Goal: Transaction & Acquisition: Purchase product/service

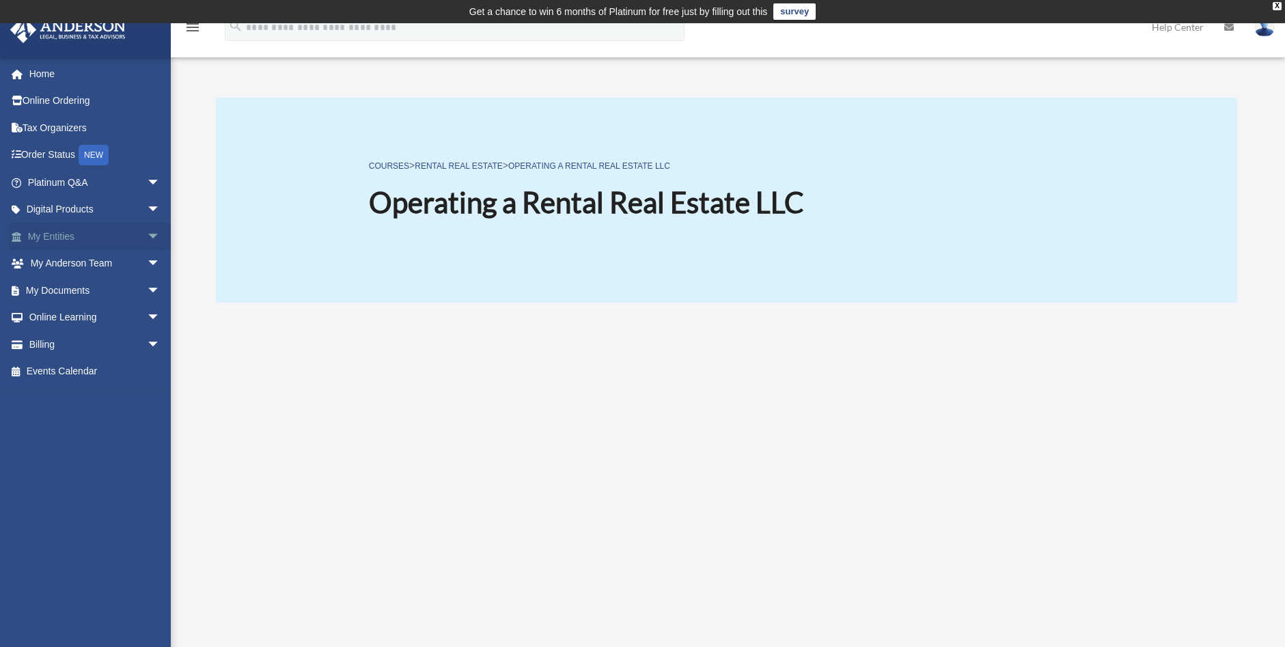
click at [61, 240] on link "My Entities arrow_drop_down" at bounding box center [95, 236] width 171 height 27
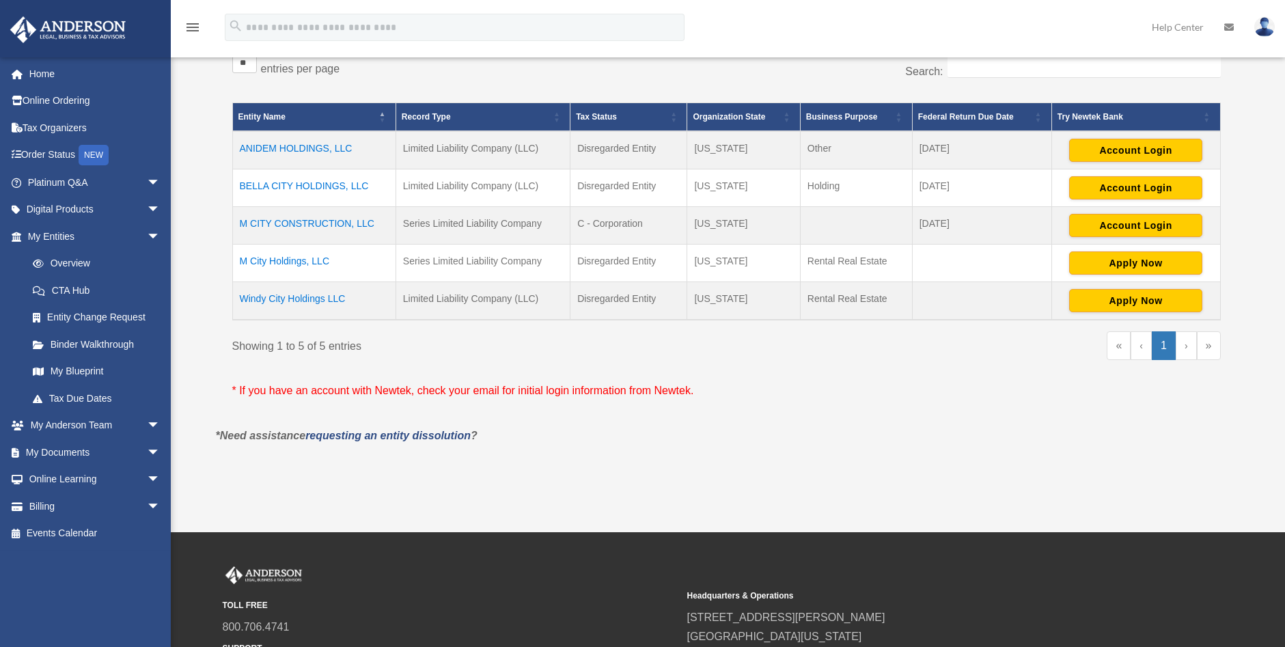
scroll to position [273, 0]
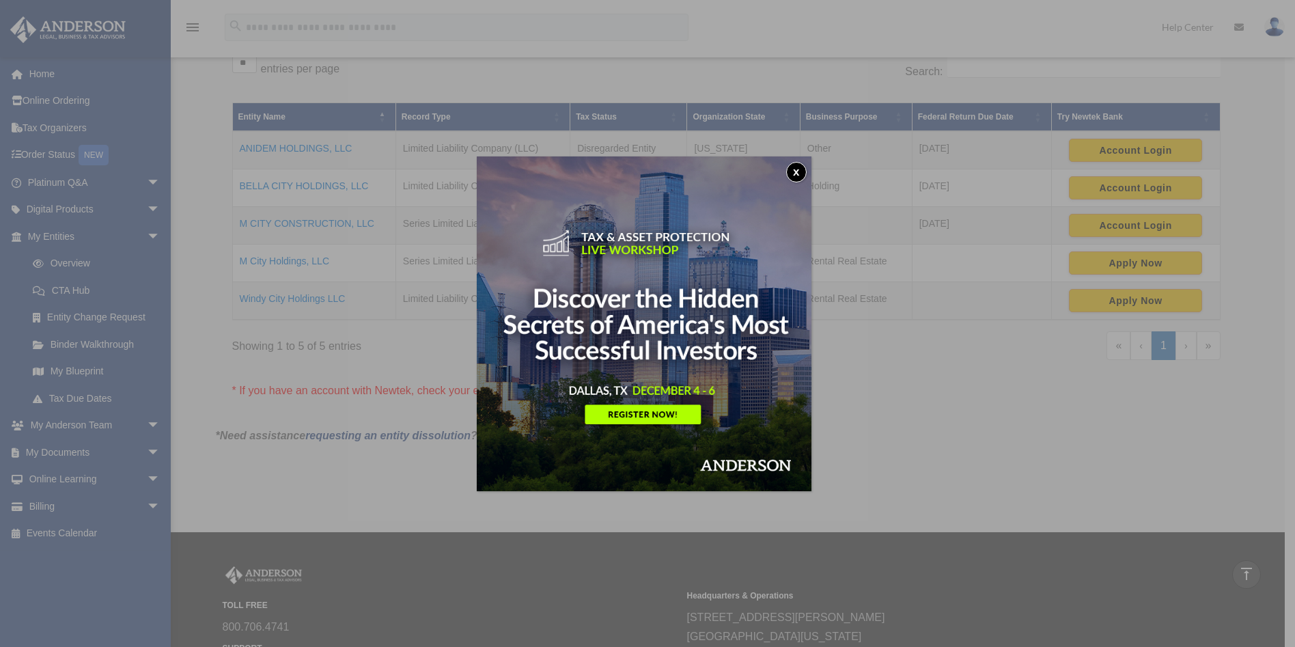
click at [800, 167] on button "x" at bounding box center [796, 172] width 20 height 20
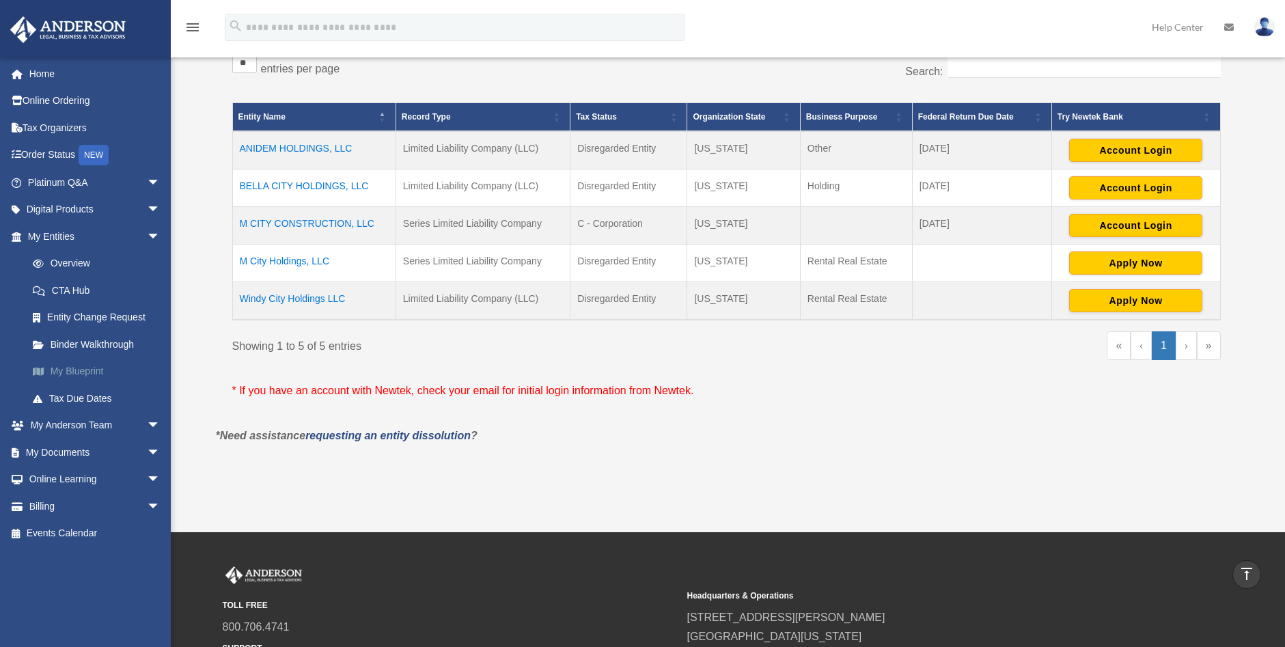
click at [75, 367] on link "My Blueprint" at bounding box center [100, 371] width 162 height 27
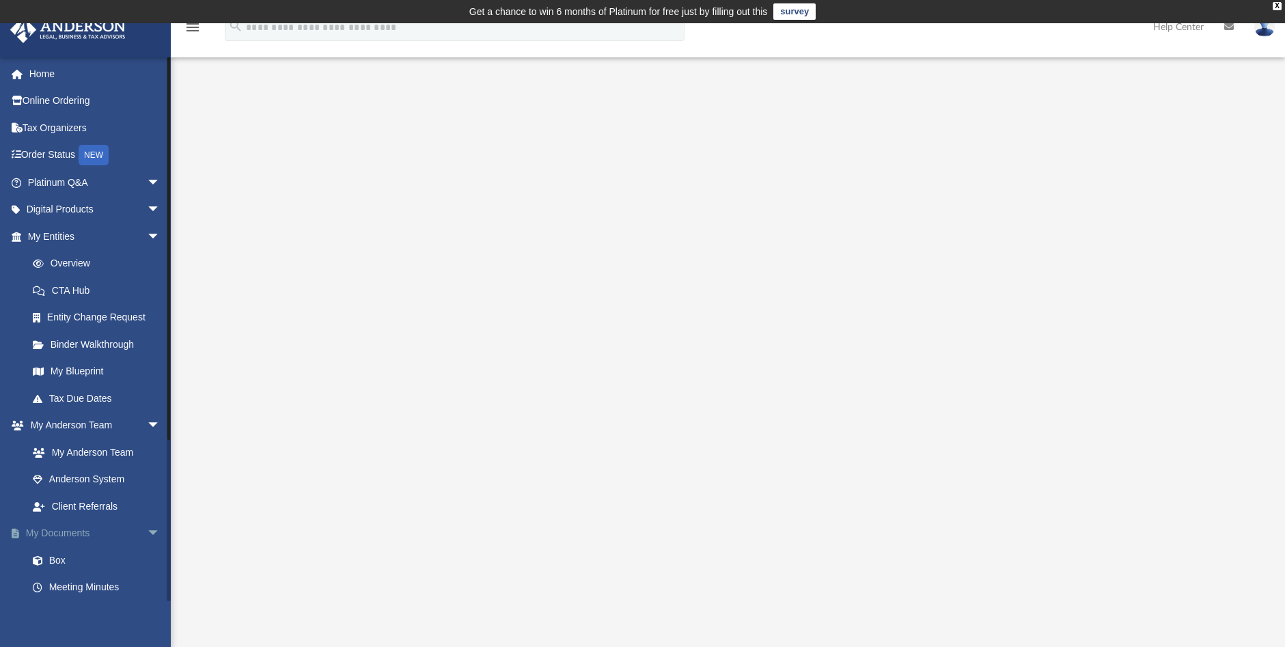
click at [58, 532] on link "My Documents arrow_drop_down" at bounding box center [95, 533] width 171 height 27
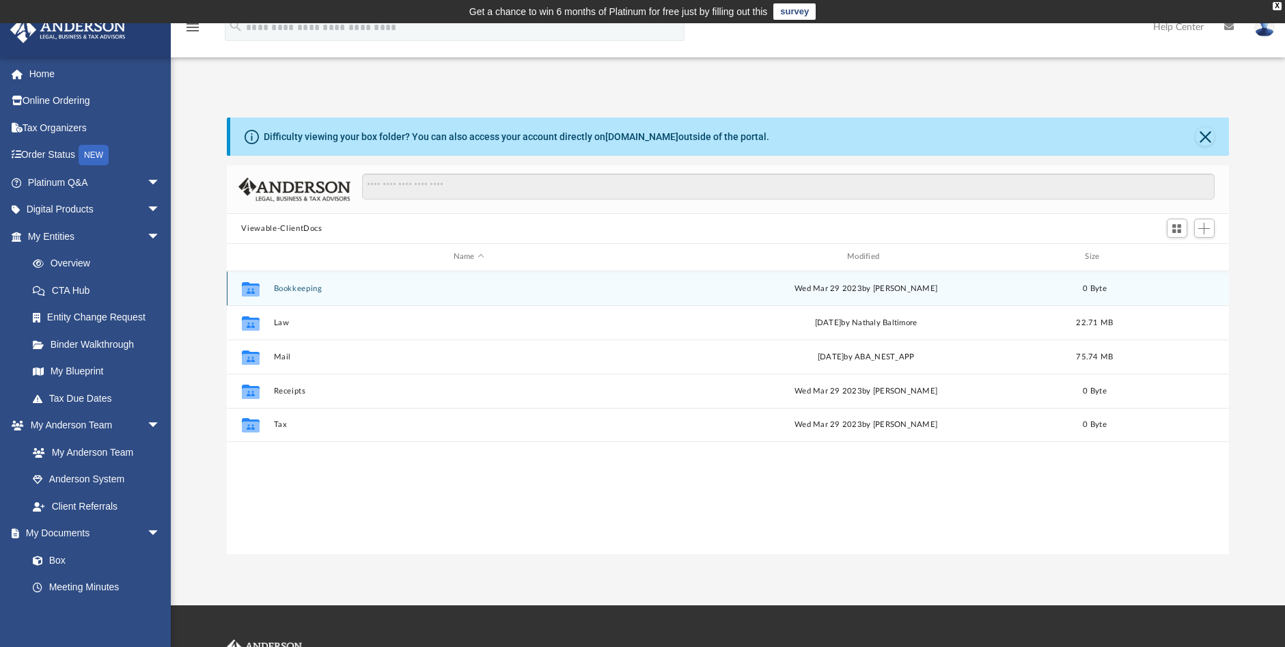
scroll to position [300, 992]
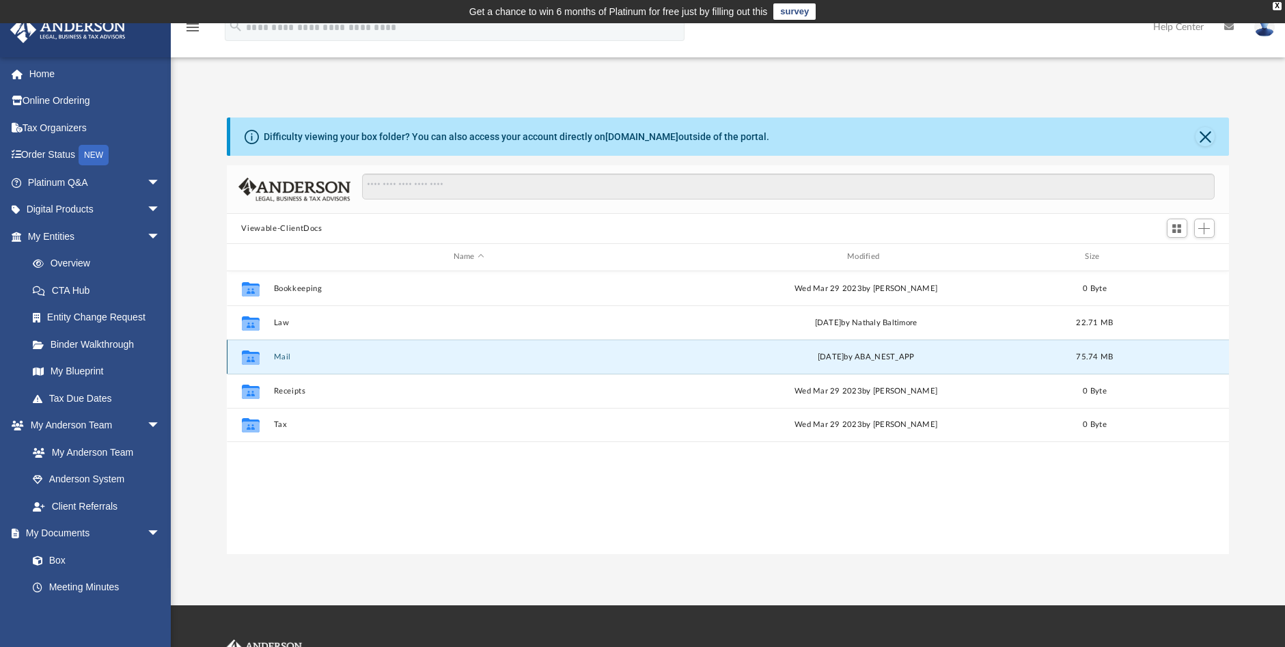
click at [405, 361] on button "Mail" at bounding box center [468, 356] width 391 height 9
click at [285, 359] on button "Mail" at bounding box center [468, 356] width 391 height 9
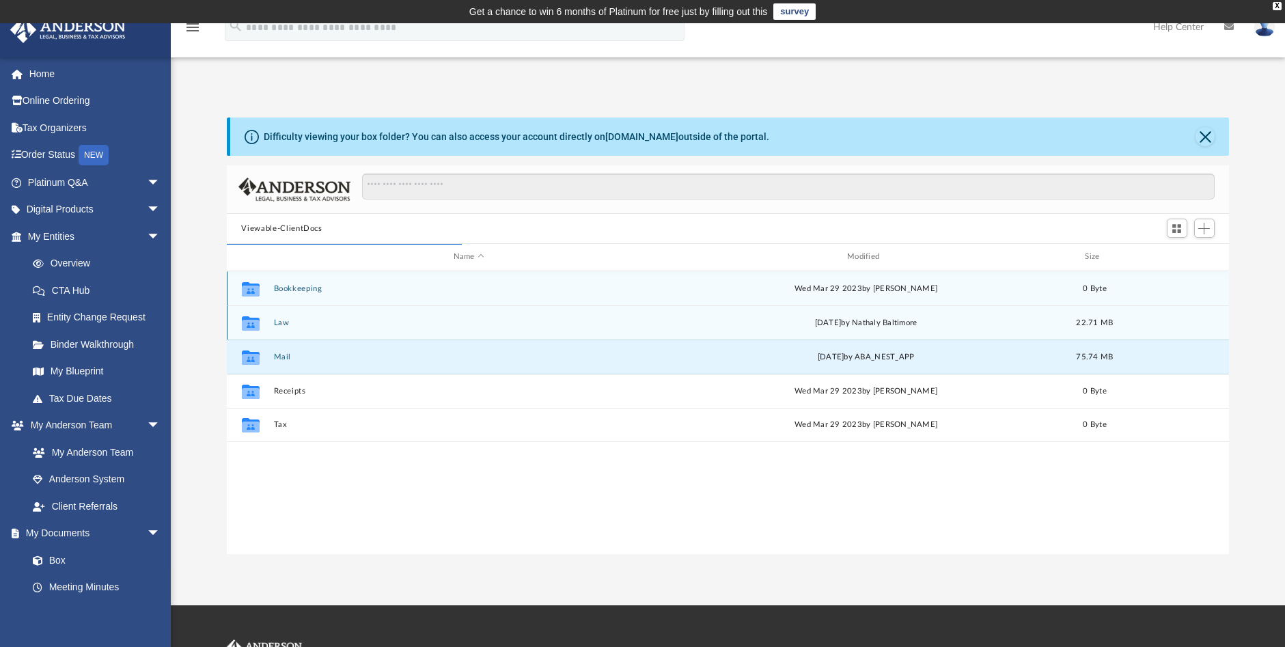
scroll to position [258, 992]
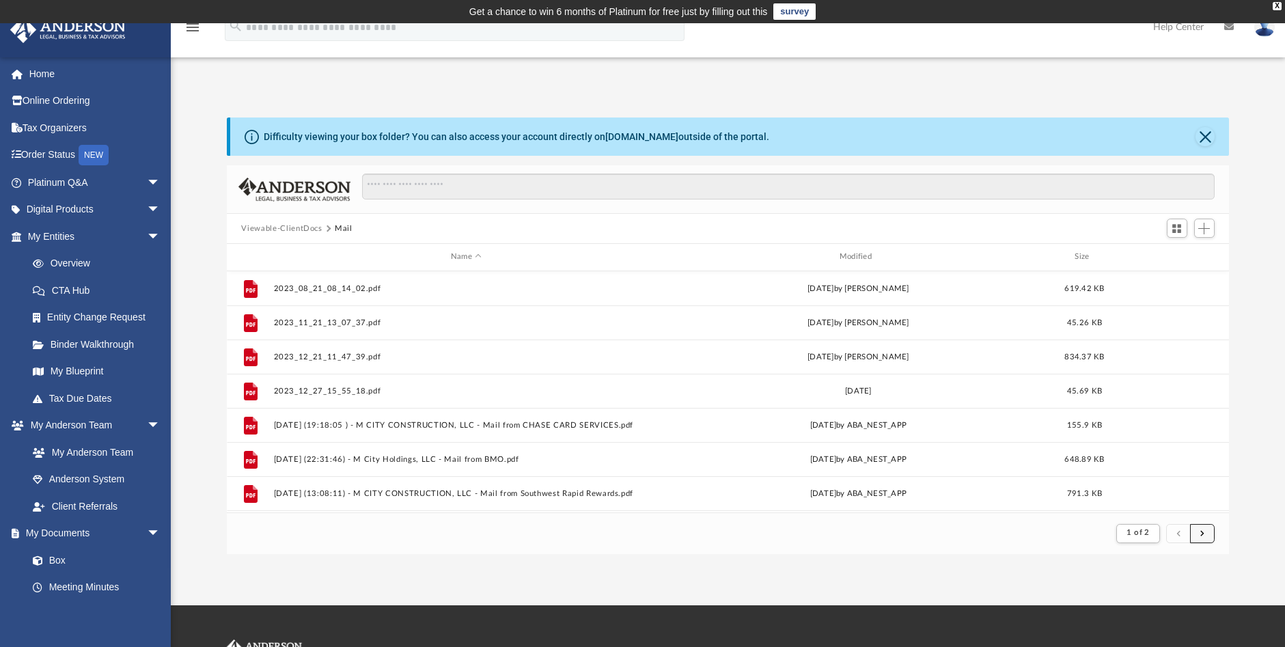
click at [1196, 533] on button "submit" at bounding box center [1202, 534] width 25 height 20
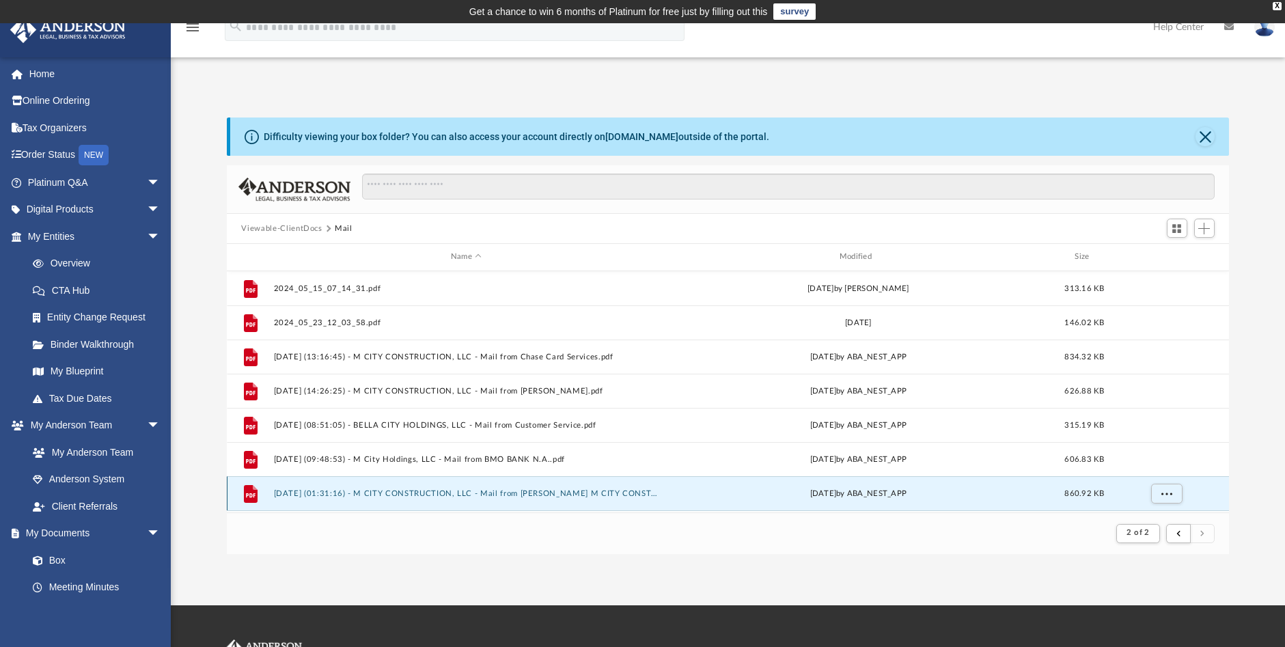
click at [568, 494] on button "2025.01.31 (01:31:16) - M CITY CONSTRUCTION, LLC - Mail from ANTHONY MEDINA M C…" at bounding box center [466, 493] width 386 height 9
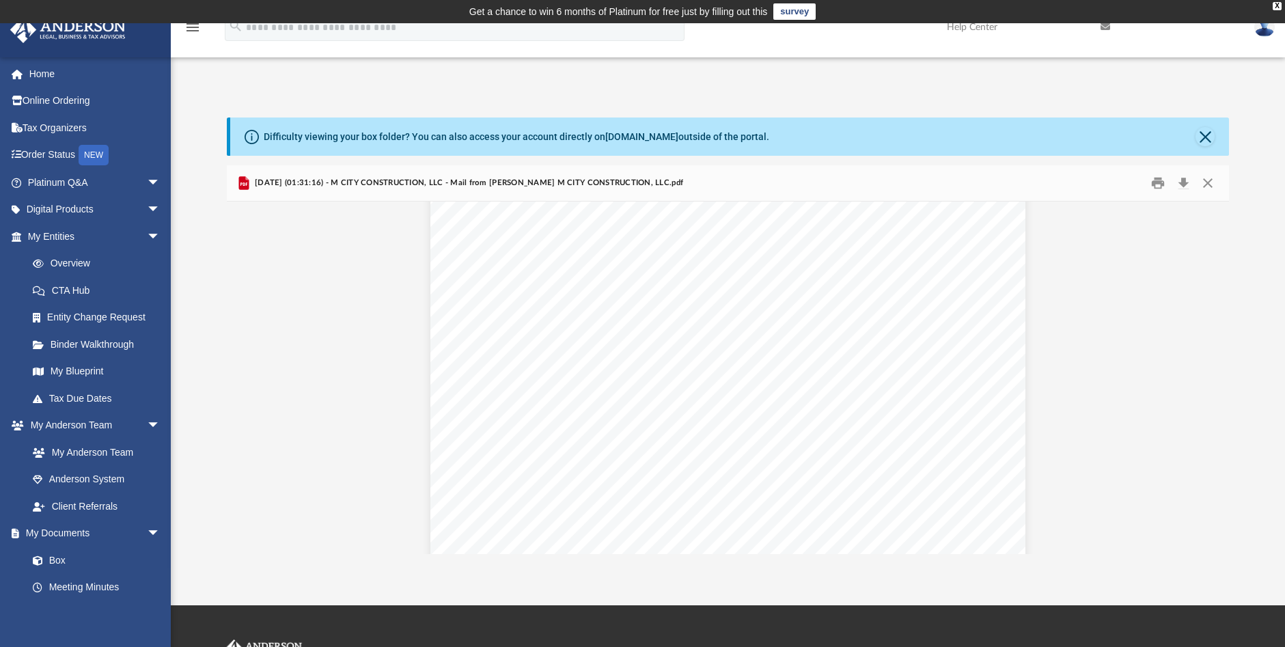
scroll to position [0, 0]
click at [1207, 180] on button "Close" at bounding box center [1207, 183] width 25 height 21
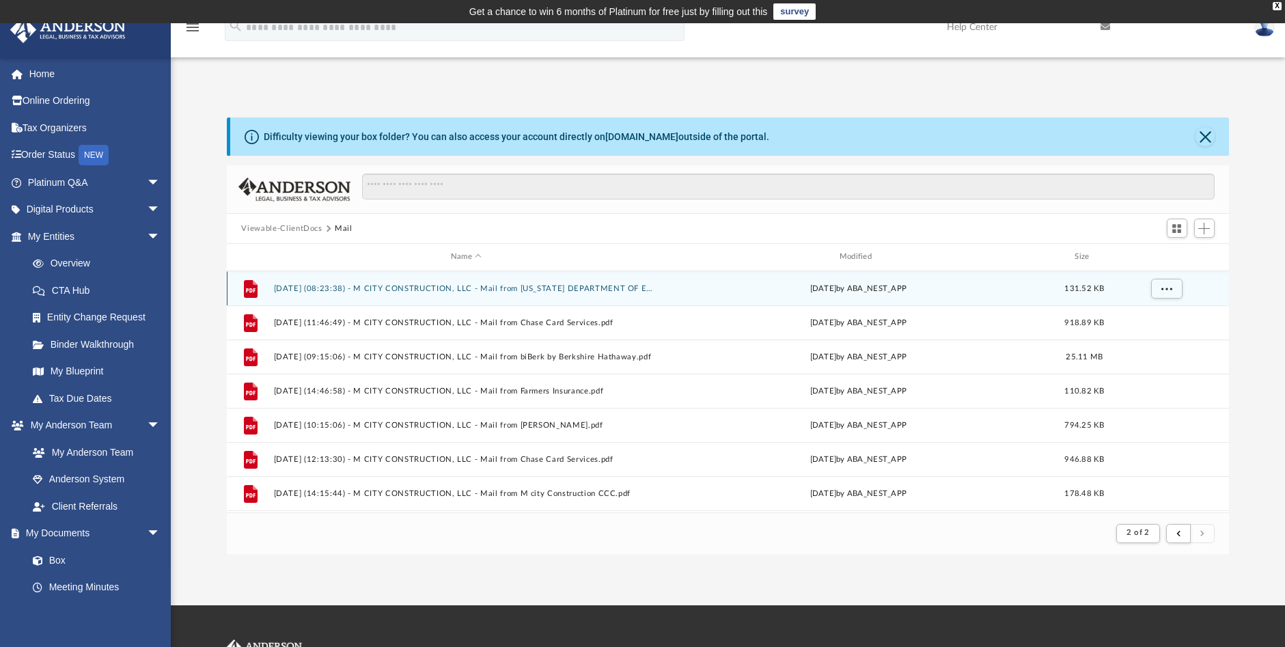
scroll to position [442, 0]
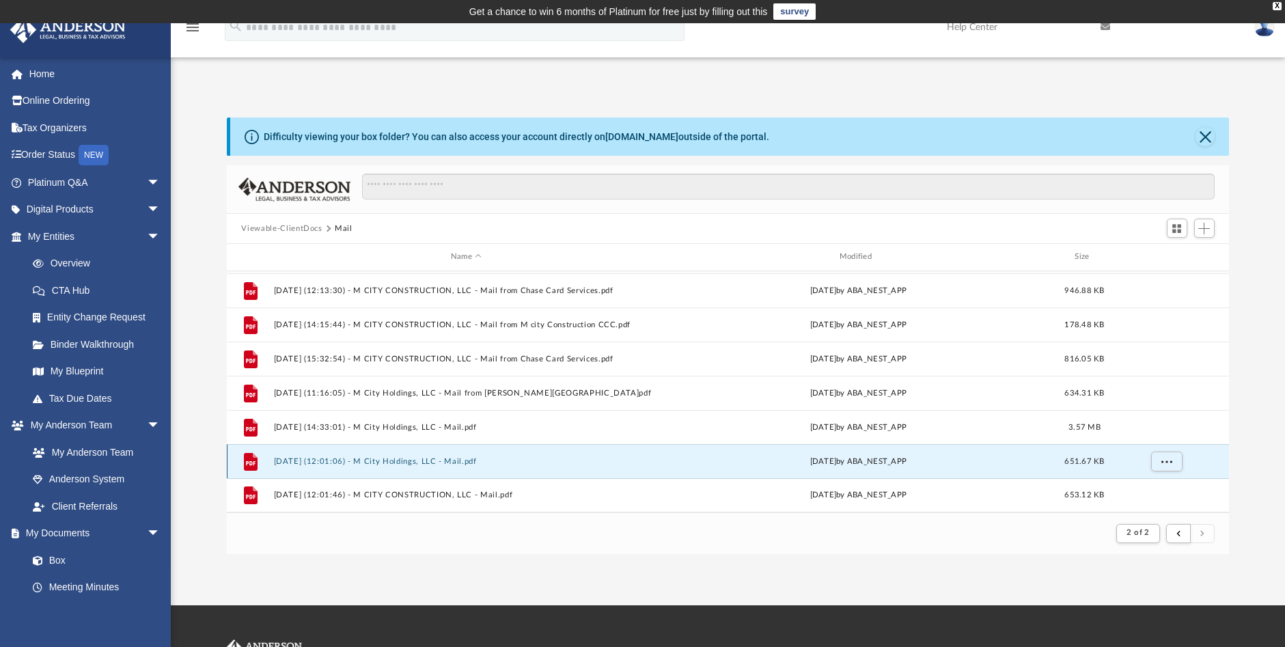
click at [460, 463] on button "2025.10.03 (12:01:06) - M City Holdings, LLC - Mail.pdf" at bounding box center [466, 461] width 386 height 9
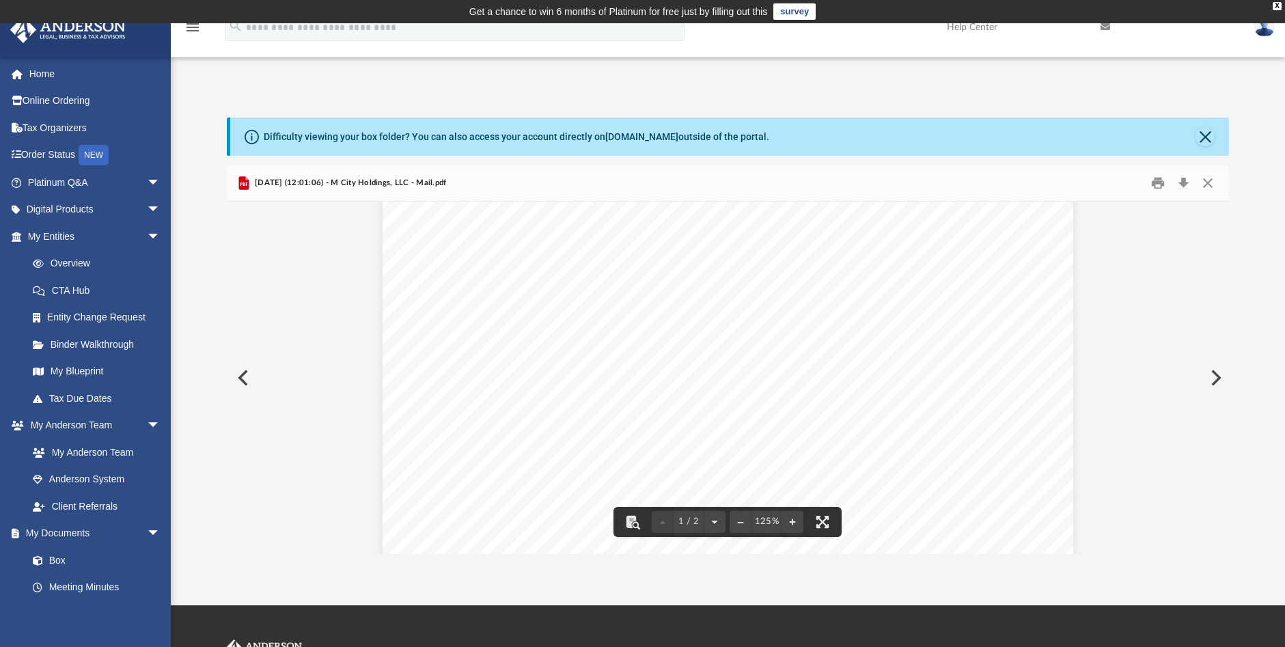
scroll to position [0, 0]
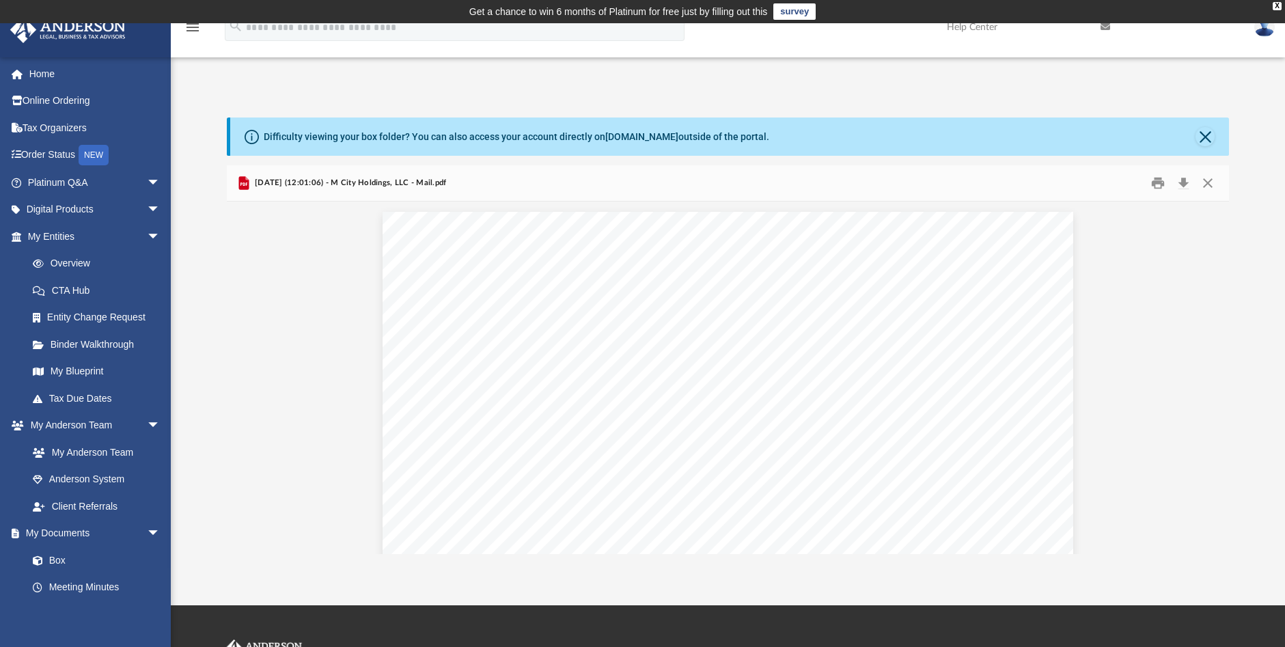
drag, startPoint x: 783, startPoint y: 341, endPoint x: 979, endPoint y: 327, distance: 195.8
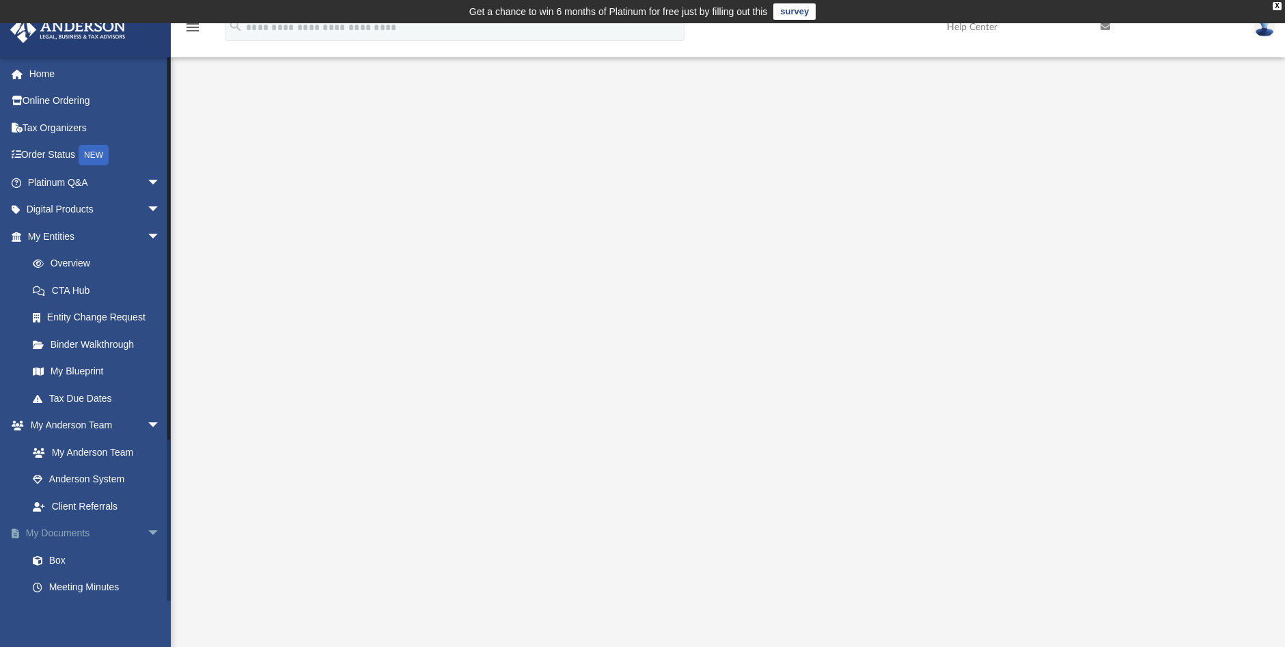
click at [70, 530] on link "My Documents arrow_drop_down" at bounding box center [95, 533] width 171 height 27
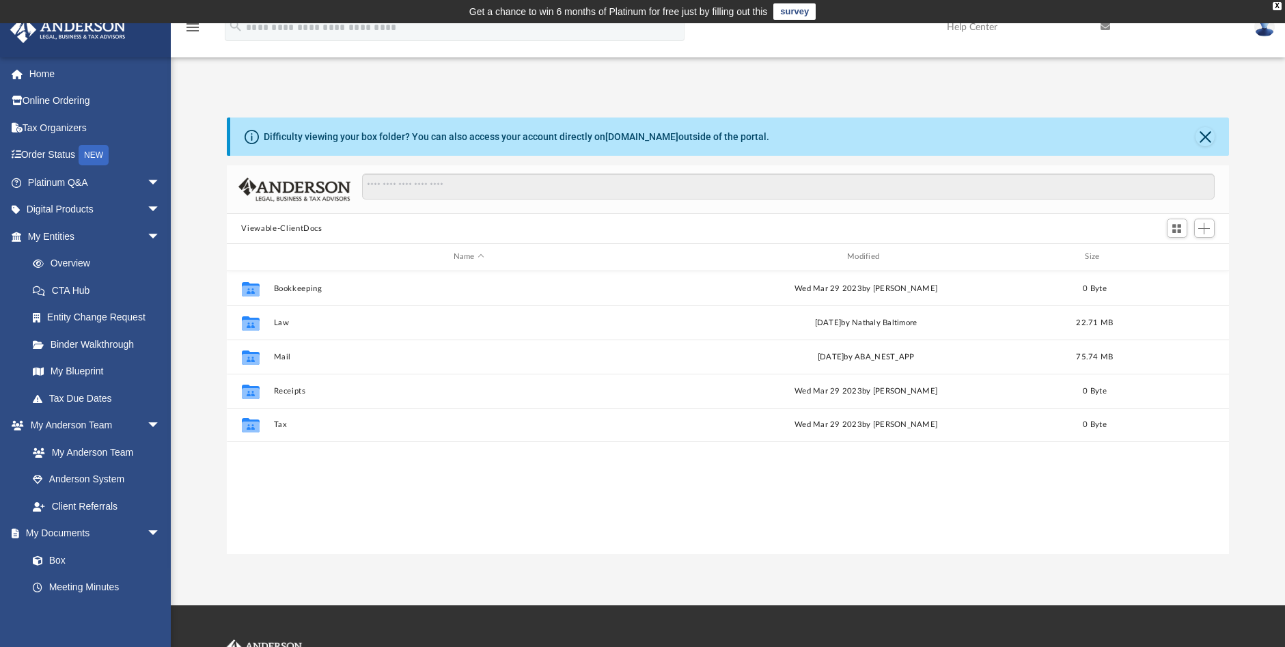
scroll to position [300, 992]
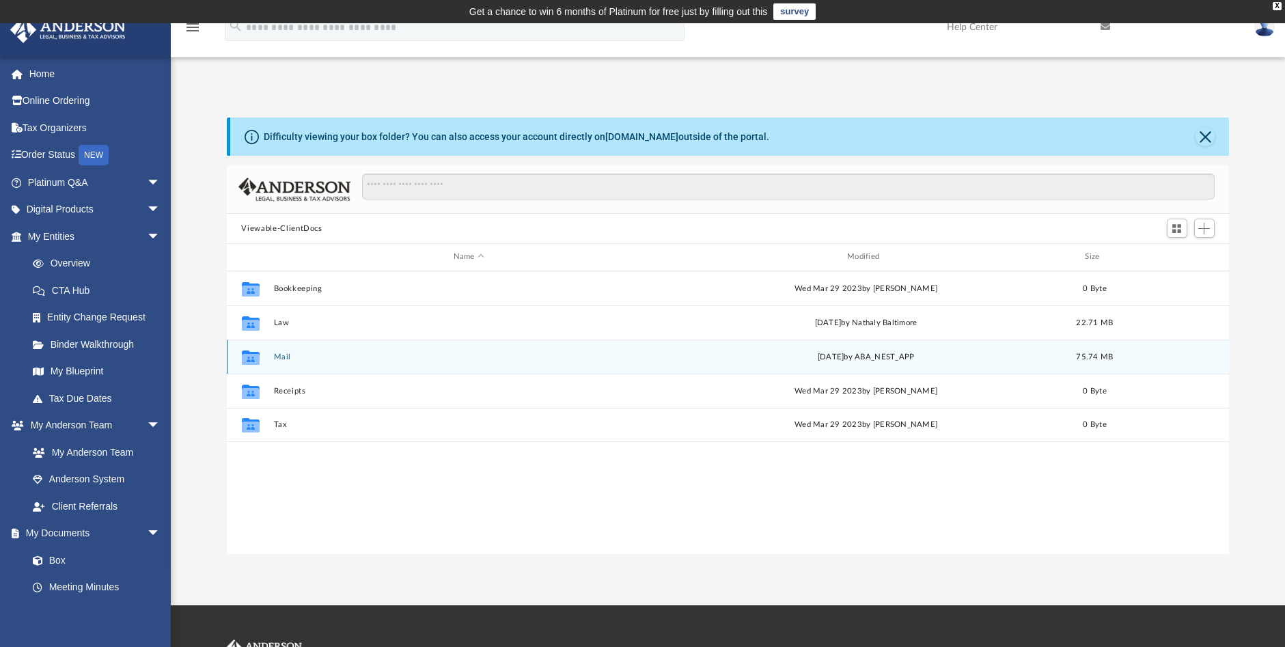
click at [458, 368] on div "Collaborated Folder Mail today by ABA_NEST_APP 75.74 MB" at bounding box center [728, 356] width 1003 height 34
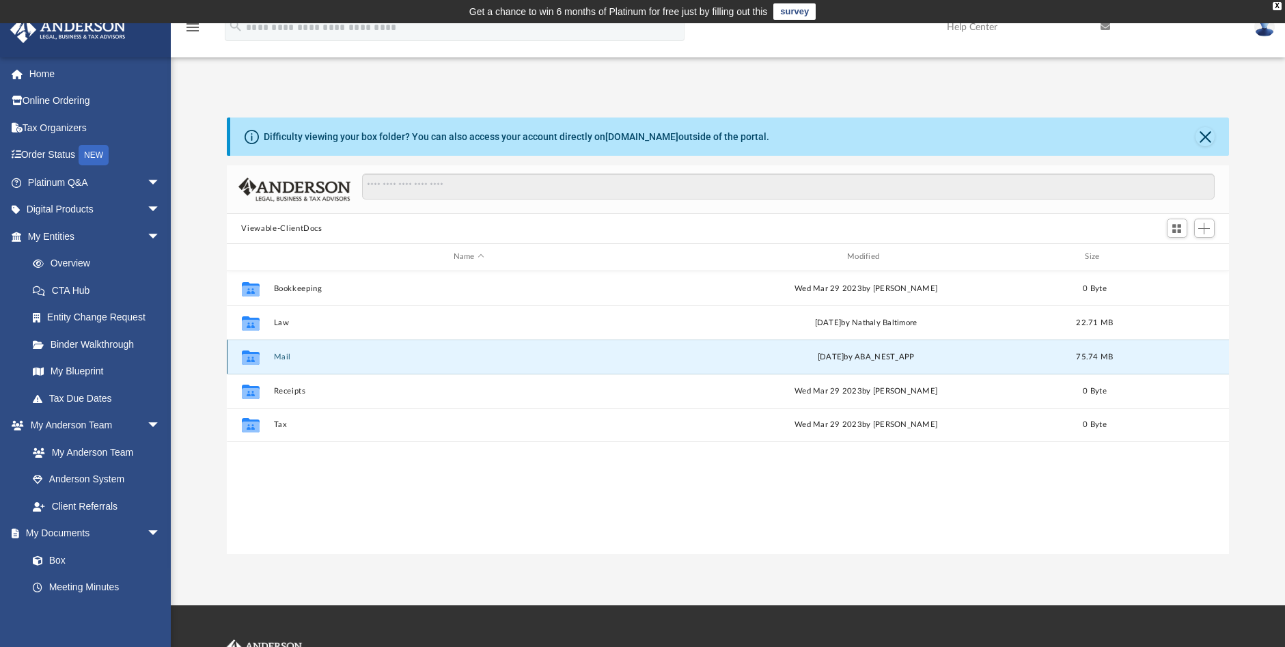
click at [582, 359] on button "Mail" at bounding box center [468, 356] width 391 height 9
click at [775, 355] on div "today by ABA_NEST_APP" at bounding box center [865, 356] width 391 height 12
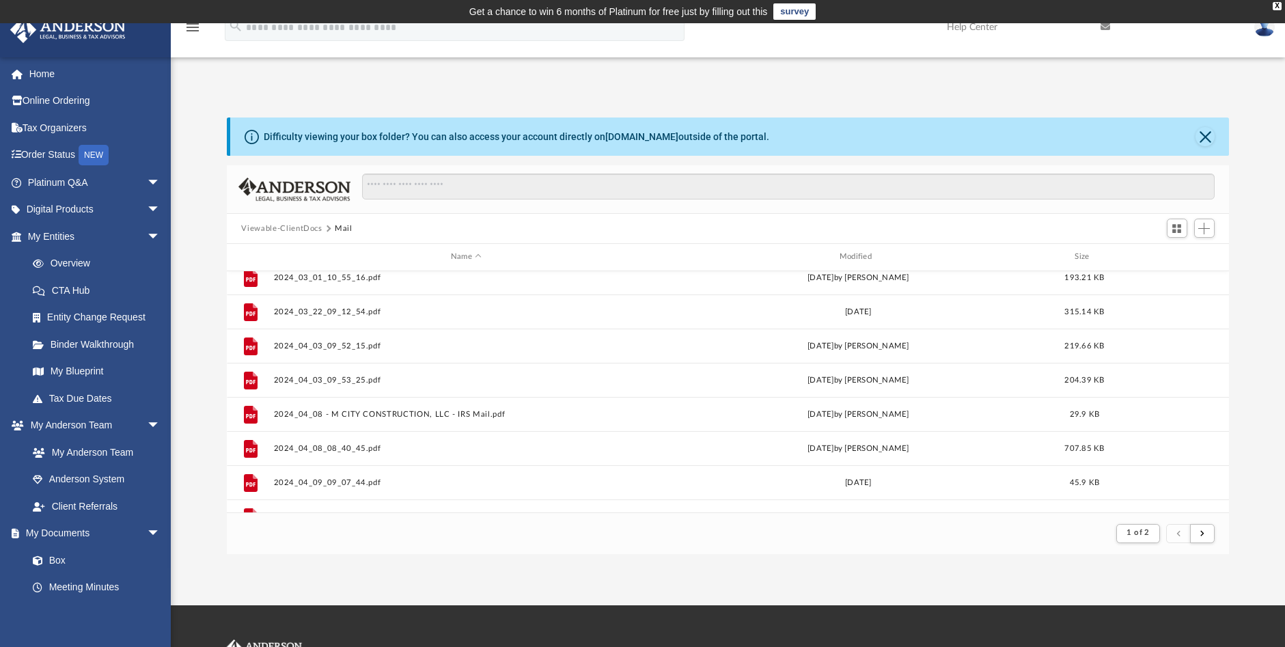
scroll to position [1466, 0]
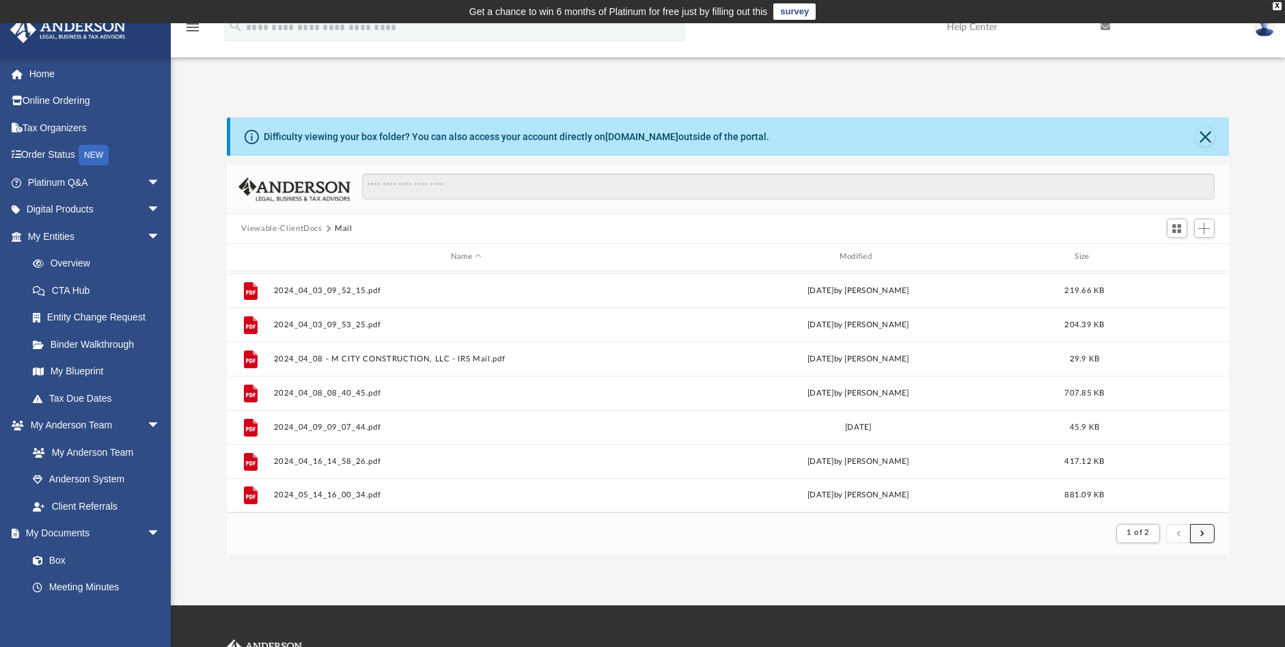
click at [1207, 531] on button "submit" at bounding box center [1202, 534] width 25 height 20
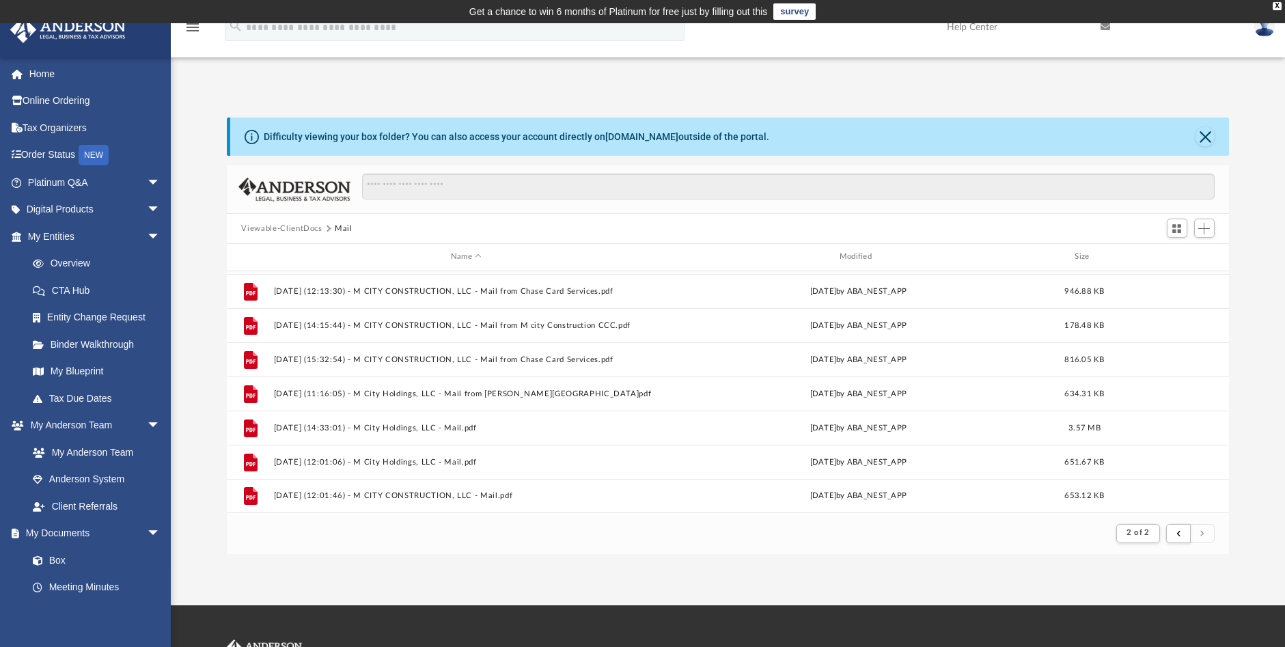
scroll to position [442, 0]
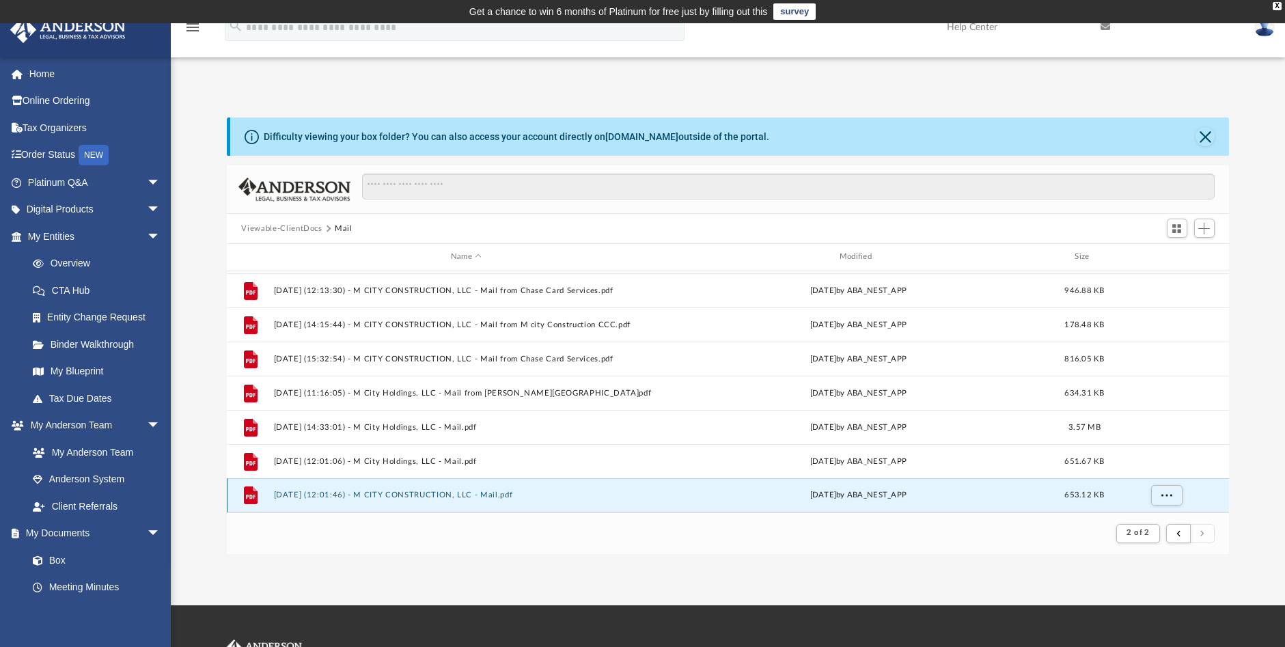
click at [484, 496] on button "2025.10.03 (12:01:46) - M CITY CONSTRUCTION, LLC - Mail.pdf" at bounding box center [466, 494] width 386 height 9
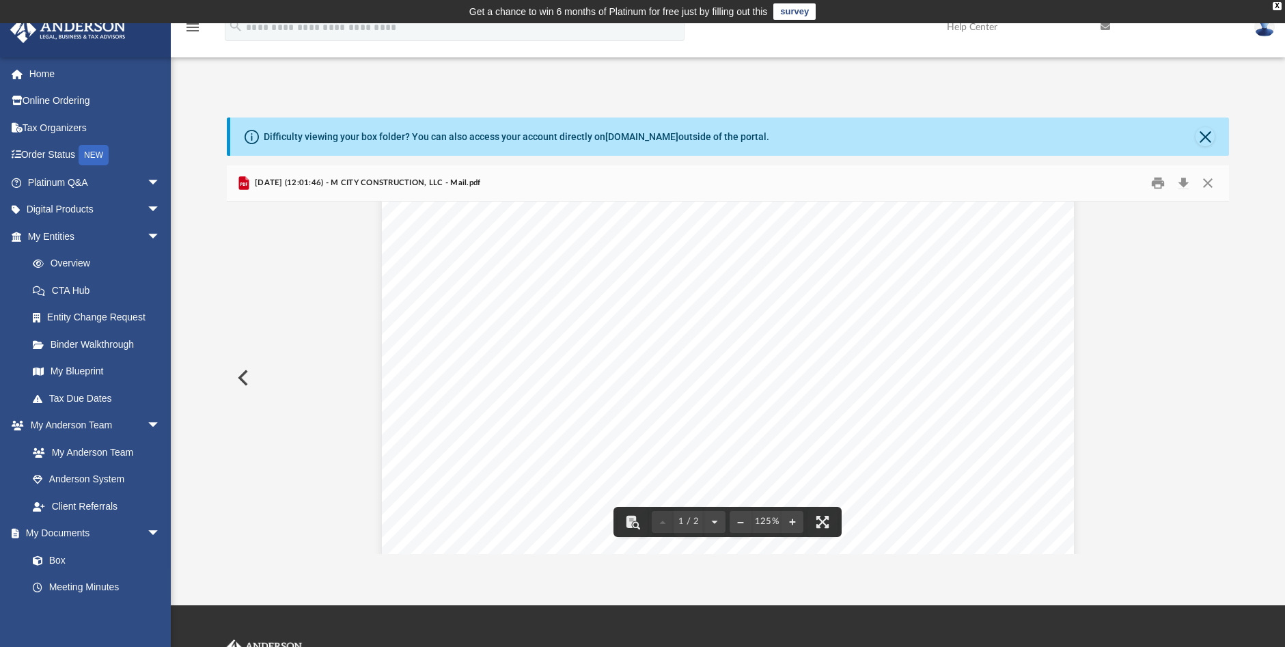
scroll to position [0, 0]
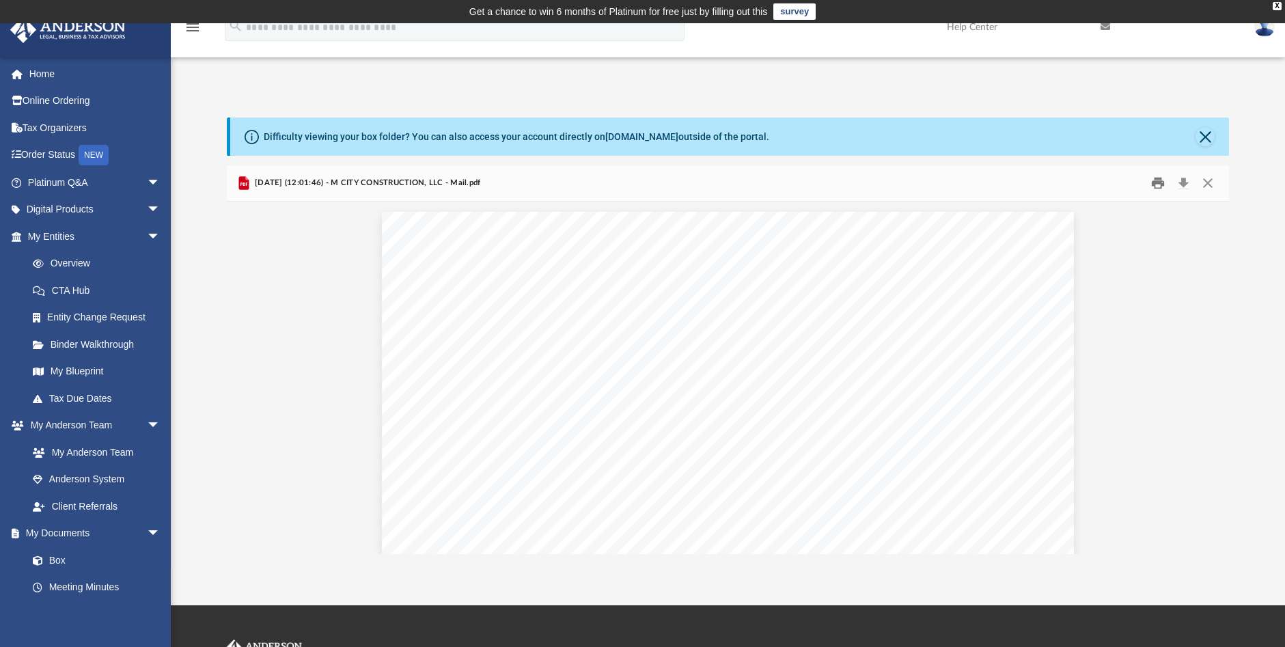
click at [1155, 186] on button "Print" at bounding box center [1157, 183] width 27 height 21
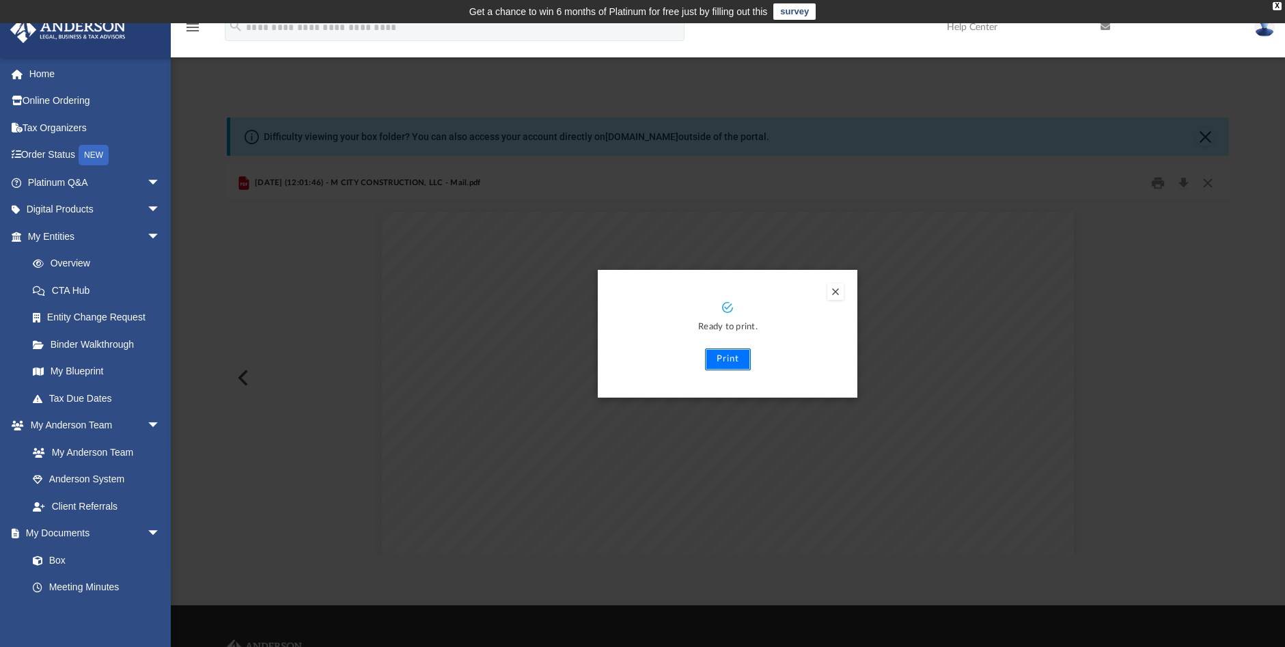
click at [727, 363] on button "Print" at bounding box center [728, 359] width 46 height 22
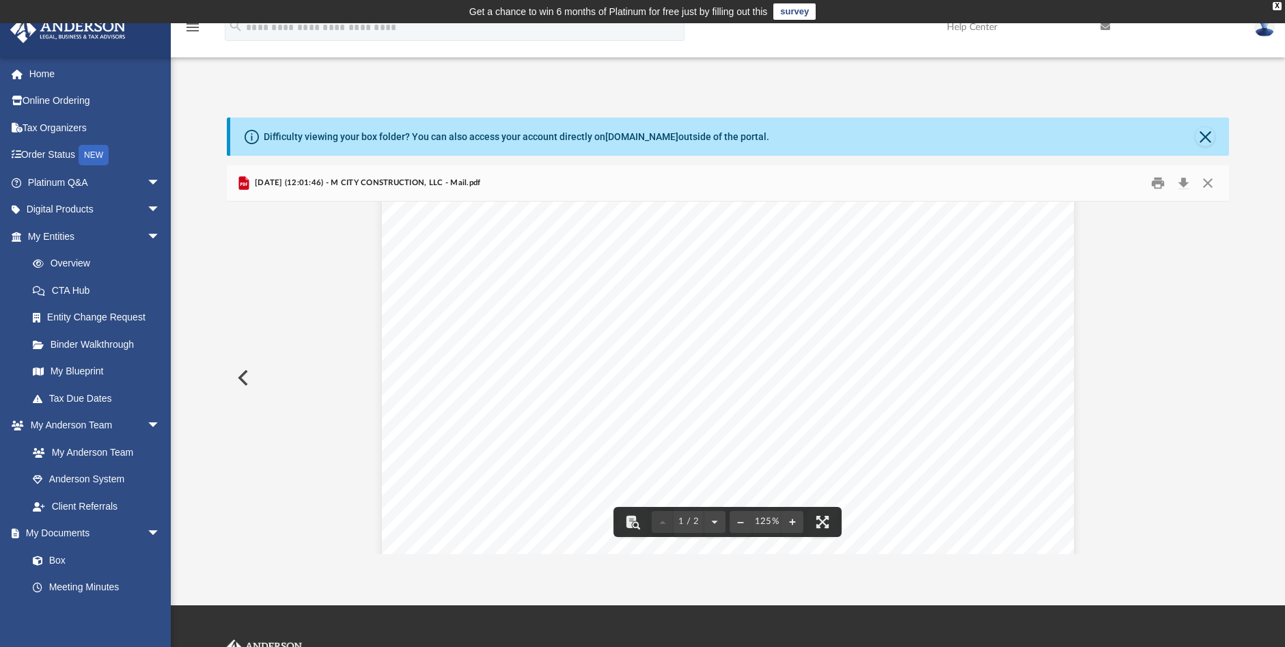
scroll to position [478, 0]
click at [1207, 178] on button "Close" at bounding box center [1207, 183] width 25 height 21
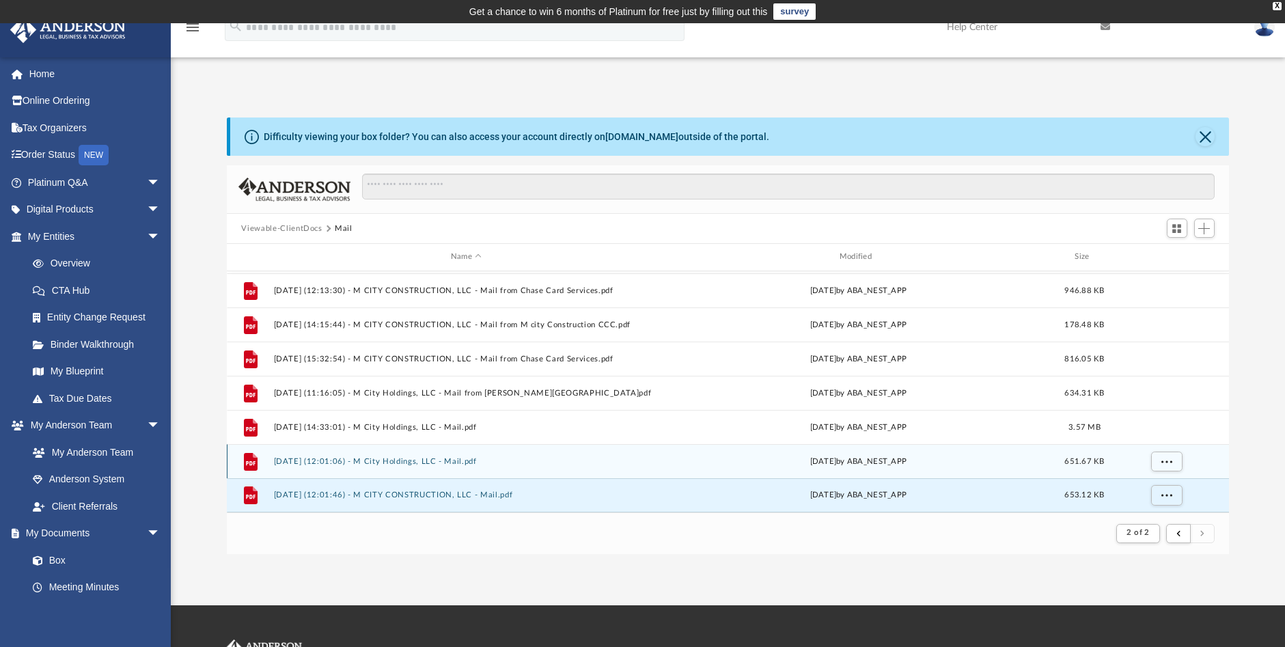
click at [791, 456] on div "today by ABA_NEST_APP" at bounding box center [858, 461] width 386 height 12
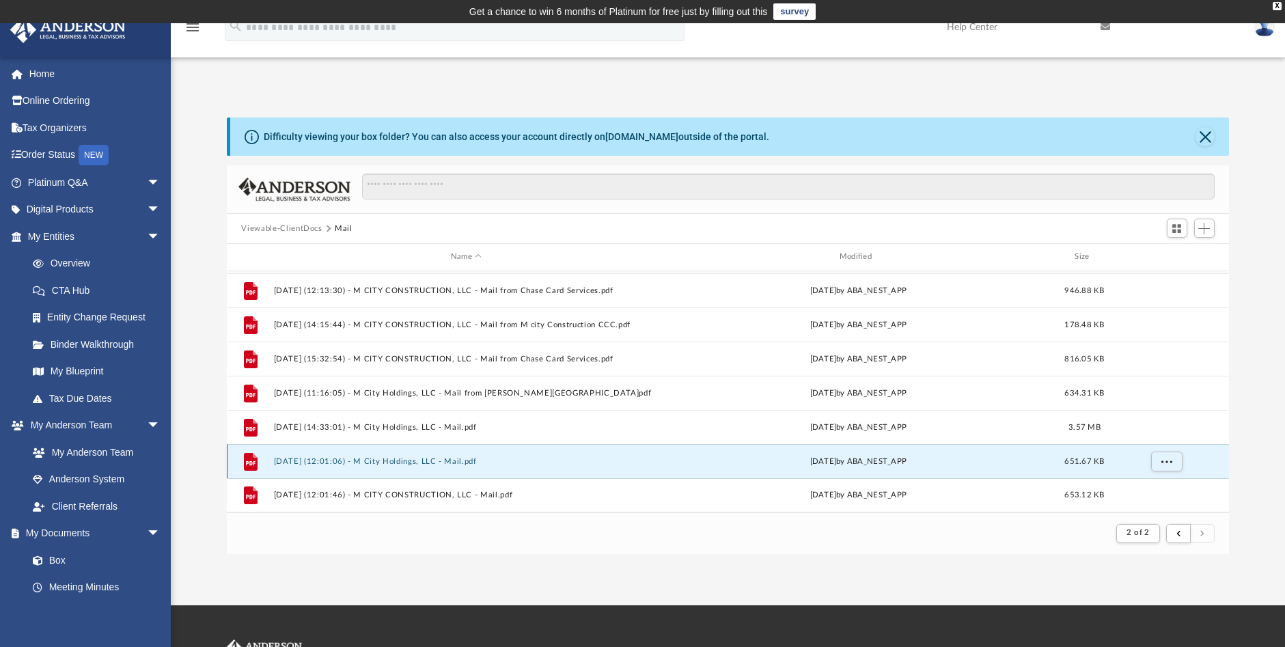
click at [400, 460] on button "2025.10.03 (12:01:06) - M City Holdings, LLC - Mail.pdf" at bounding box center [466, 461] width 386 height 9
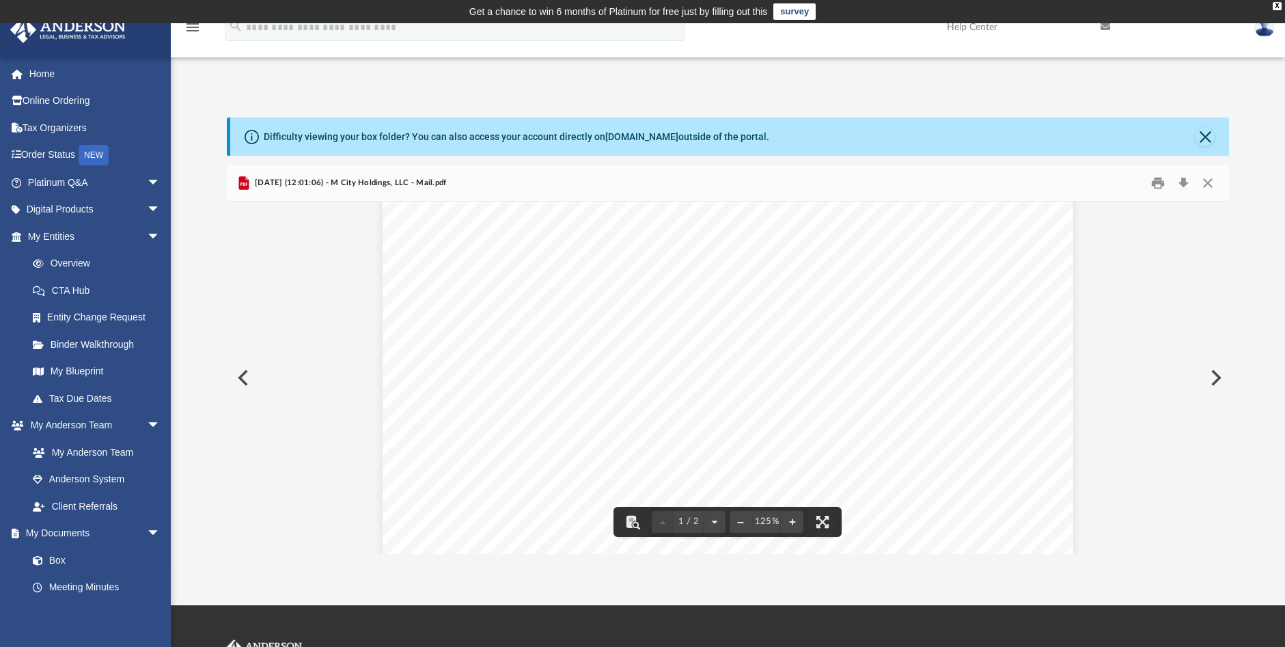
scroll to position [0, 0]
click at [1156, 183] on button "Print" at bounding box center [1157, 183] width 27 height 21
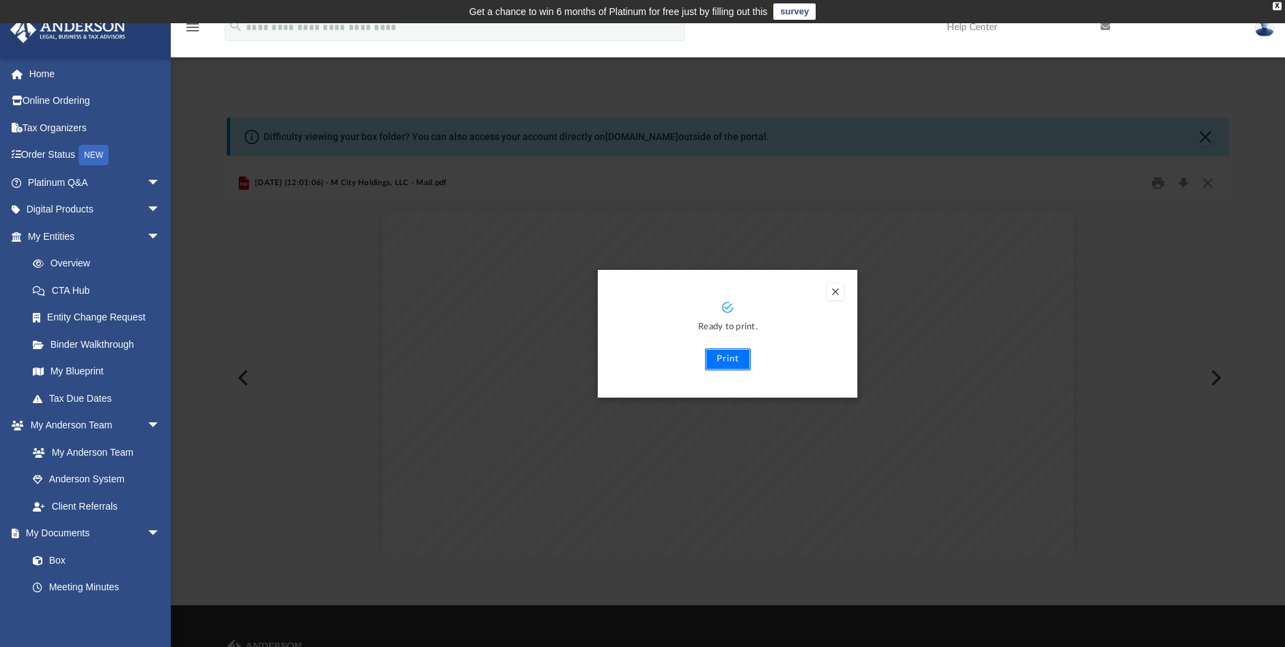
click at [733, 362] on button "Print" at bounding box center [728, 359] width 46 height 22
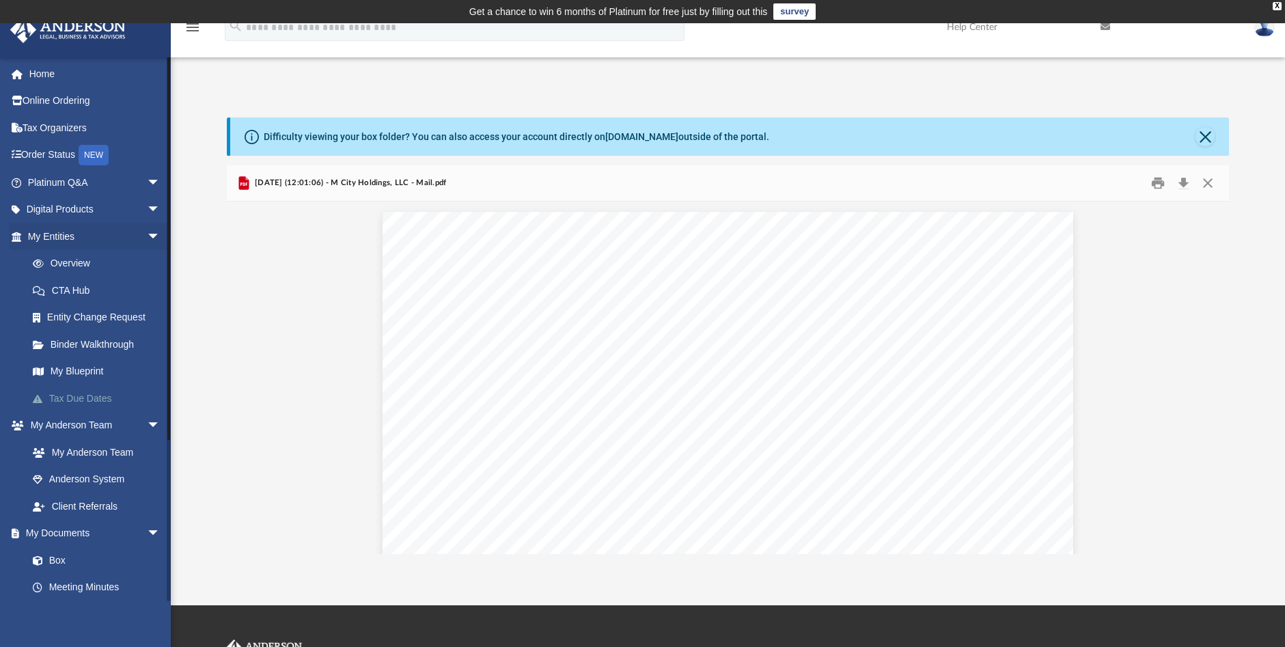
click at [59, 397] on link "Tax Due Dates" at bounding box center [100, 397] width 162 height 27
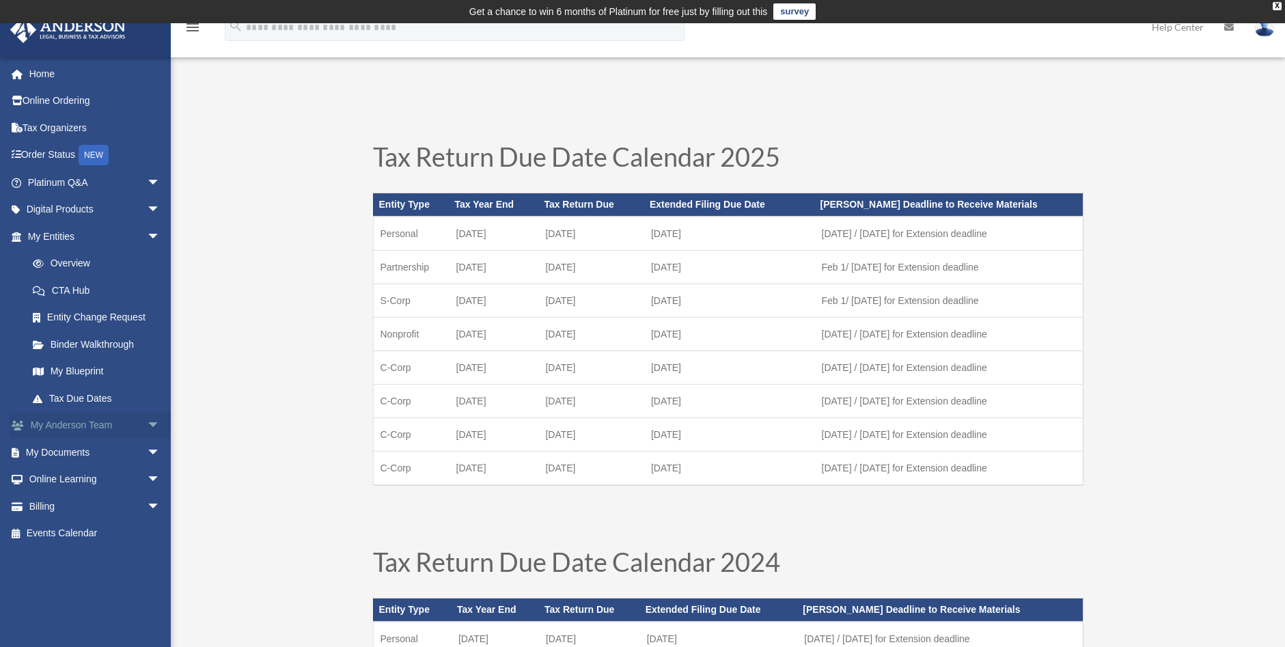
click at [147, 418] on span "arrow_drop_down" at bounding box center [160, 426] width 27 height 28
click at [132, 447] on link "My Anderson Team" at bounding box center [100, 451] width 162 height 27
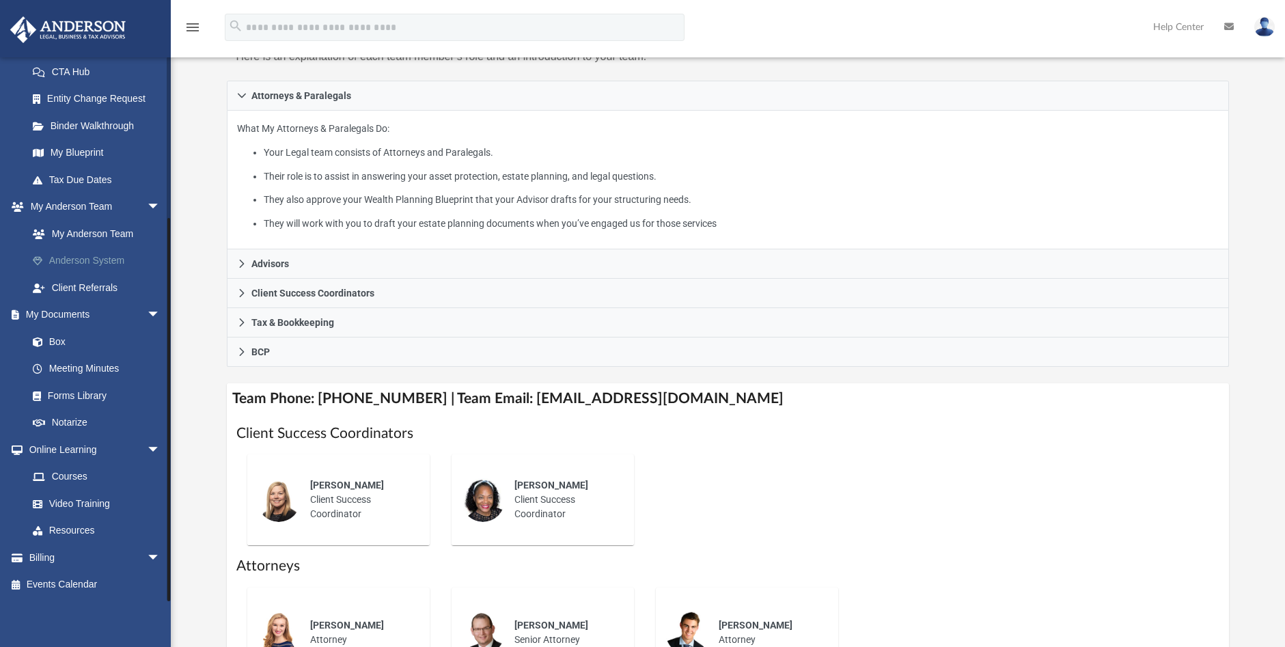
scroll to position [273, 0]
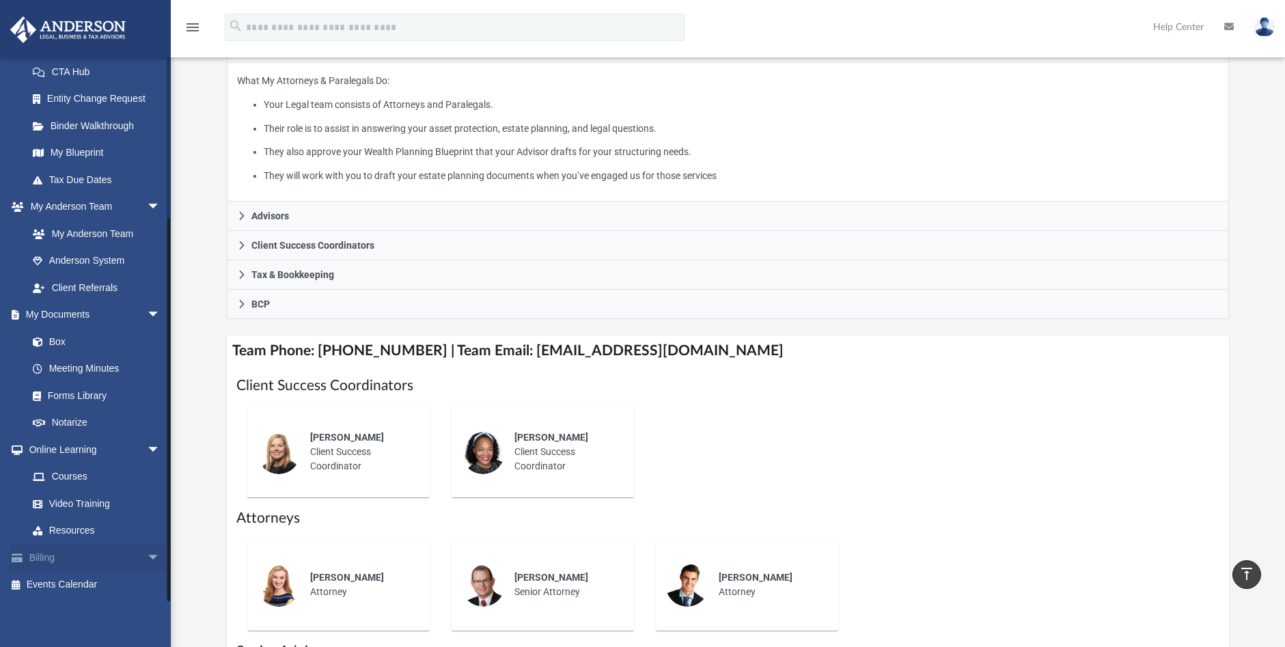
click at [147, 555] on span "arrow_drop_down" at bounding box center [160, 558] width 27 height 28
click at [81, 586] on link "$ Open Invoices" at bounding box center [100, 585] width 162 height 28
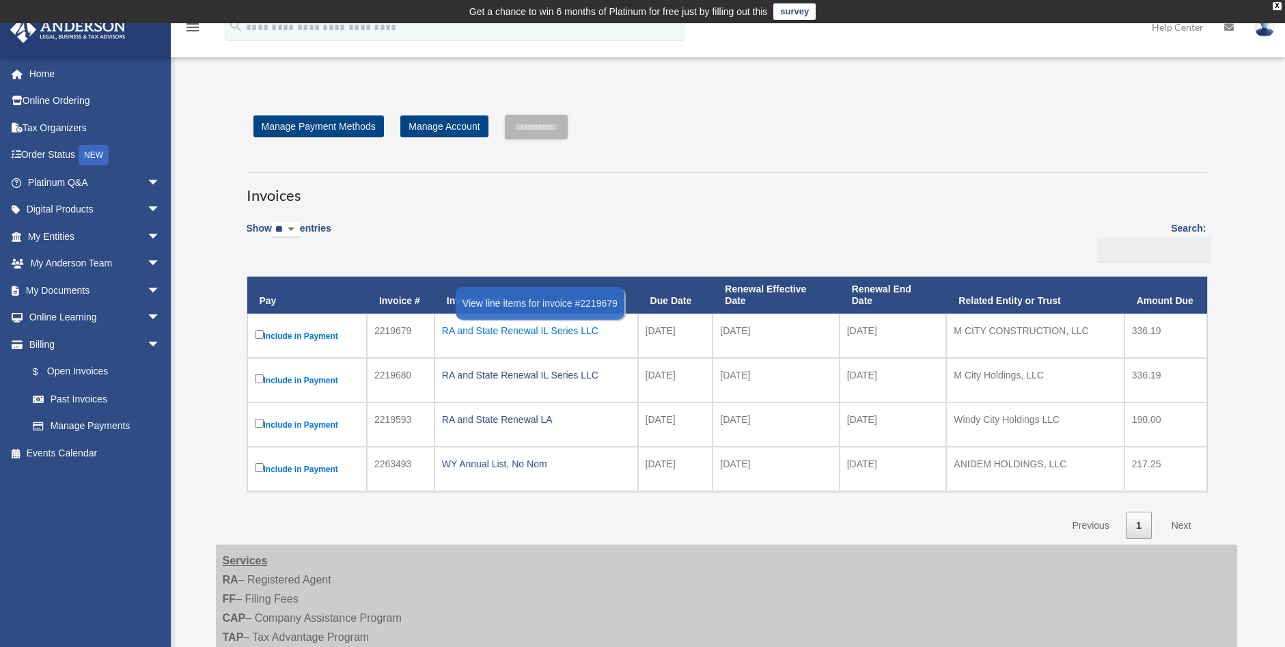
click at [535, 331] on div "RA and State Renewal IL Series LLC" at bounding box center [536, 330] width 188 height 19
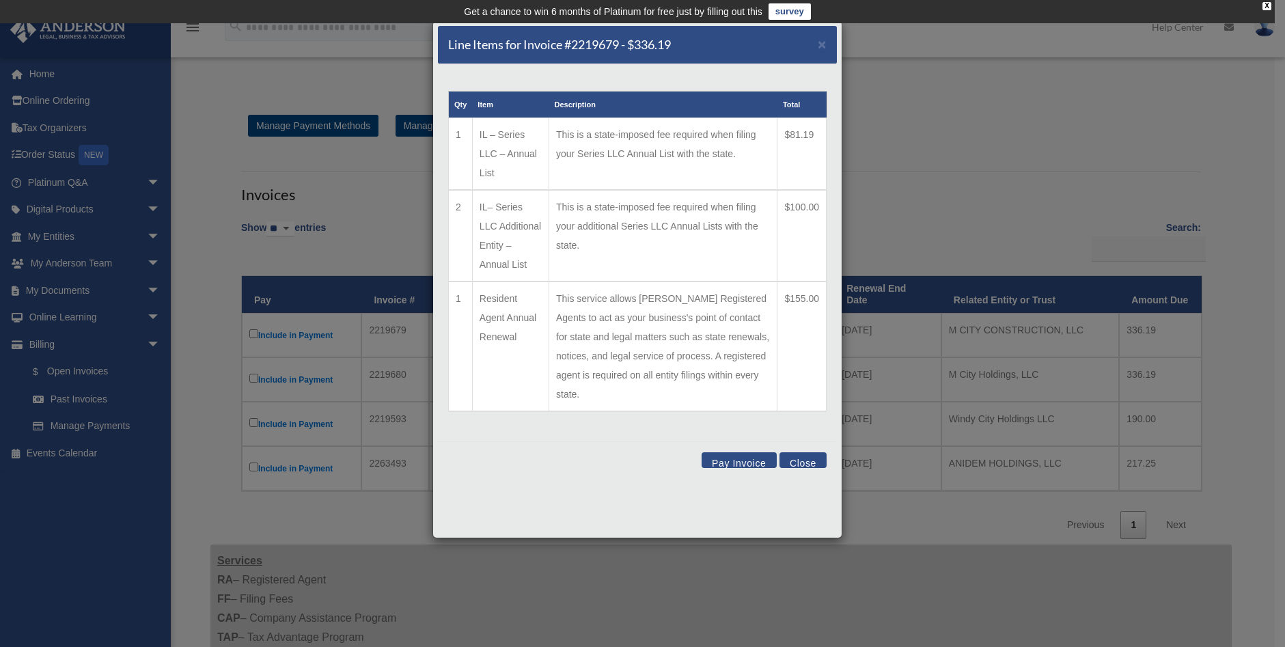
scroll to position [68, 0]
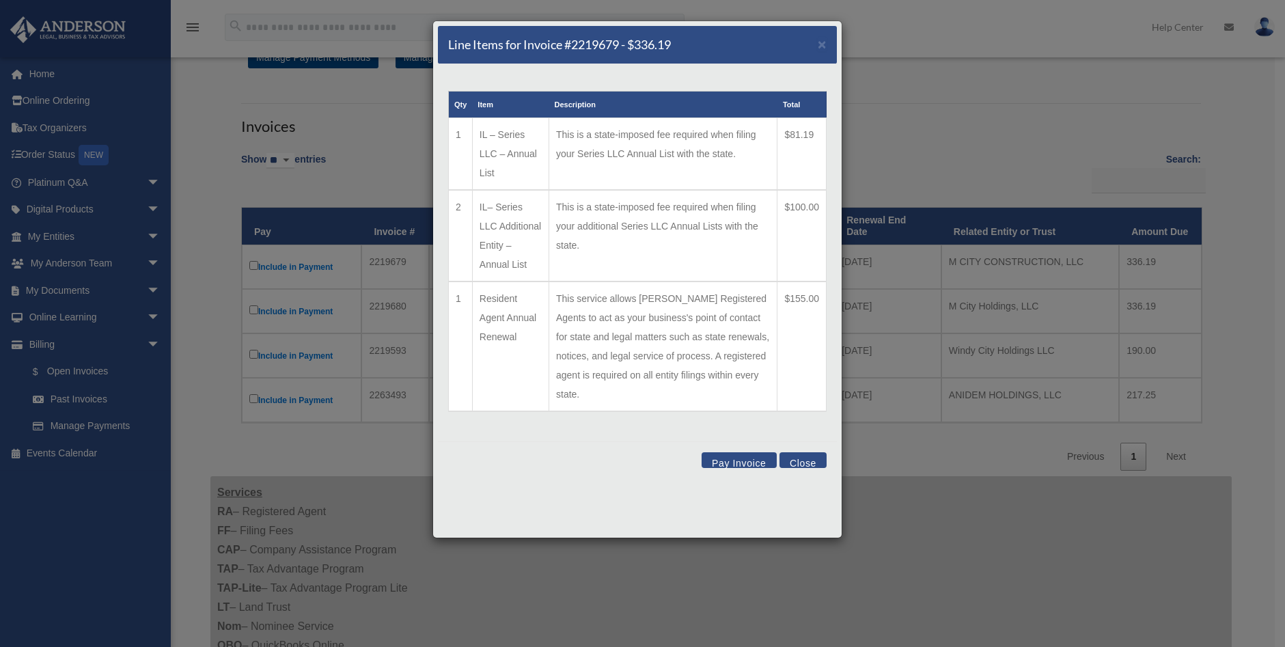
click at [798, 452] on button "Close" at bounding box center [802, 460] width 47 height 16
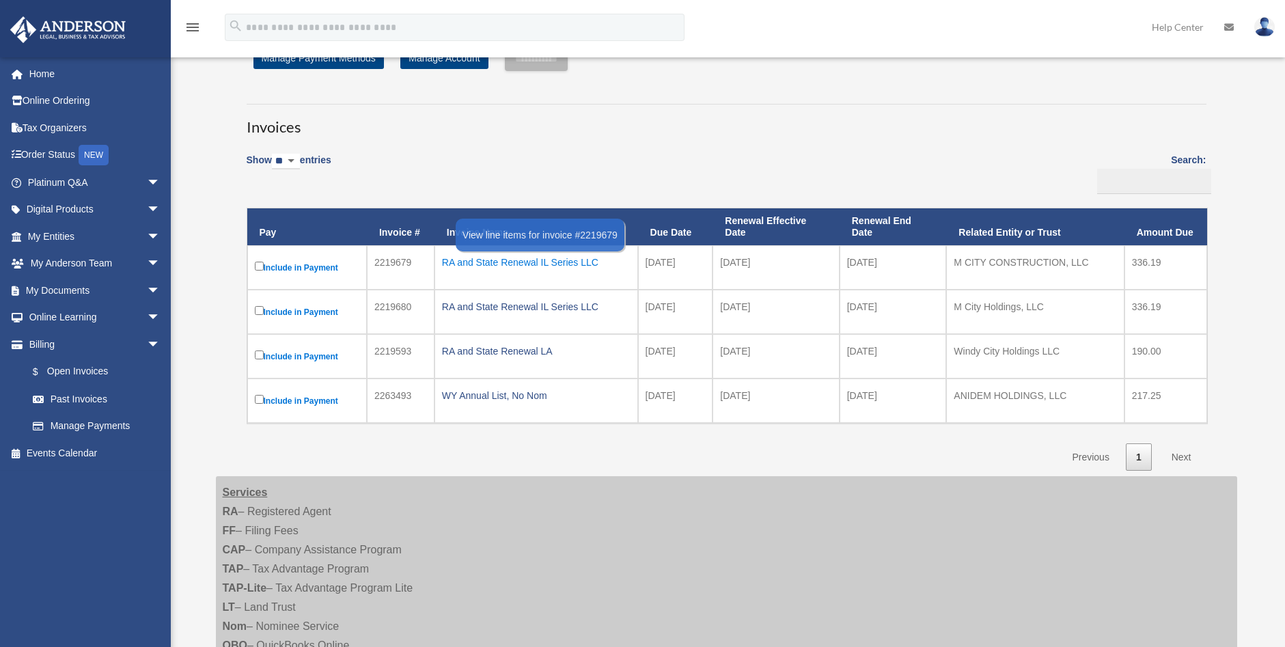
click at [565, 261] on div "RA and State Renewal IL Series LLC" at bounding box center [536, 262] width 188 height 19
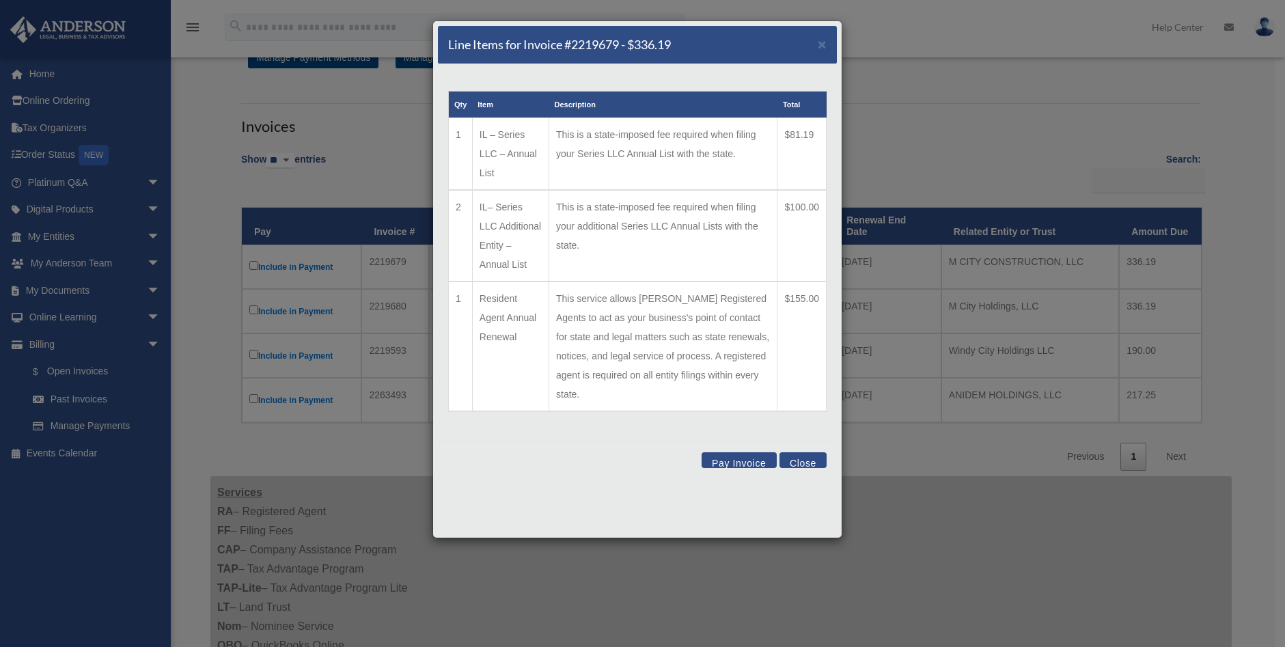
click at [758, 452] on button "Pay Invoice" at bounding box center [738, 460] width 75 height 16
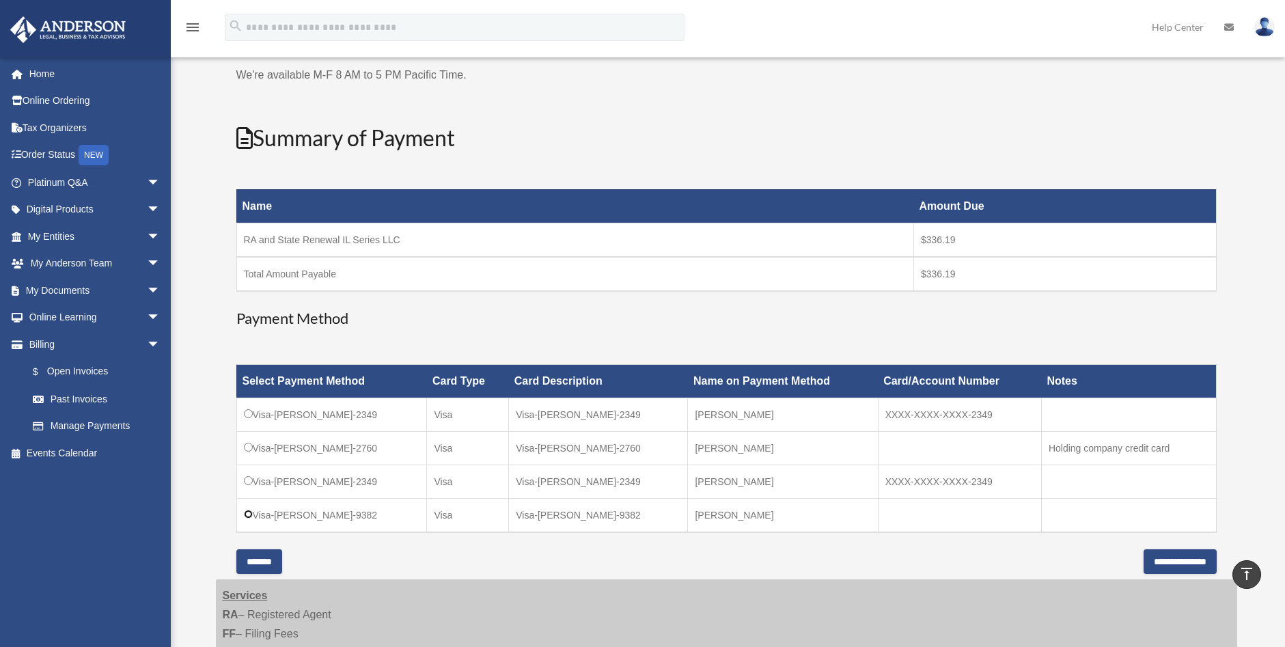
scroll to position [0, 0]
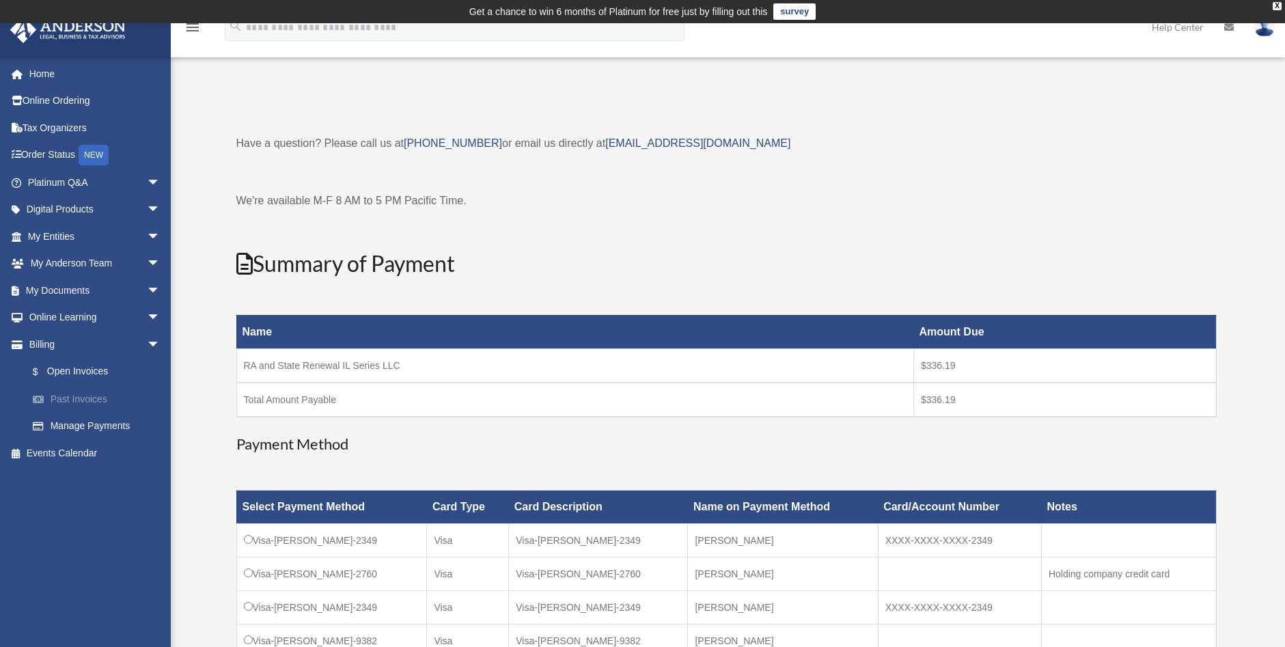
click at [81, 399] on link "Past Invoices" at bounding box center [100, 398] width 162 height 27
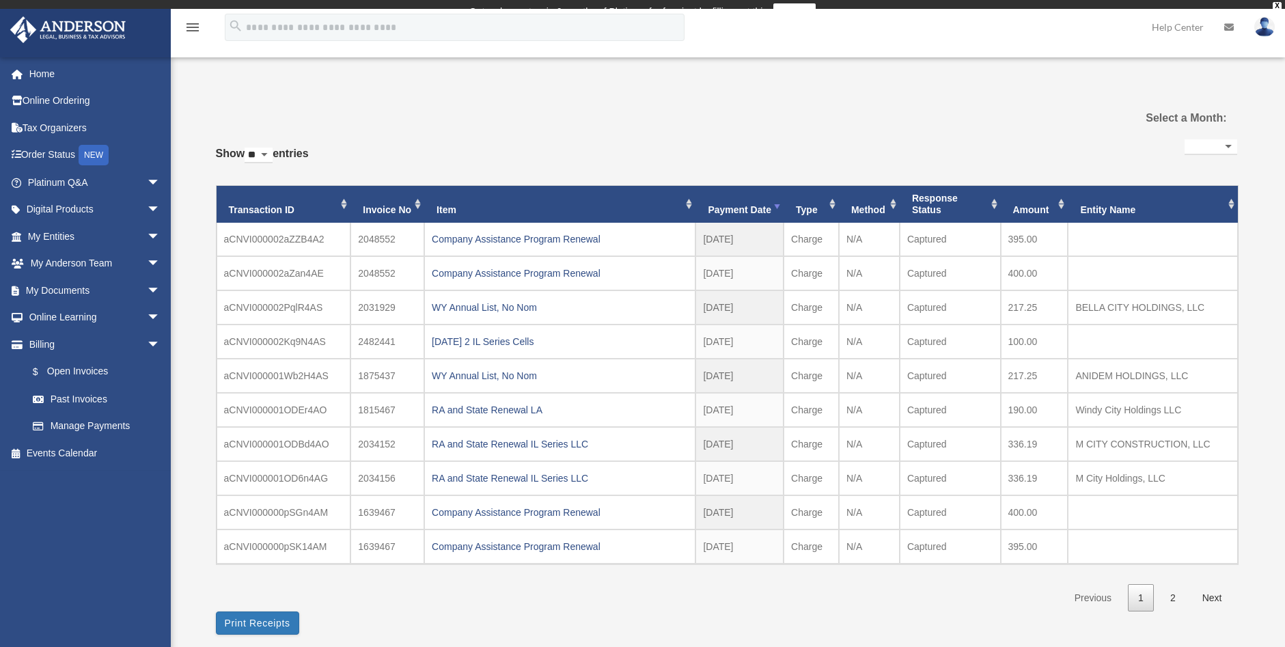
select select
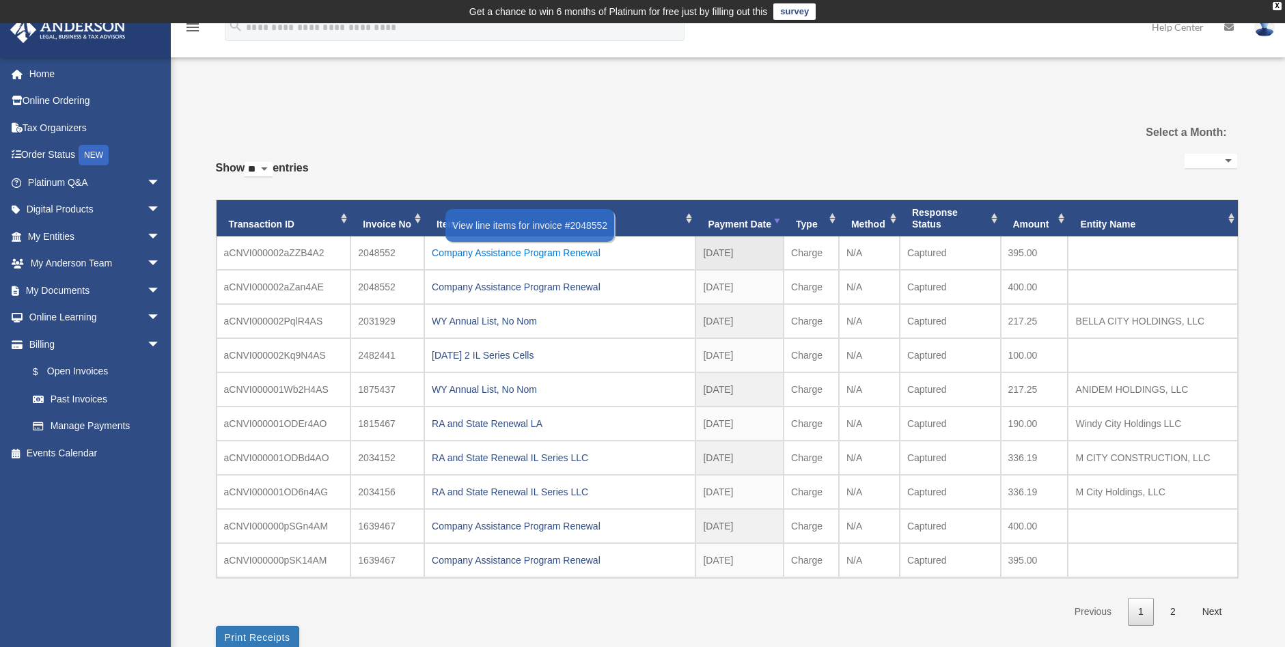
click at [495, 255] on div "Company Assistance Program Renewal" at bounding box center [560, 252] width 256 height 19
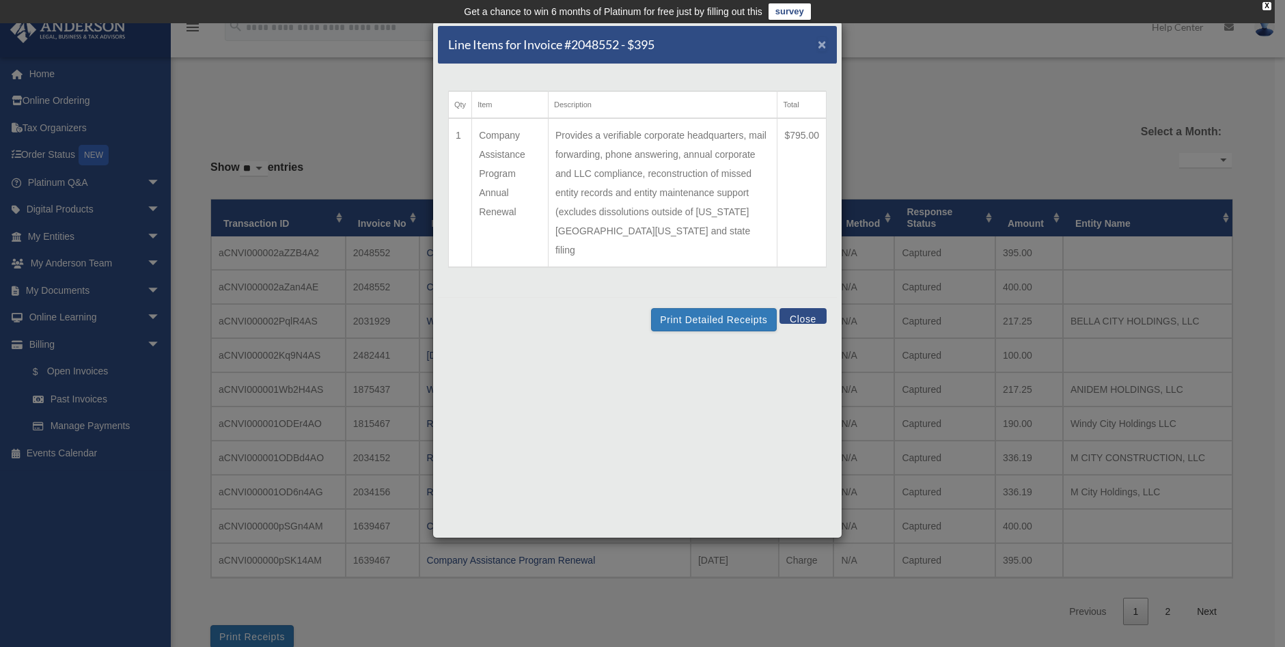
click at [822, 46] on span "×" at bounding box center [821, 44] width 9 height 16
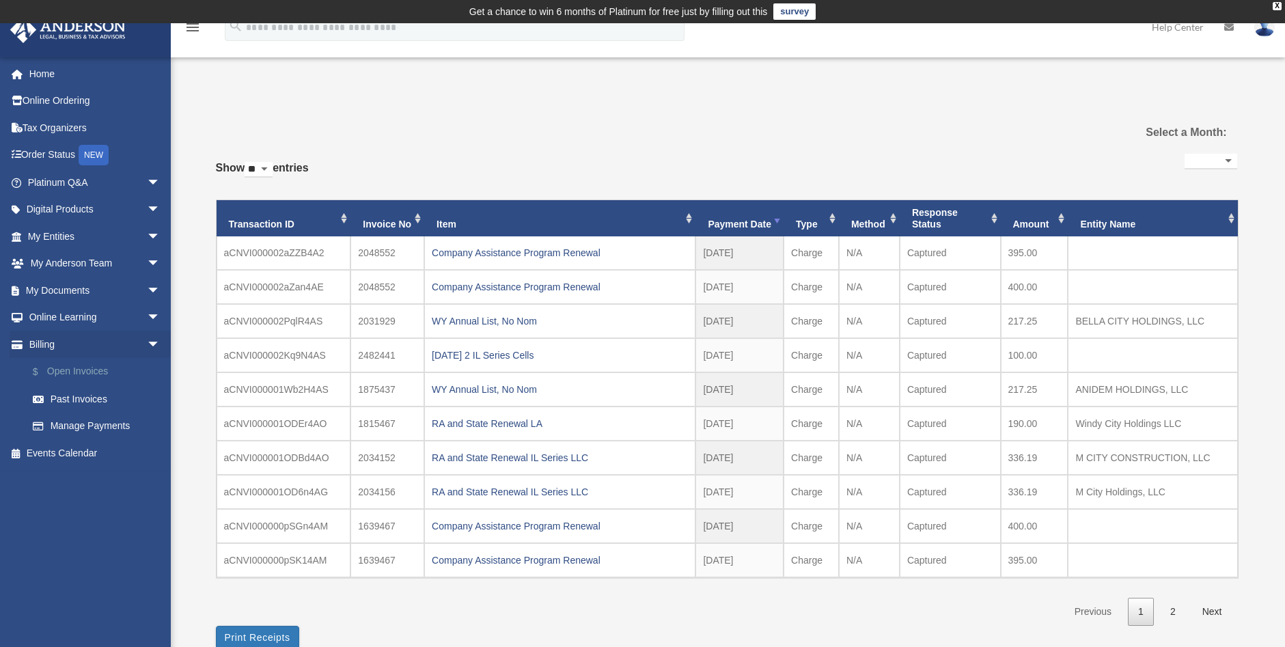
click at [79, 374] on link "$ Open Invoices" at bounding box center [100, 372] width 162 height 28
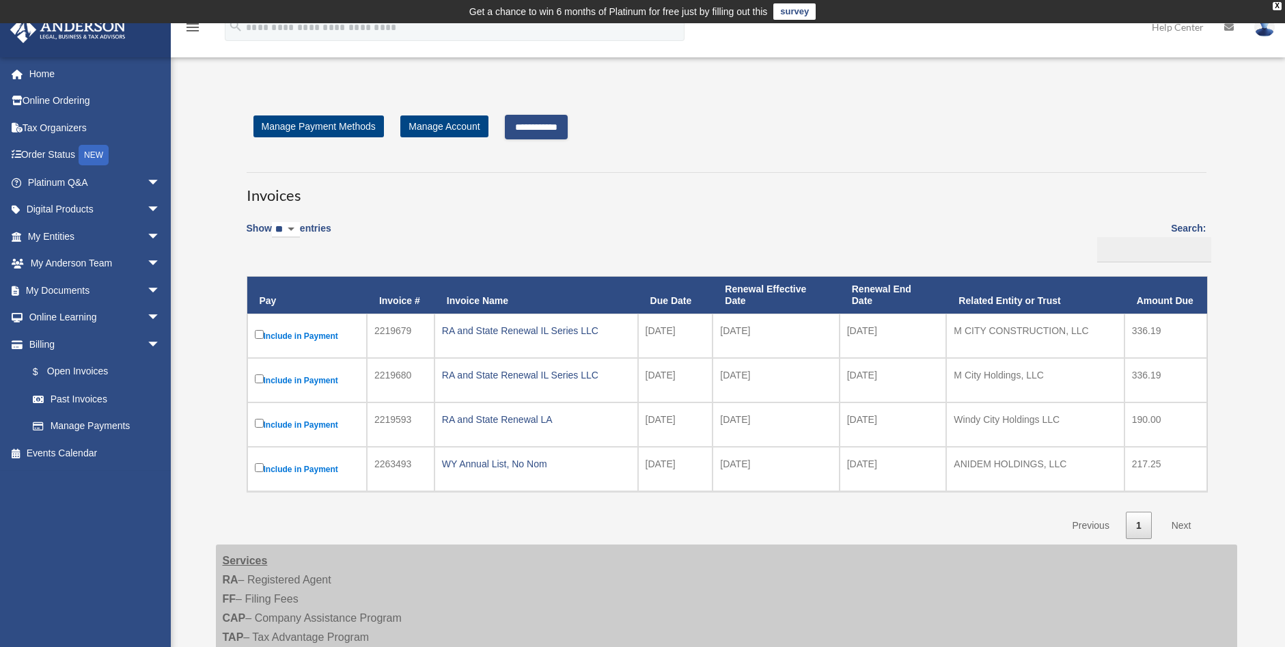
click at [544, 130] on input "**********" at bounding box center [536, 127] width 63 height 25
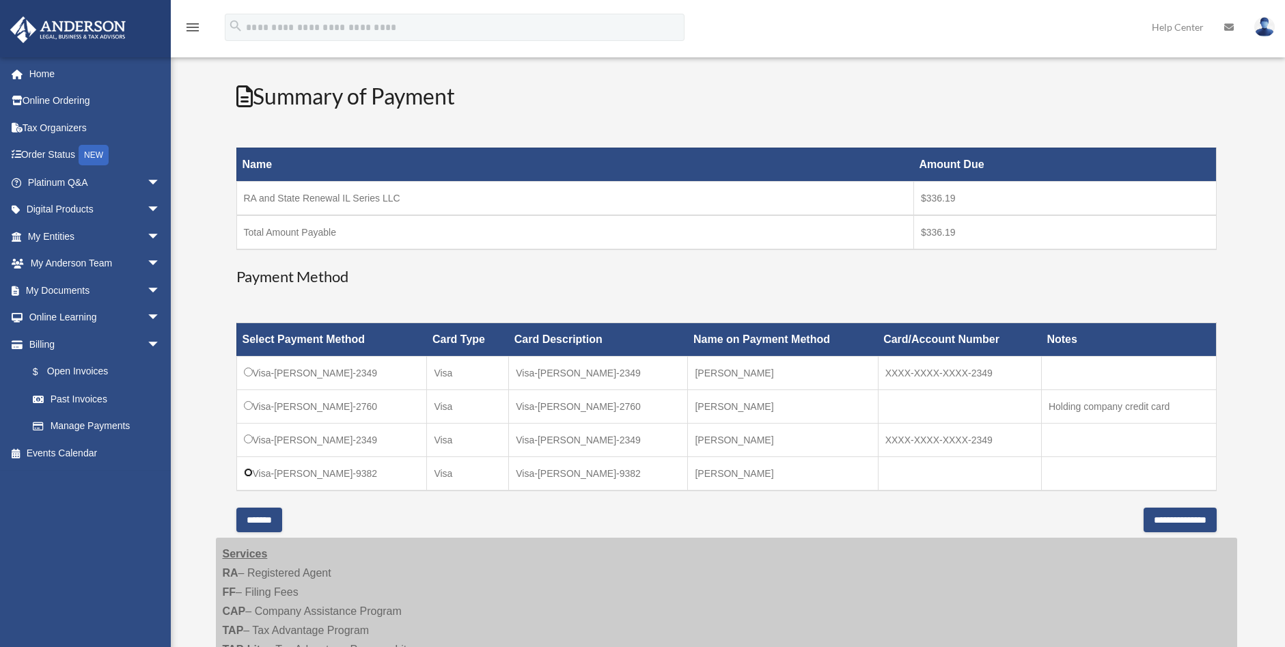
scroll to position [273, 0]
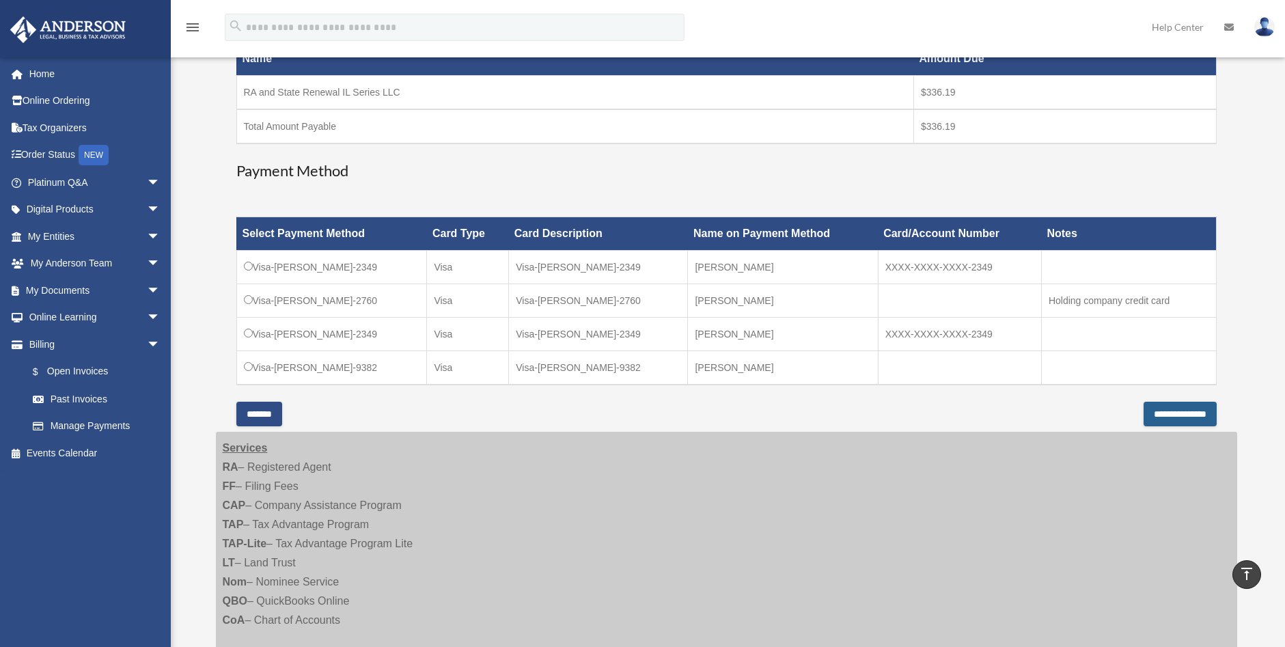
click at [1163, 418] on input "**********" at bounding box center [1179, 414] width 73 height 25
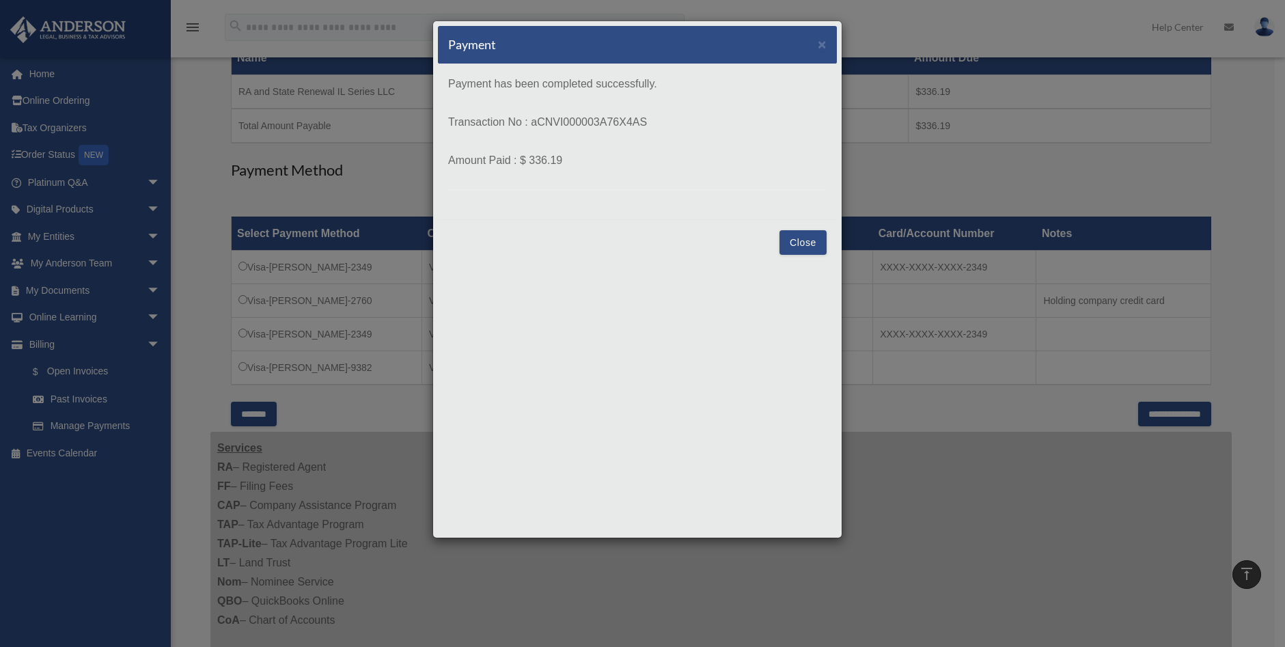
click at [802, 240] on button "Close" at bounding box center [802, 242] width 47 height 25
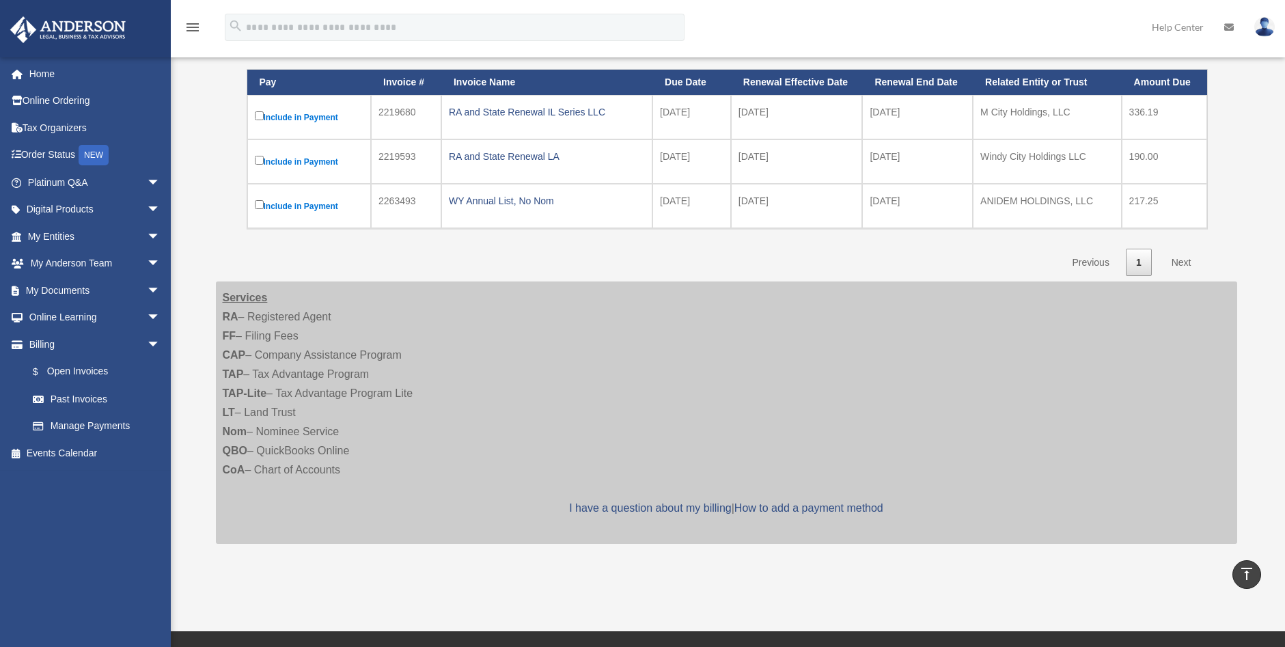
scroll to position [139, 0]
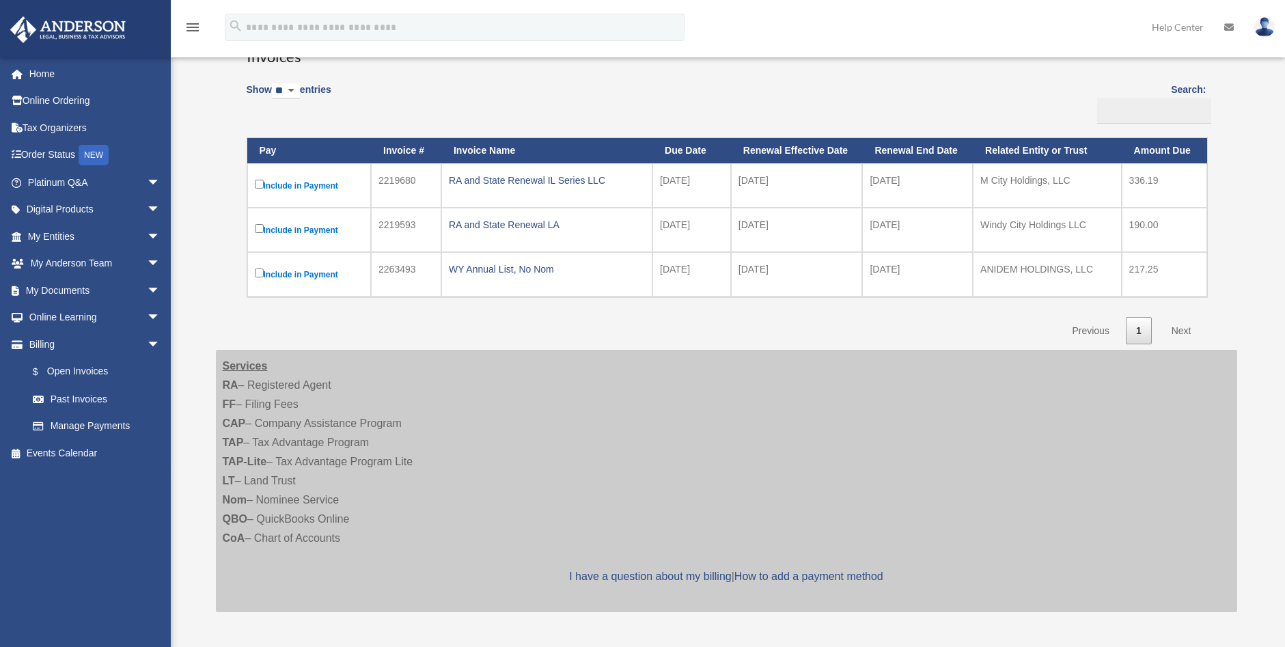
click at [779, 390] on div "Services RA – Registered Agent FF – Filing Fees CAP – Company Assistance Progra…" at bounding box center [726, 481] width 1021 height 262
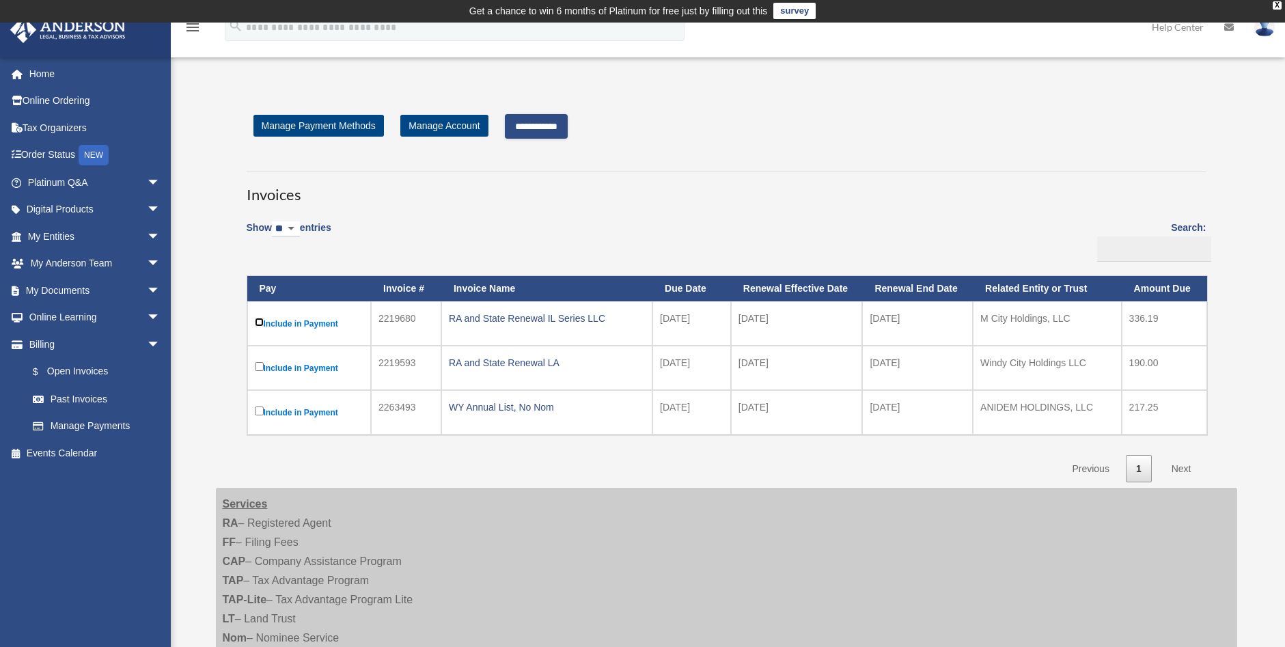
scroll to position [0, 0]
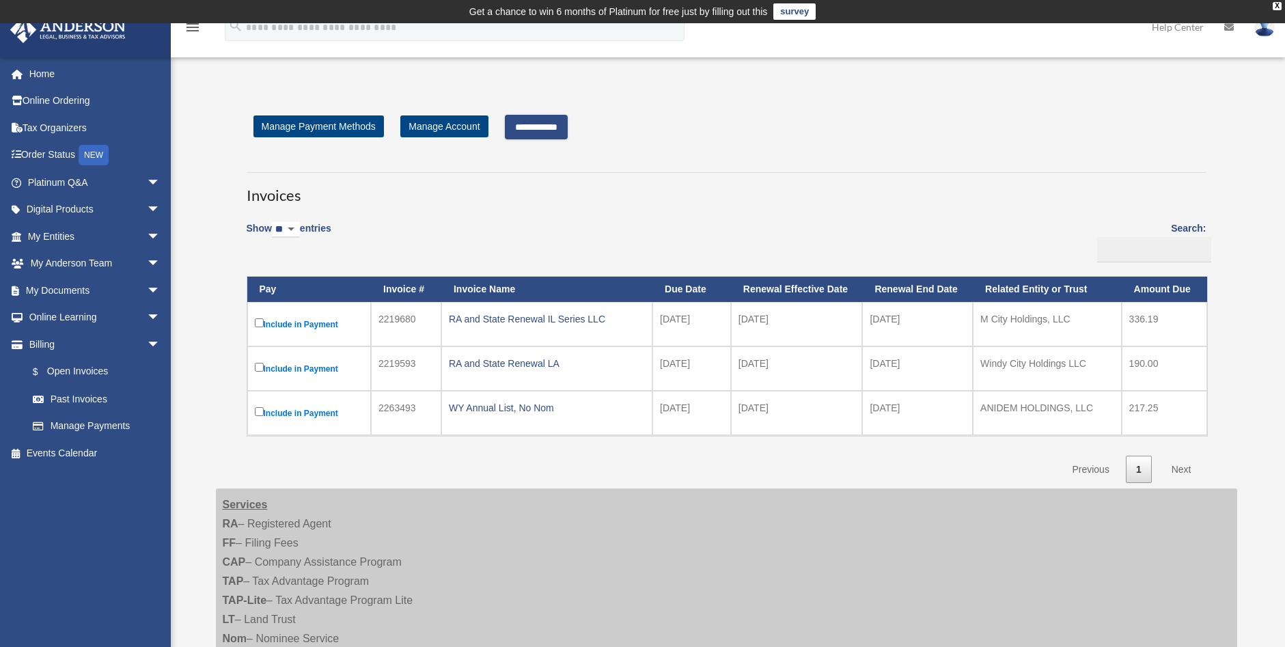
click at [543, 130] on input "**********" at bounding box center [536, 127] width 63 height 25
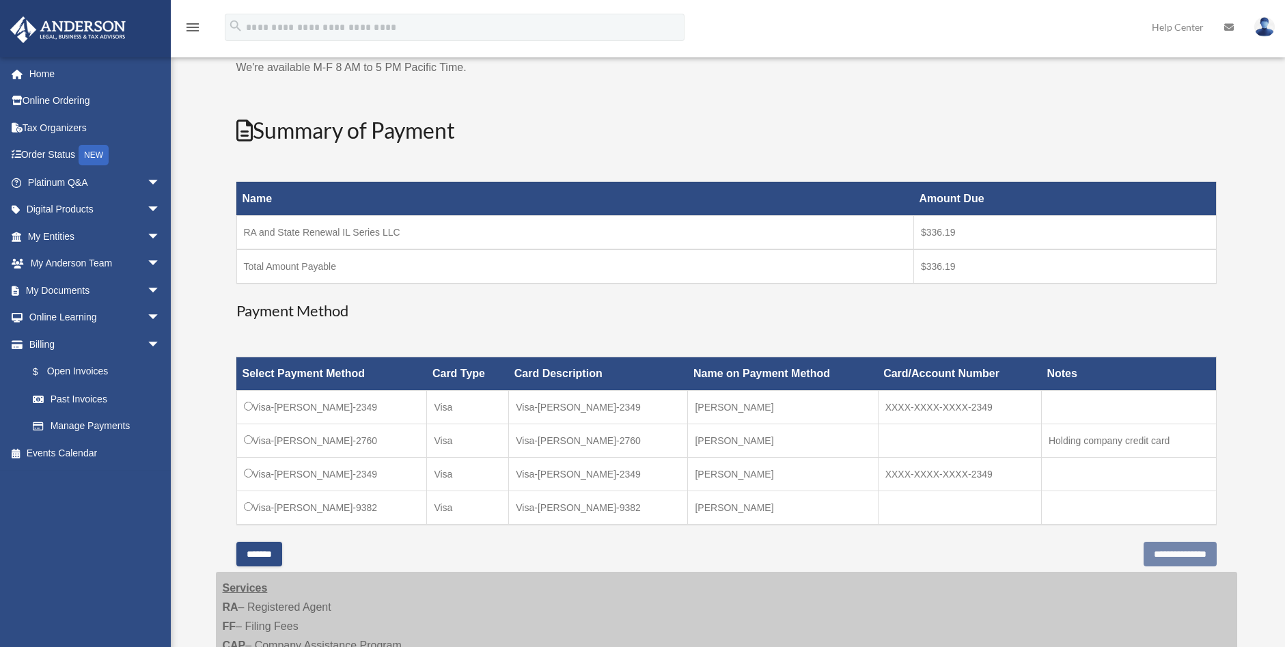
scroll to position [137, 0]
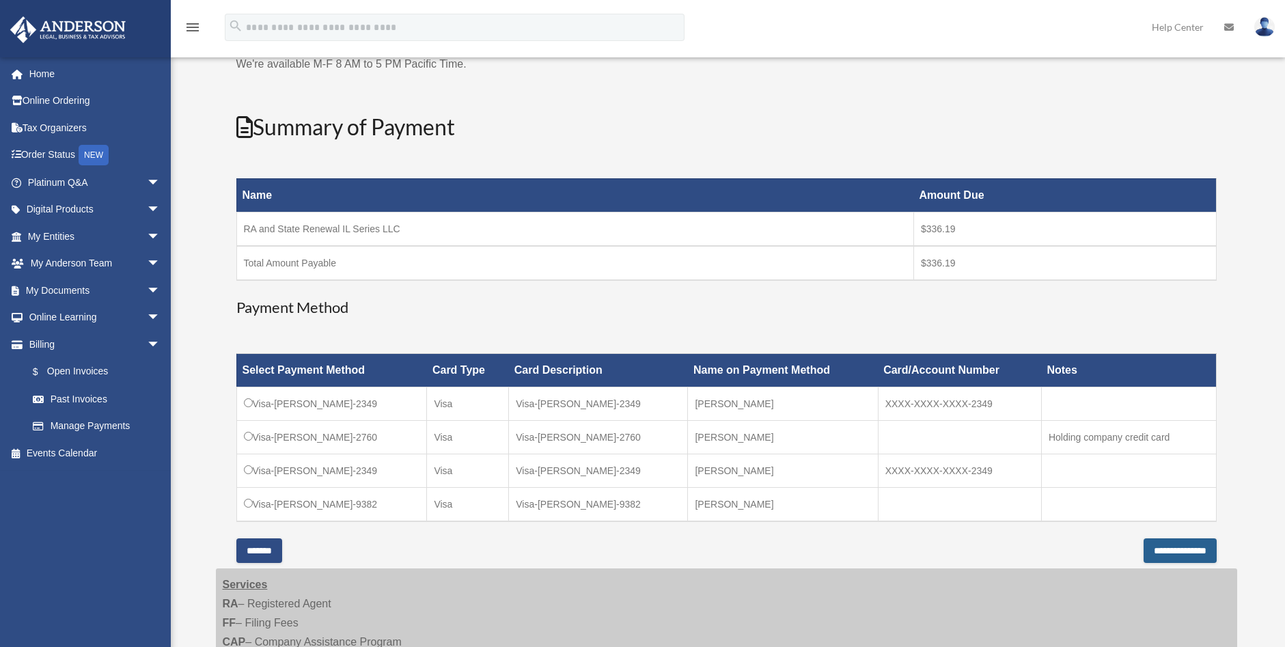
click at [1161, 546] on input "**********" at bounding box center [1179, 550] width 73 height 25
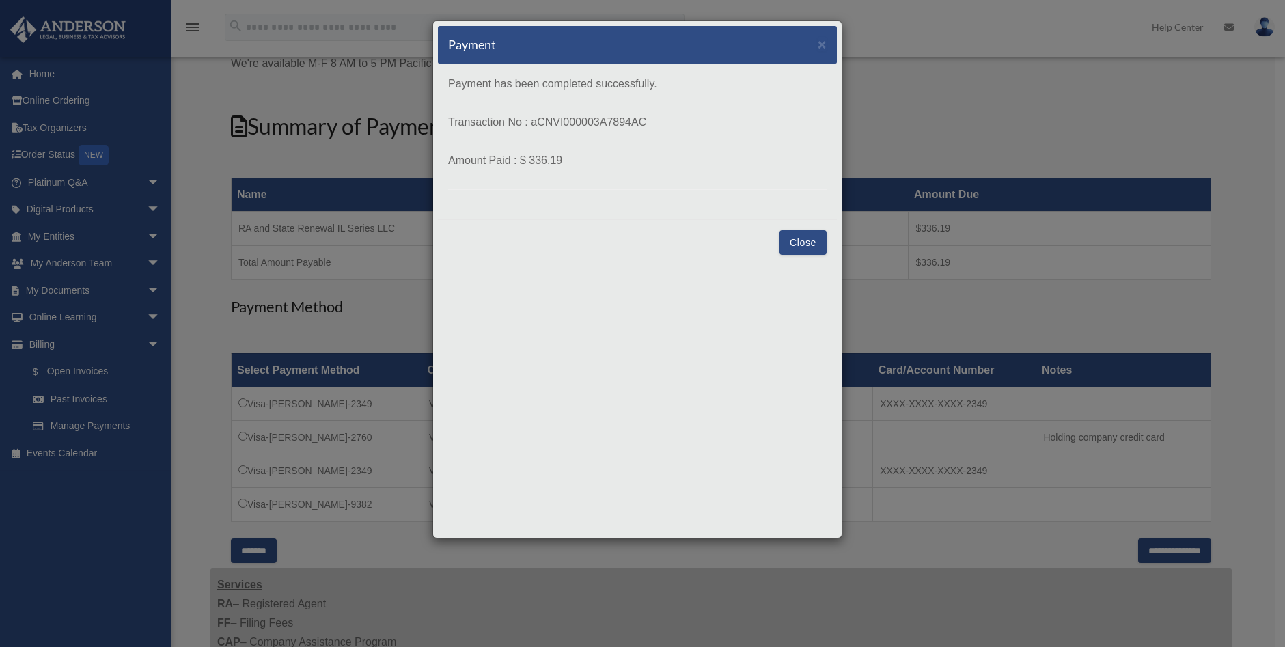
click at [801, 236] on button "Close" at bounding box center [802, 242] width 47 height 25
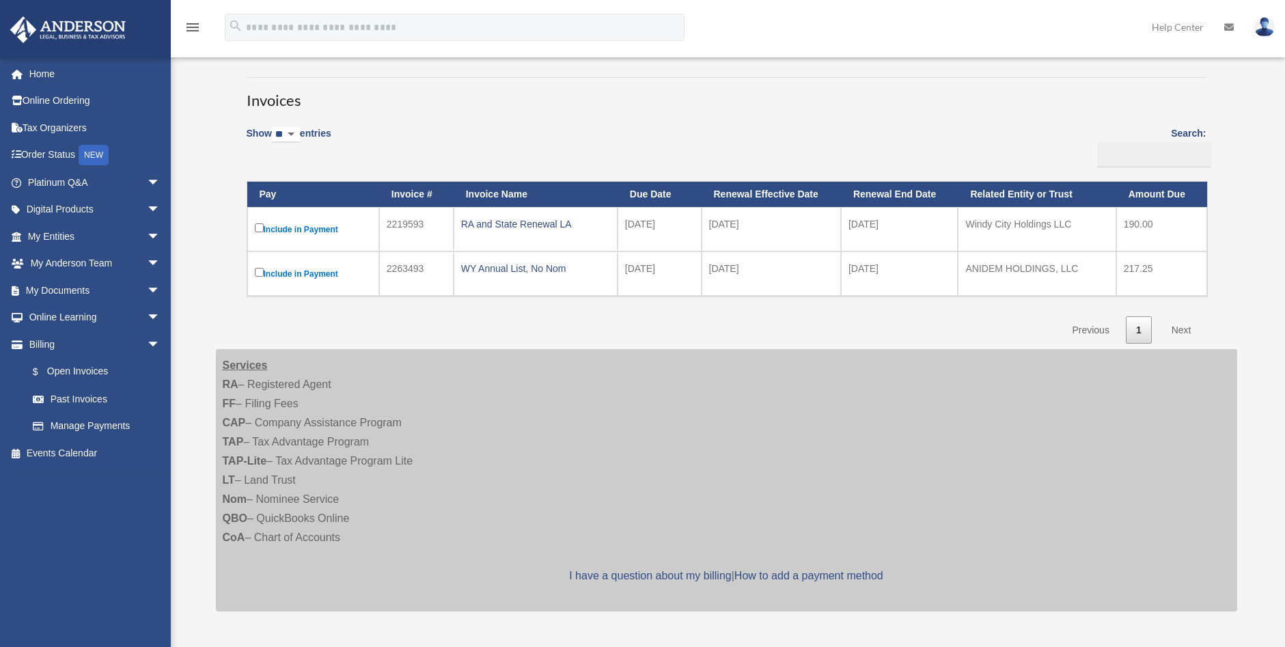
scroll to position [101, 0]
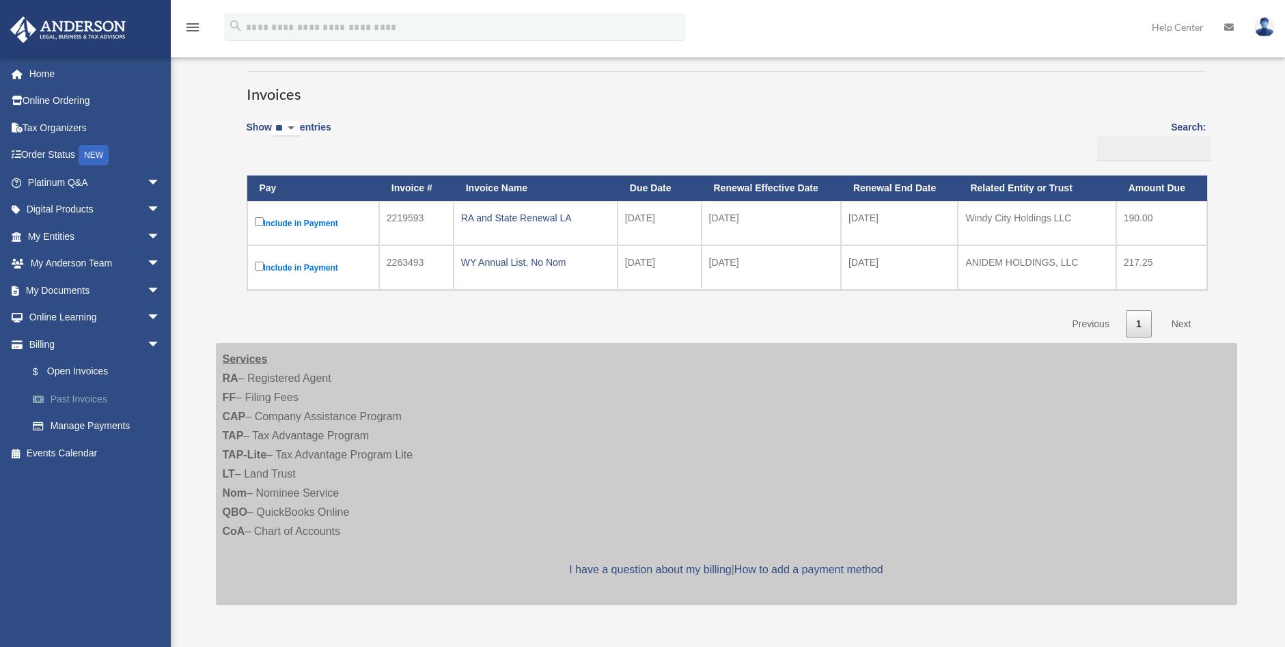
click at [55, 403] on link "Past Invoices" at bounding box center [100, 398] width 162 height 27
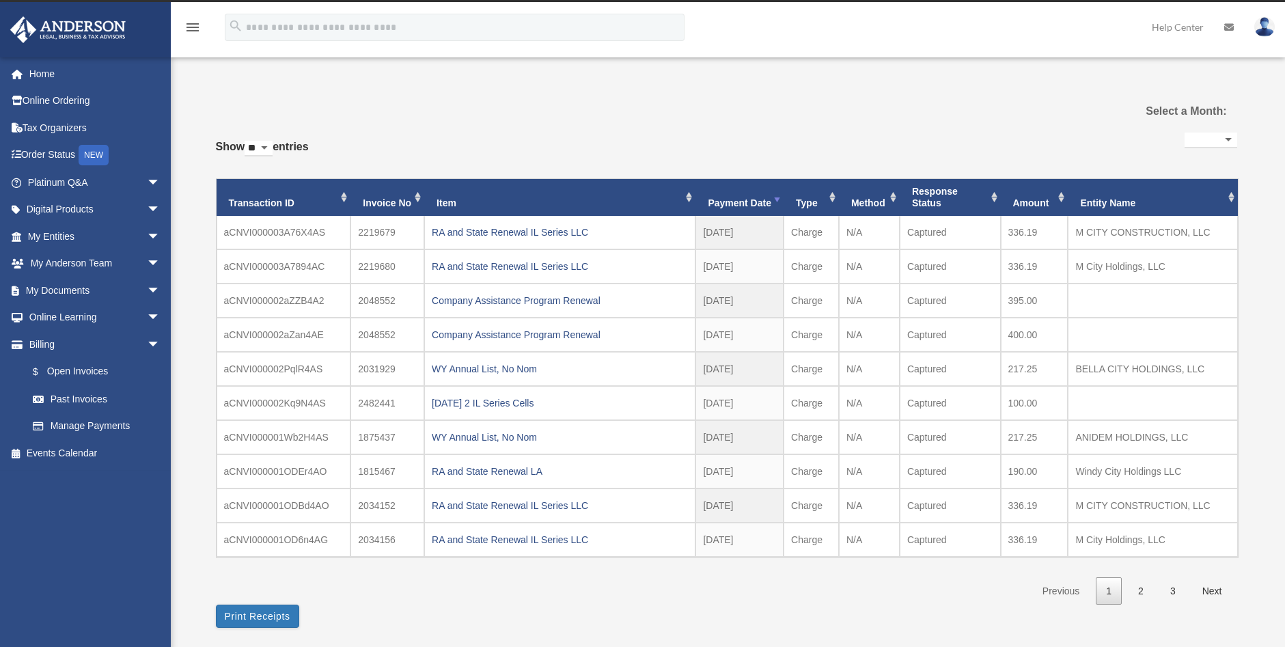
select select
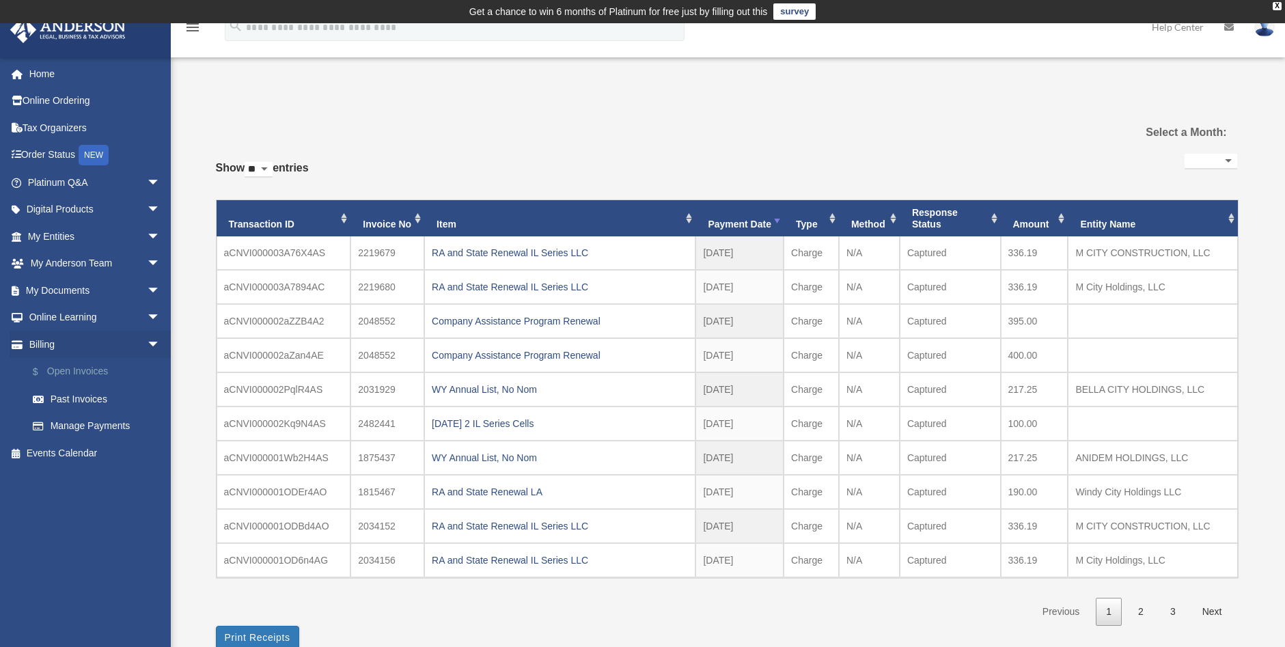
click at [107, 363] on link "$ Open Invoices" at bounding box center [100, 372] width 162 height 28
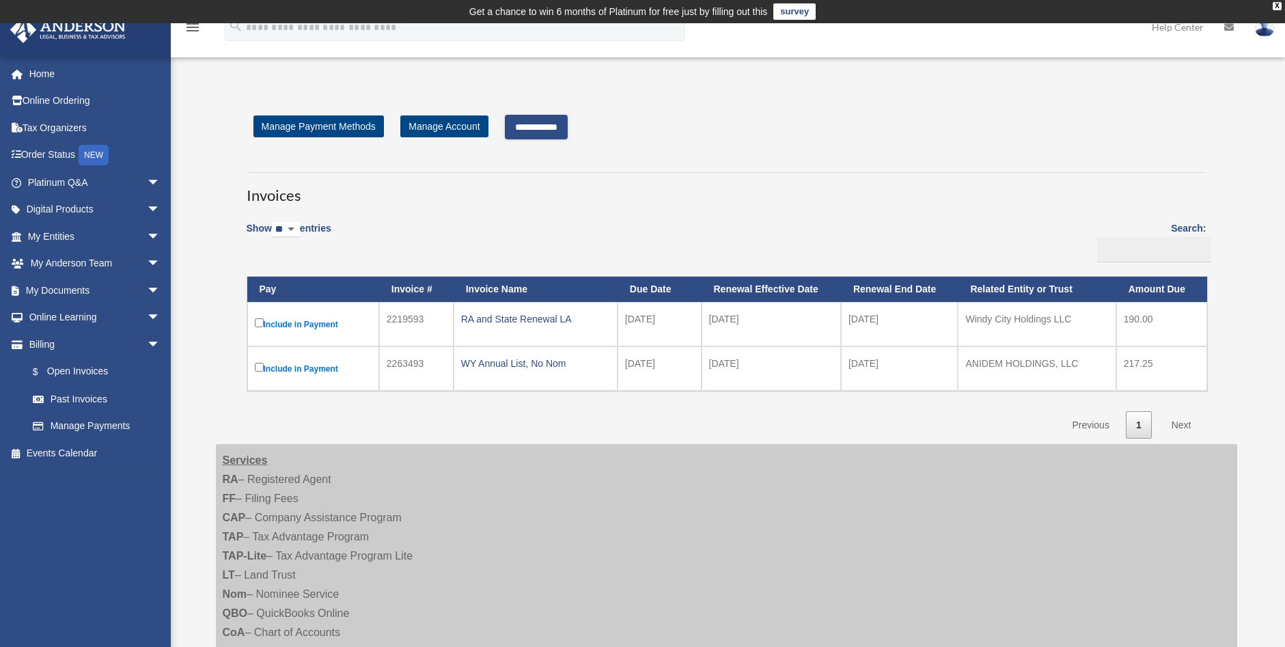
click at [536, 130] on input "**********" at bounding box center [536, 127] width 63 height 25
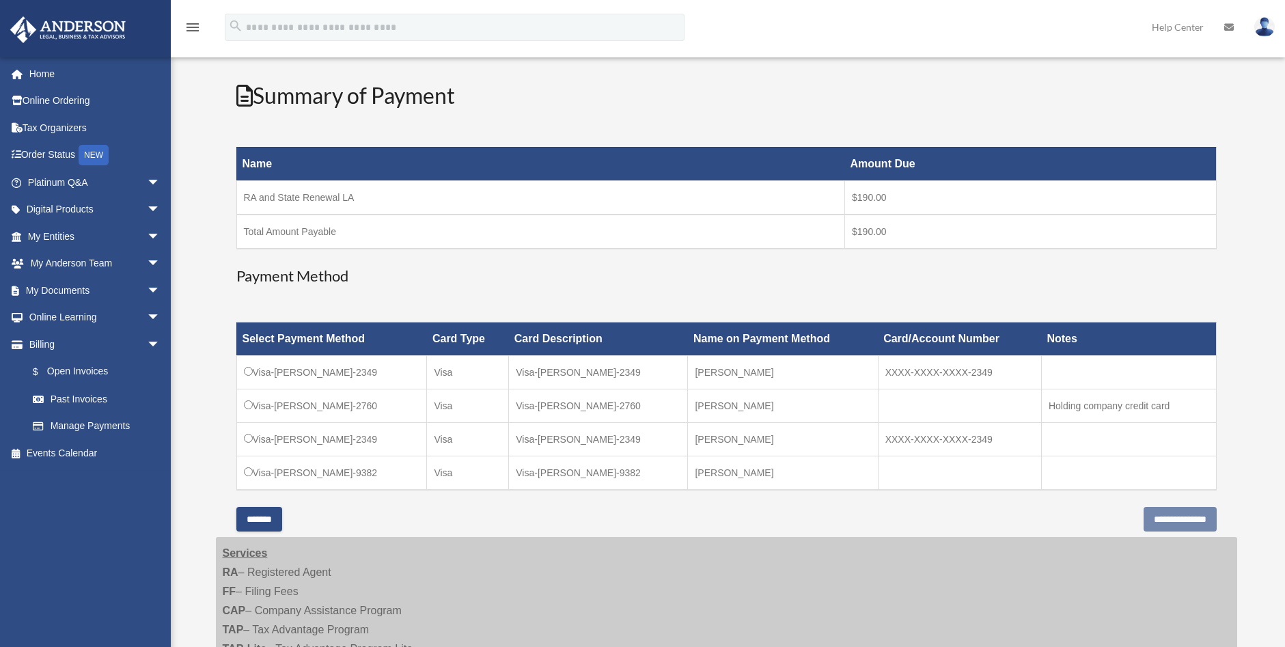
scroll to position [205, 0]
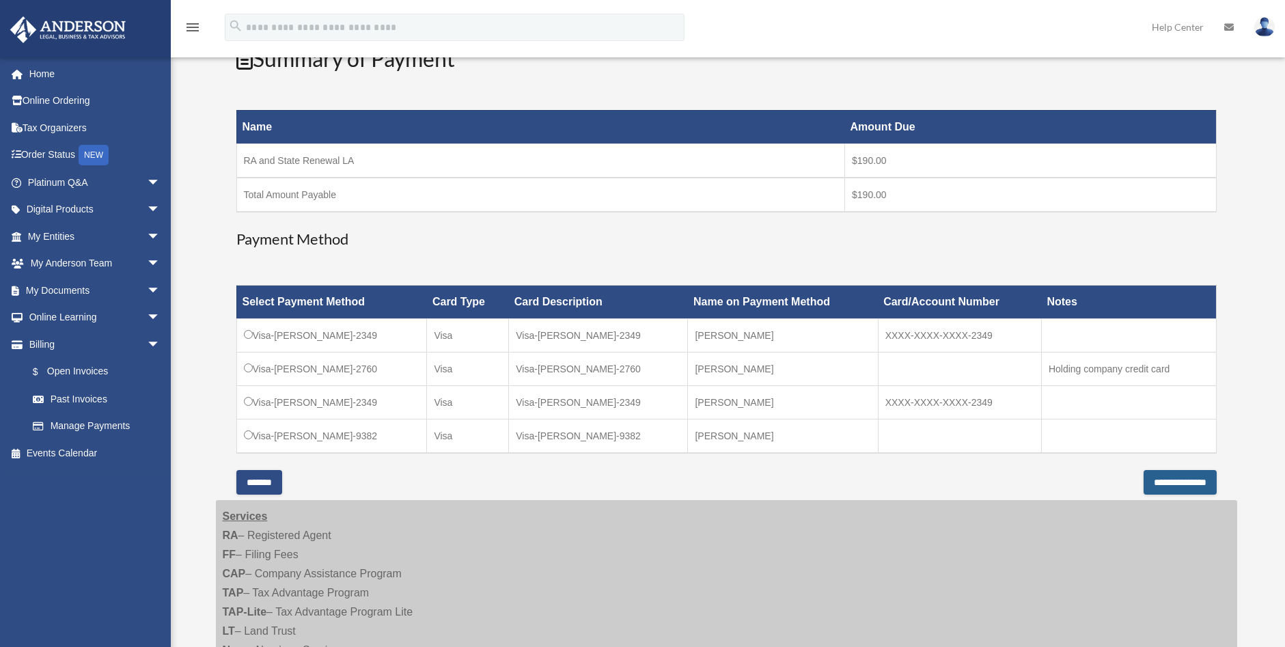
click at [1156, 482] on input "**********" at bounding box center [1179, 482] width 73 height 25
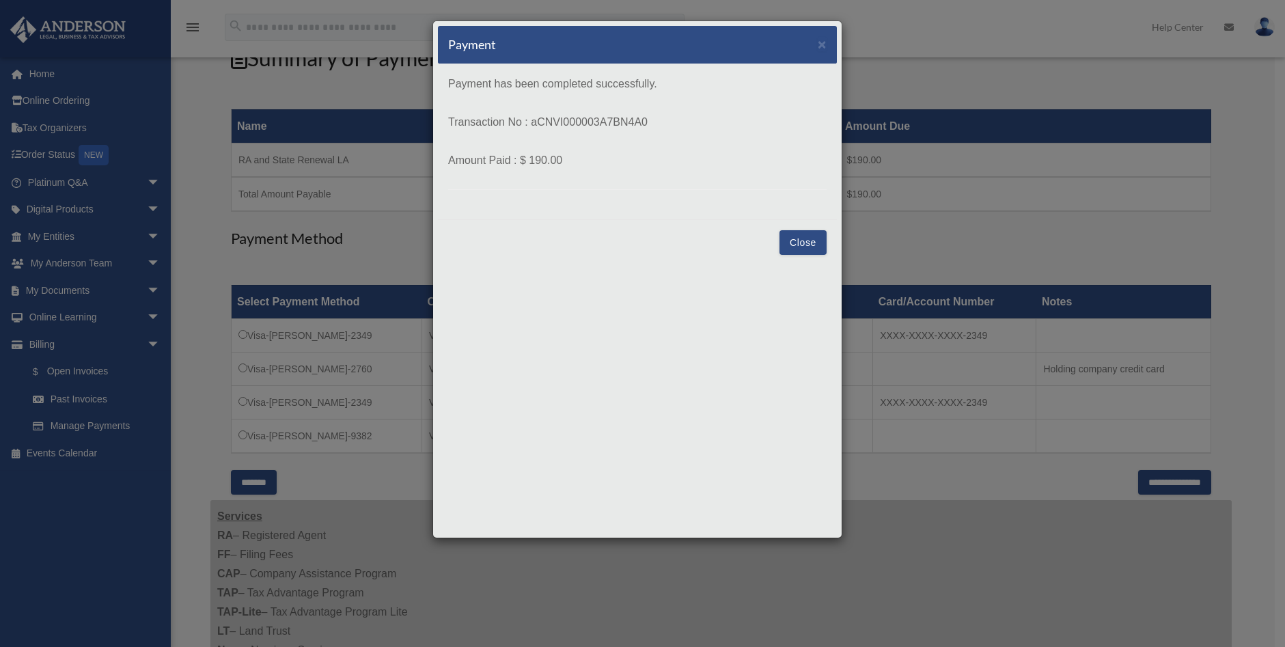
click at [808, 236] on button "Close" at bounding box center [802, 242] width 47 height 25
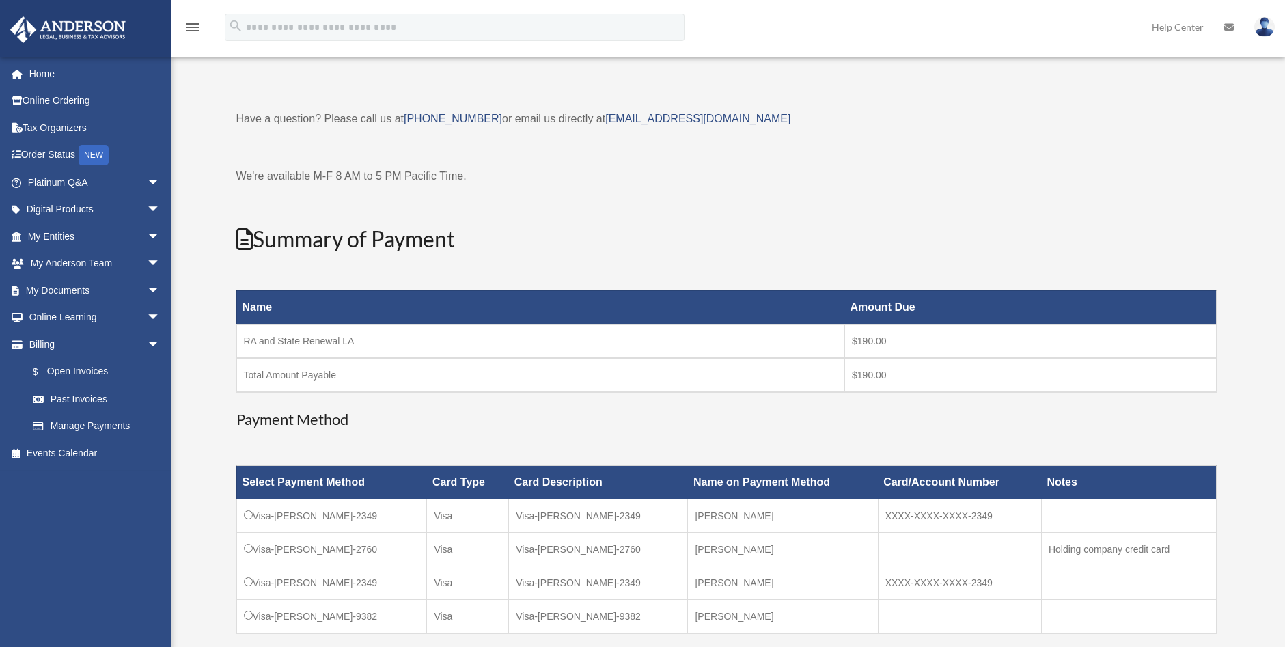
scroll to position [0, 0]
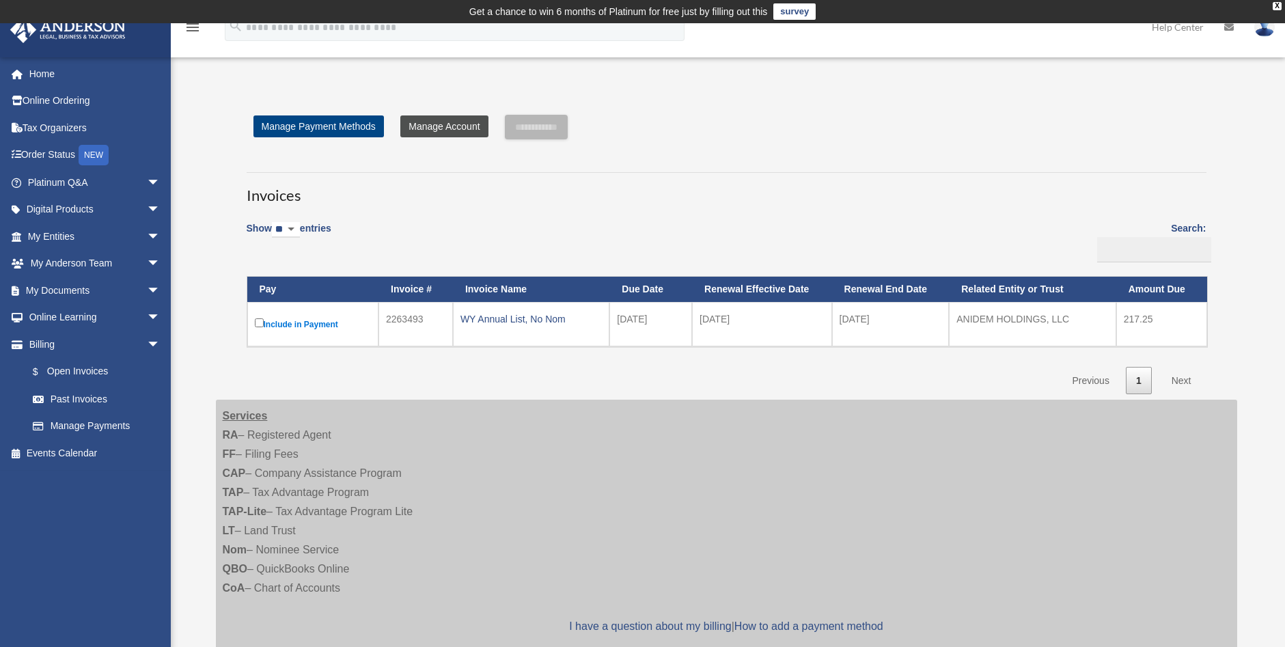
click at [453, 132] on link "Manage Account" at bounding box center [443, 126] width 87 height 22
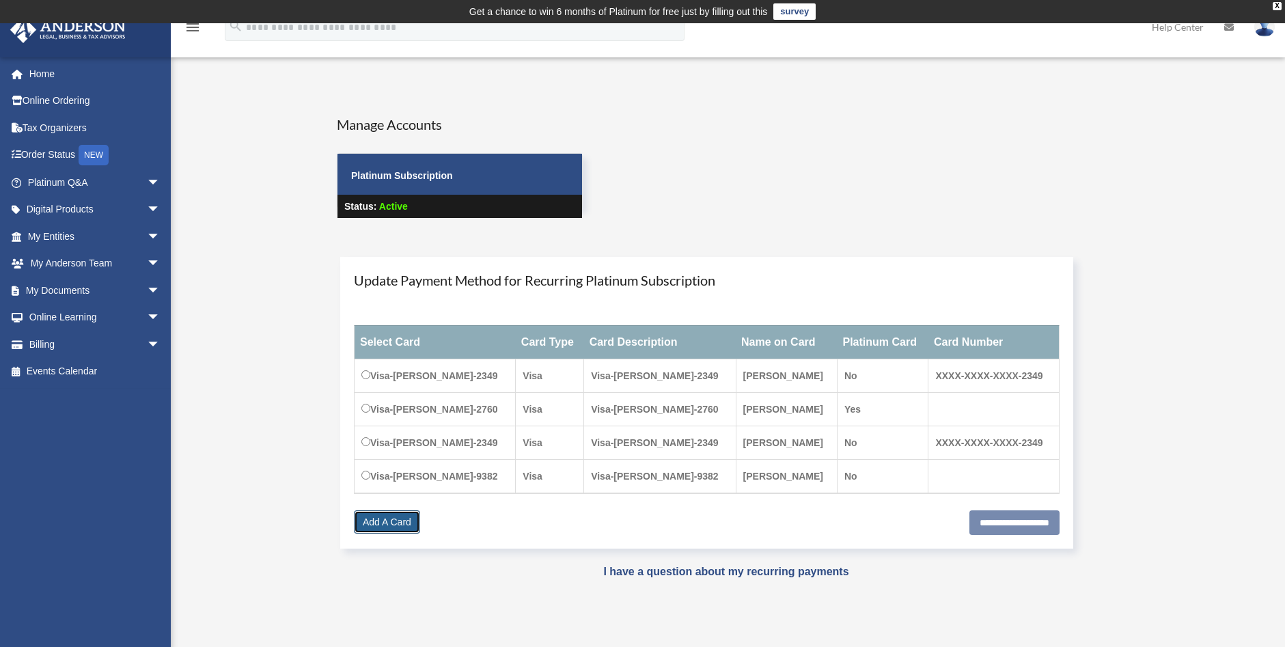
click at [387, 523] on link "Add A Card" at bounding box center [387, 521] width 66 height 23
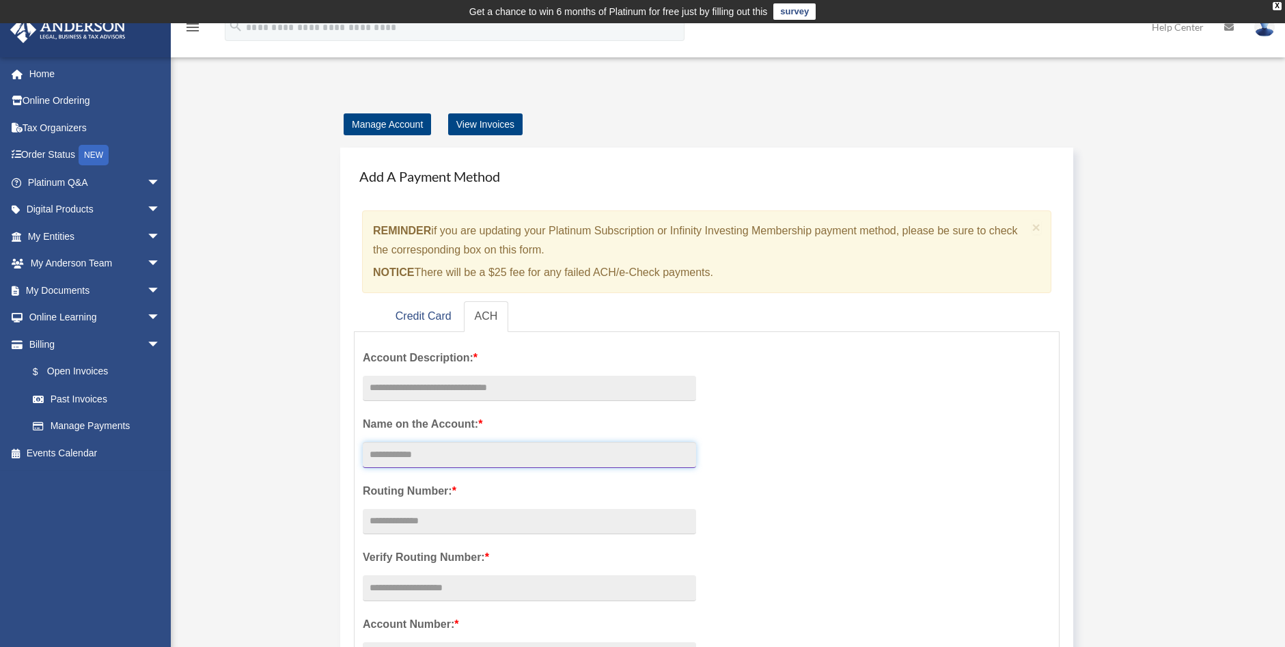
click at [492, 454] on input "Account Description: *" at bounding box center [529, 455] width 333 height 26
click at [507, 391] on input "text" at bounding box center [529, 389] width 333 height 26
type input "**********"
click at [467, 460] on input "Account Description: *" at bounding box center [529, 455] width 333 height 26
type input "**********"
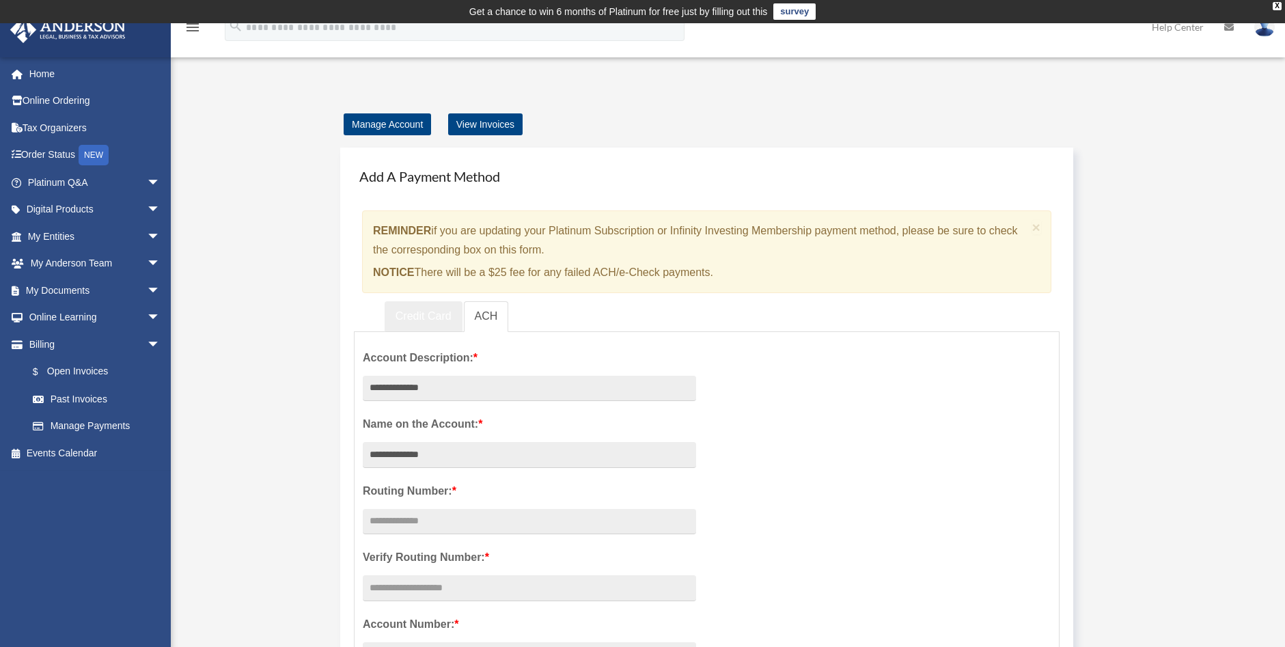
click at [433, 321] on link "Credit Card" at bounding box center [423, 316] width 78 height 31
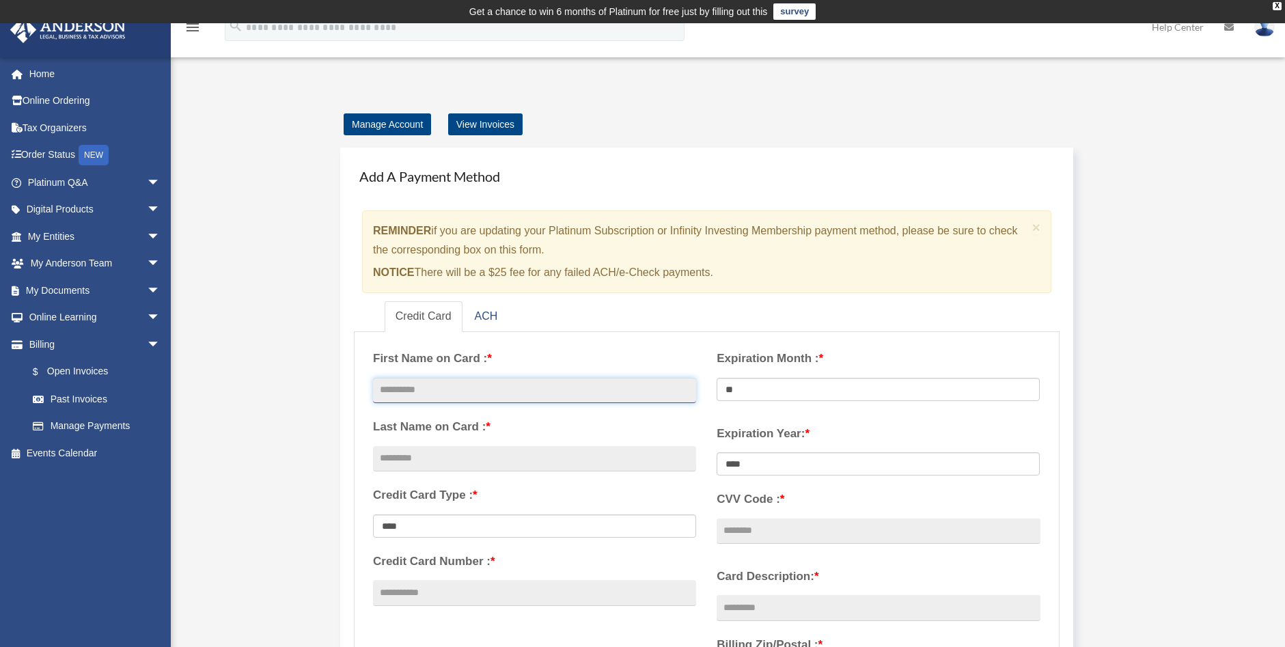
click at [454, 397] on input "text" at bounding box center [534, 391] width 323 height 26
type input "*"
click at [453, 392] on input "**********" at bounding box center [534, 391] width 323 height 26
type input "*******"
type input "*"
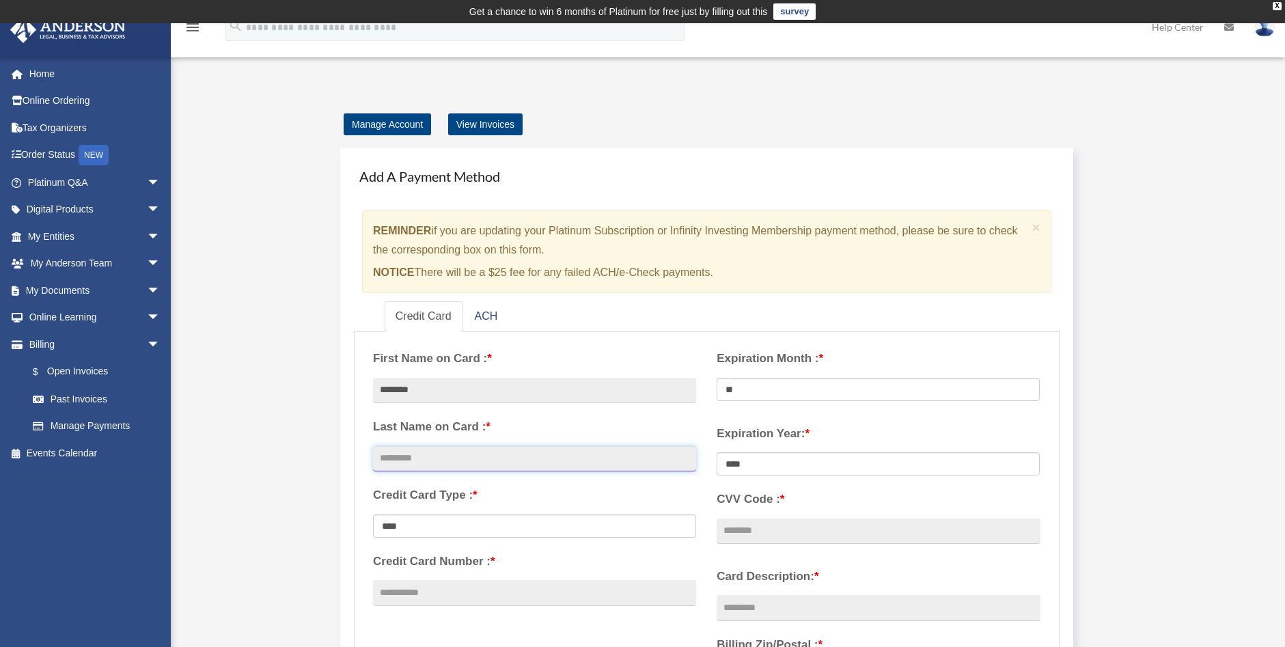
type input "*"
type input "******"
type input "**********"
click at [736, 388] on select "** ** ** ** ** ** ** ** ** ** ** **" at bounding box center [877, 389] width 323 height 23
select select "**"
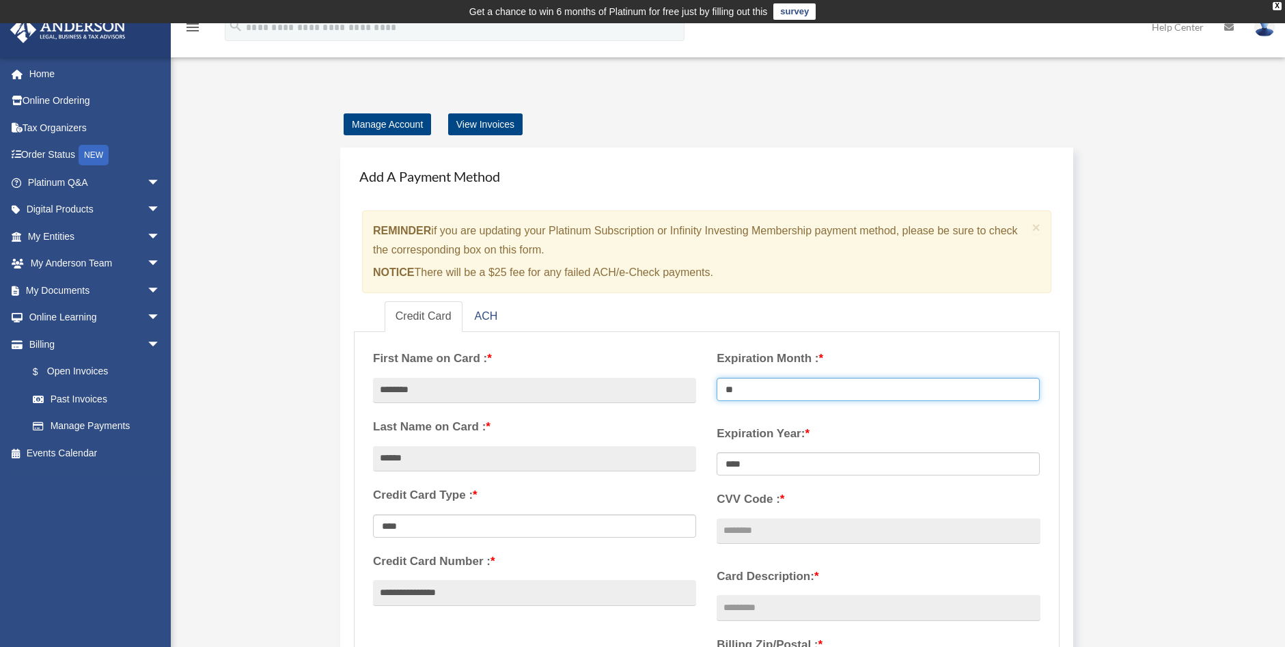
click at [716, 378] on select "** ** ** ** ** ** ** ** ** ** ** **" at bounding box center [877, 389] width 323 height 23
click at [755, 460] on select "**** **** **** **** **** **** **** **** ****" at bounding box center [877, 463] width 323 height 23
select select "****"
click at [716, 452] on select "**** **** **** **** **** **** **** **** ****" at bounding box center [877, 463] width 323 height 23
drag, startPoint x: 748, startPoint y: 529, endPoint x: 757, endPoint y: 526, distance: 8.6
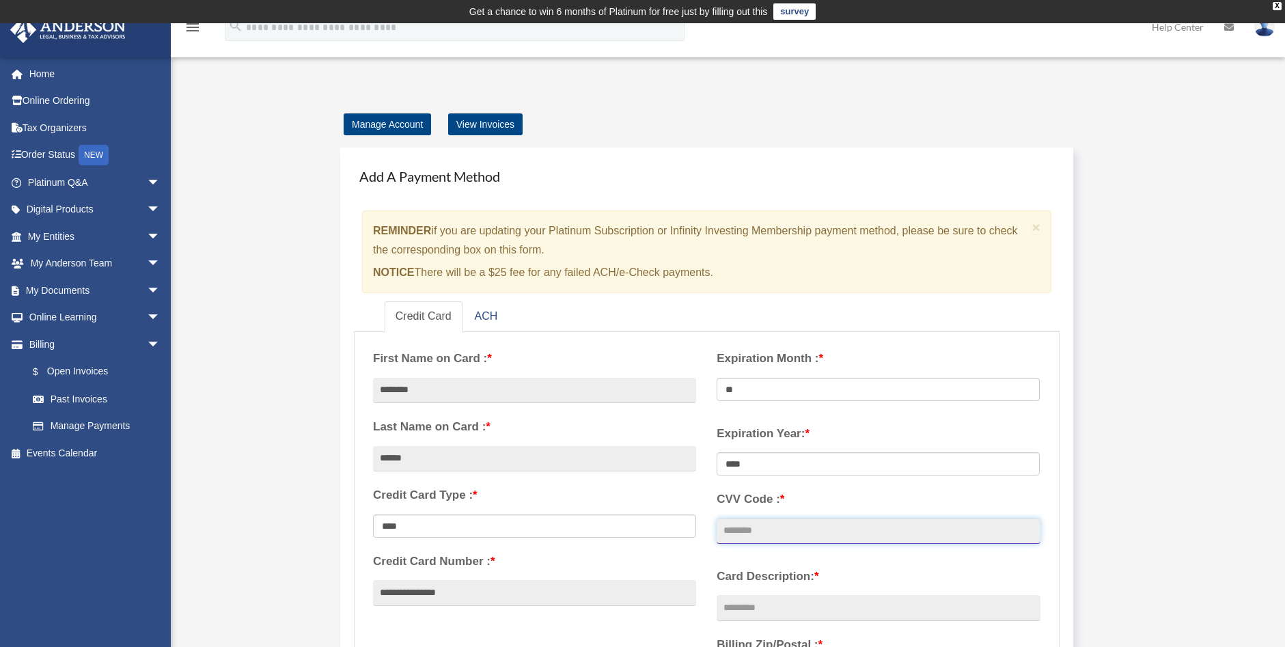
click at [748, 529] on input "CVV Code : *" at bounding box center [877, 531] width 323 height 26
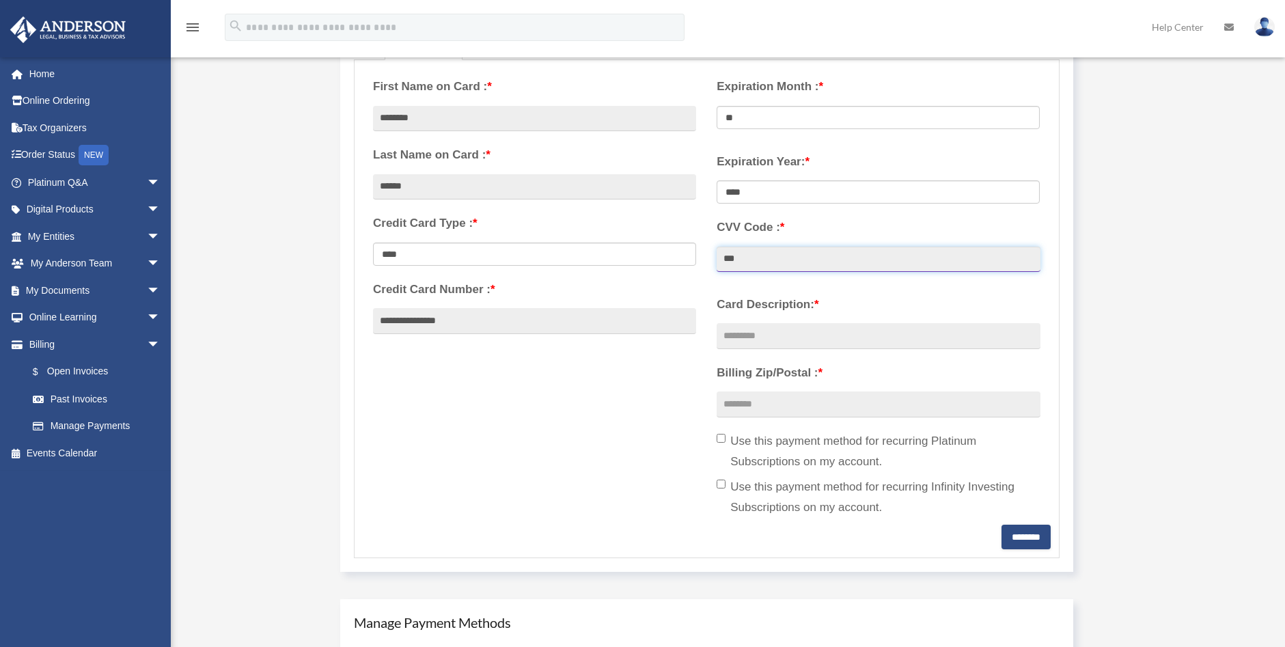
scroll to position [273, 0]
type input "***"
click at [763, 333] on input "Card Description: *" at bounding box center [877, 335] width 323 height 26
type input "**********"
type input "*****"
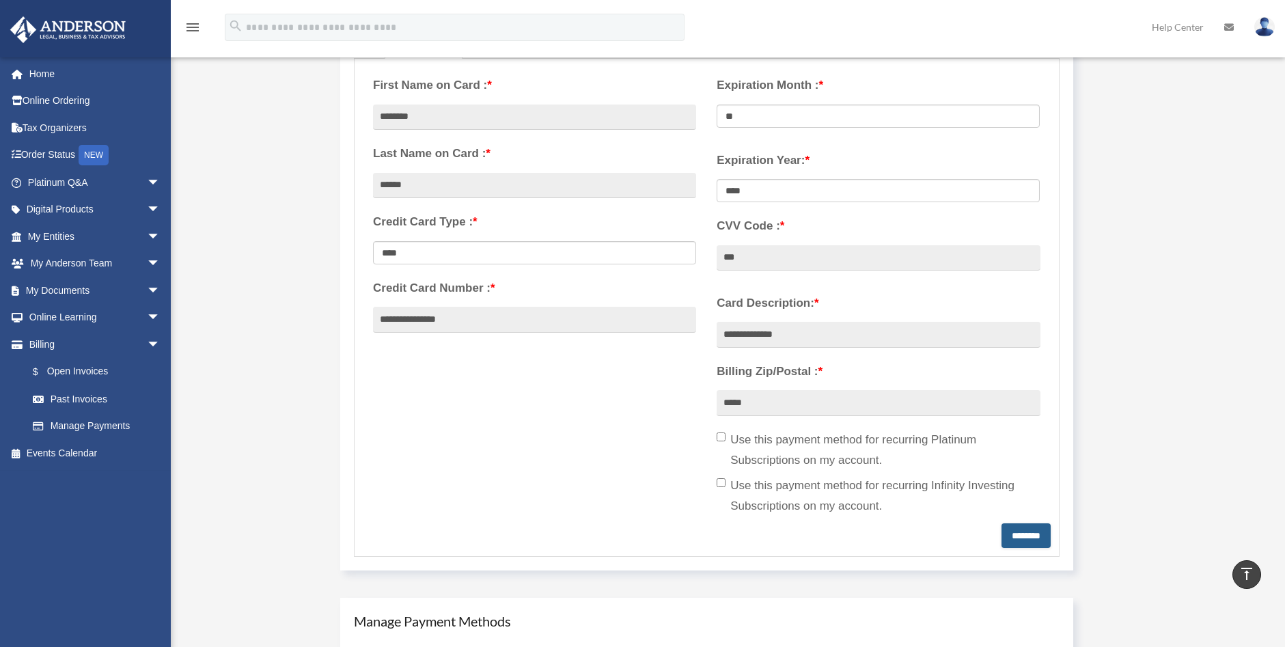
click at [1020, 531] on input "********" at bounding box center [1025, 535] width 49 height 25
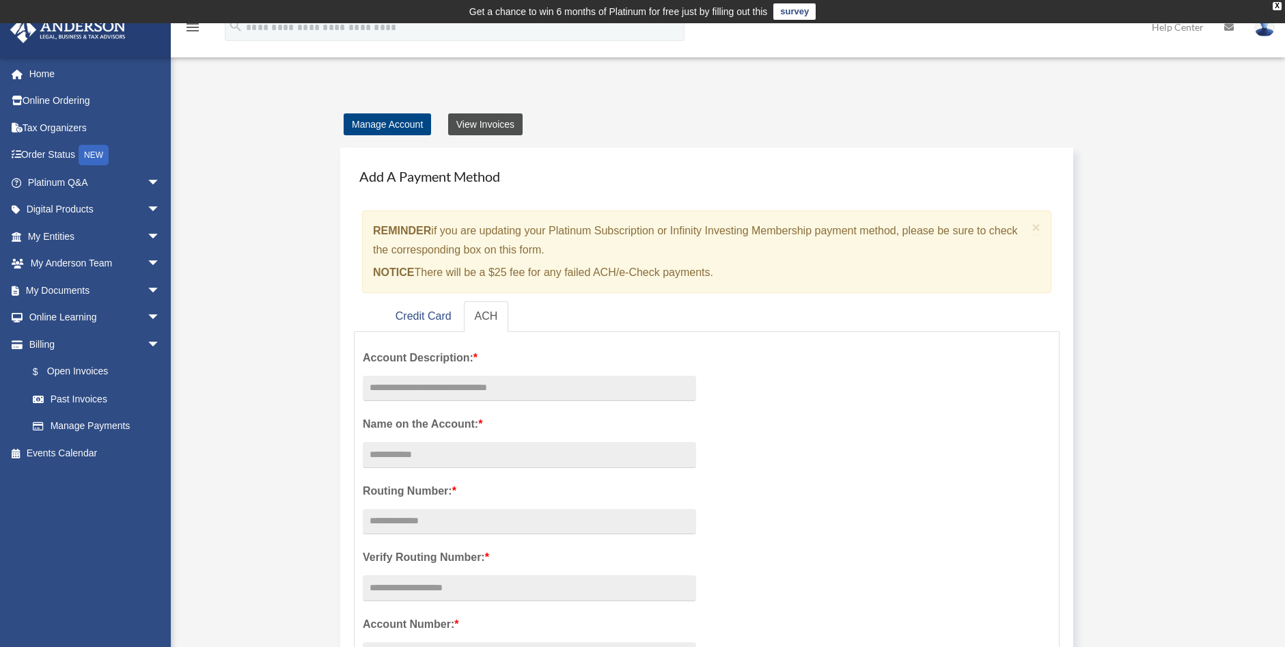
click at [498, 127] on link "View Invoices" at bounding box center [485, 124] width 74 height 22
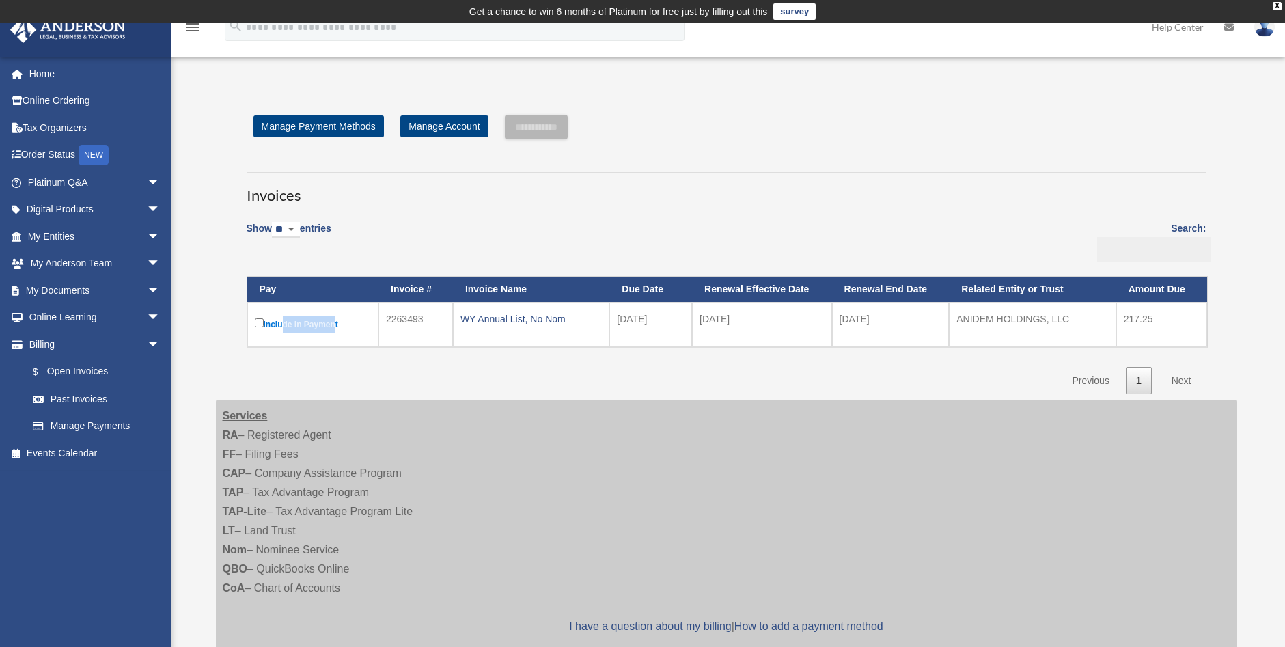
drag, startPoint x: 333, startPoint y: 328, endPoint x: 294, endPoint y: 376, distance: 62.1
click at [286, 371] on div "Show ** ** ** *** entries Search: Pay Invoice # Invoice Name Due Date Renewal E…" at bounding box center [727, 304] width 960 height 182
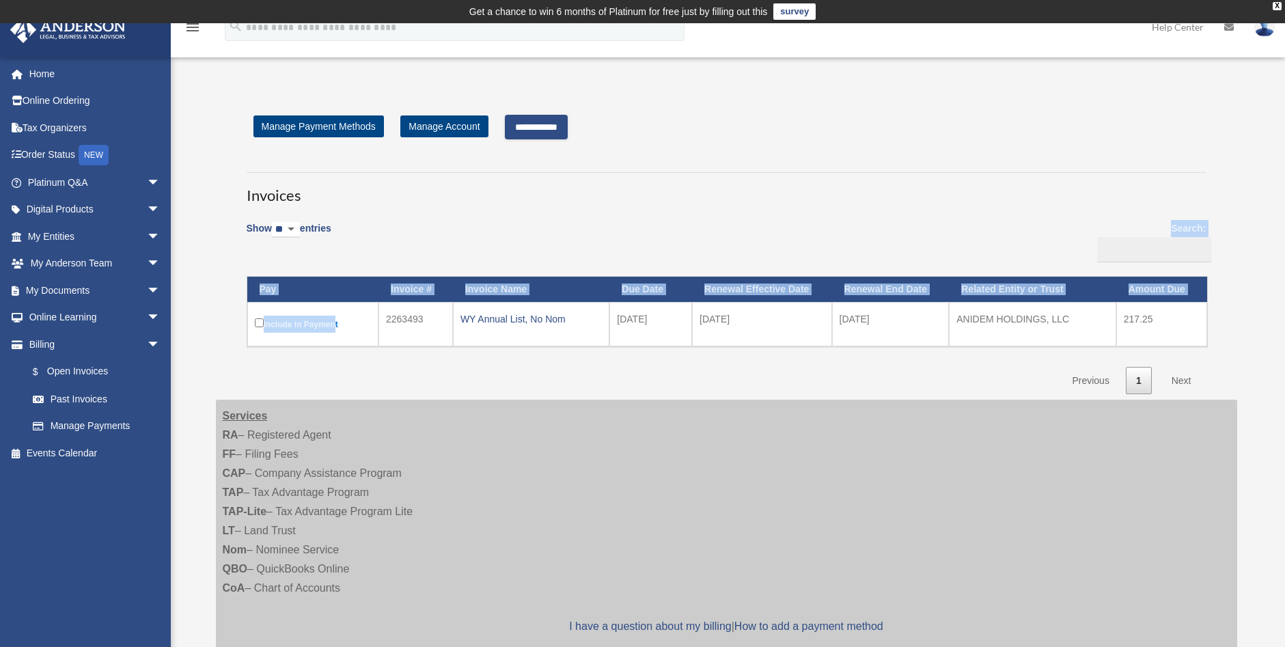
click at [516, 126] on input "**********" at bounding box center [536, 127] width 63 height 25
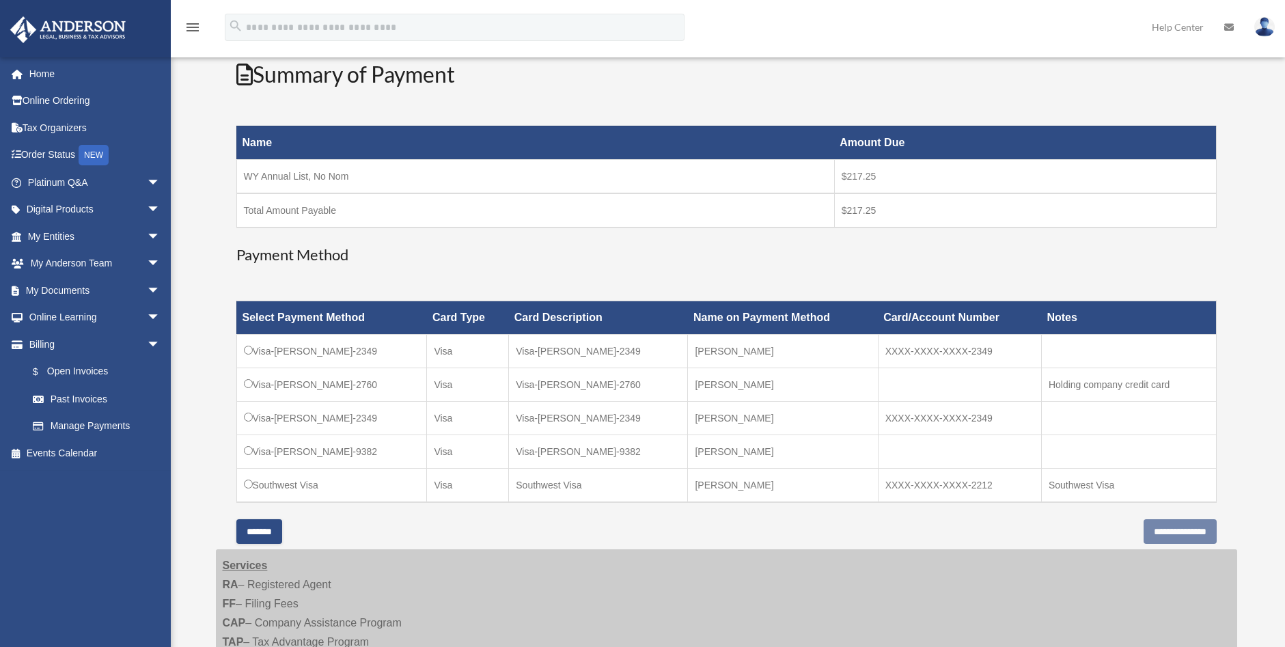
scroll to position [205, 0]
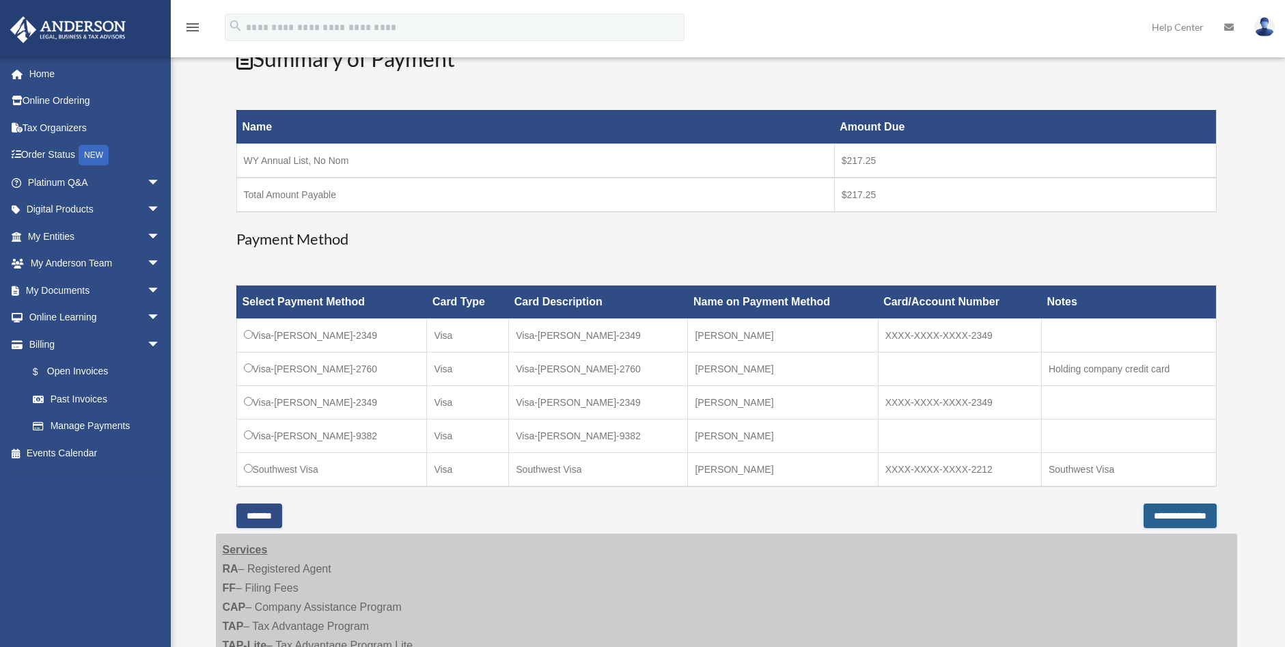
click at [1152, 512] on input "**********" at bounding box center [1179, 515] width 73 height 25
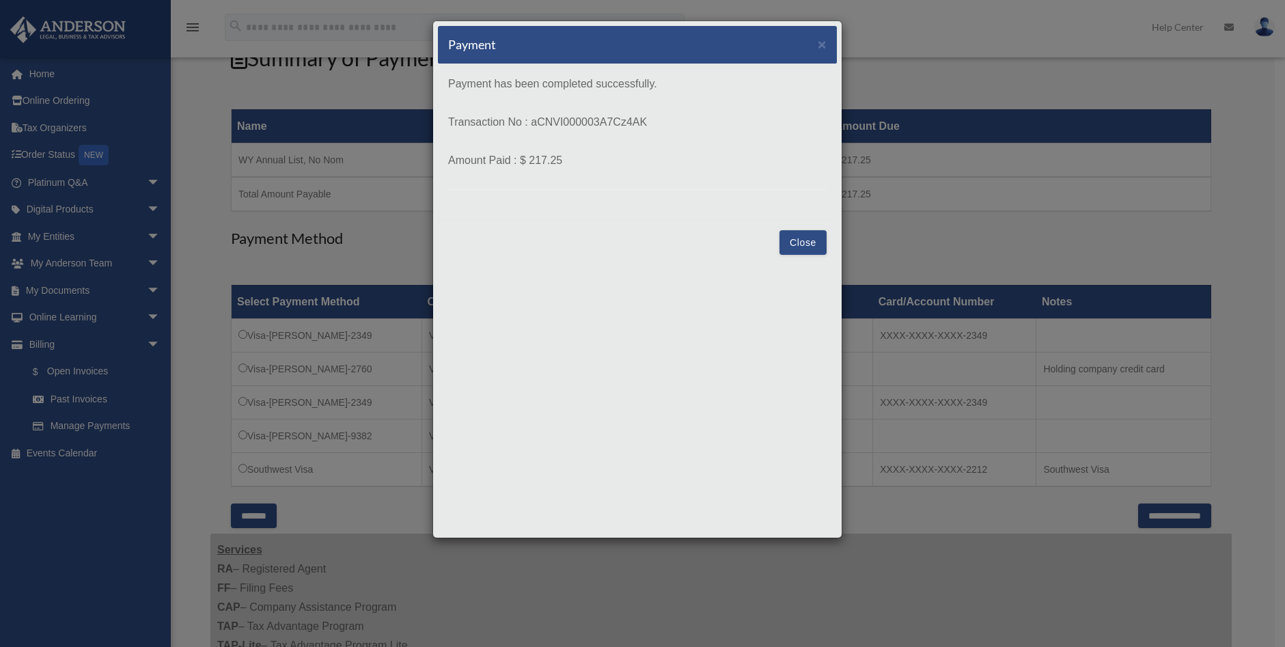
click at [800, 237] on button "Close" at bounding box center [802, 242] width 47 height 25
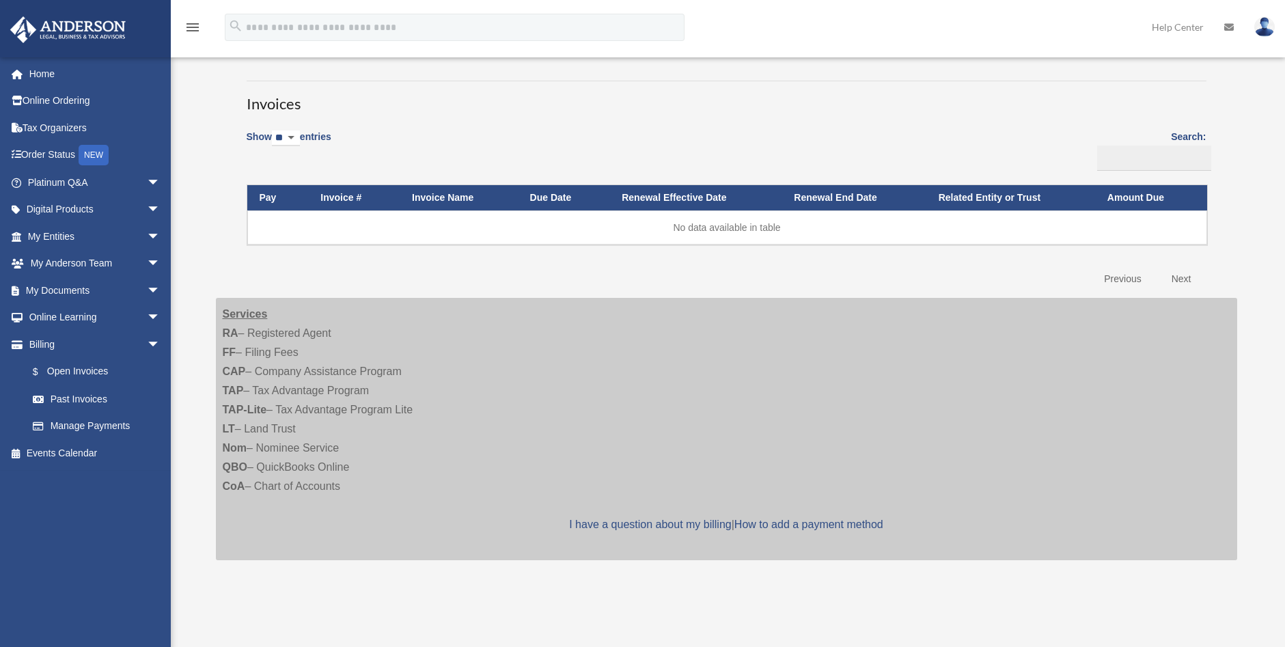
scroll to position [348, 0]
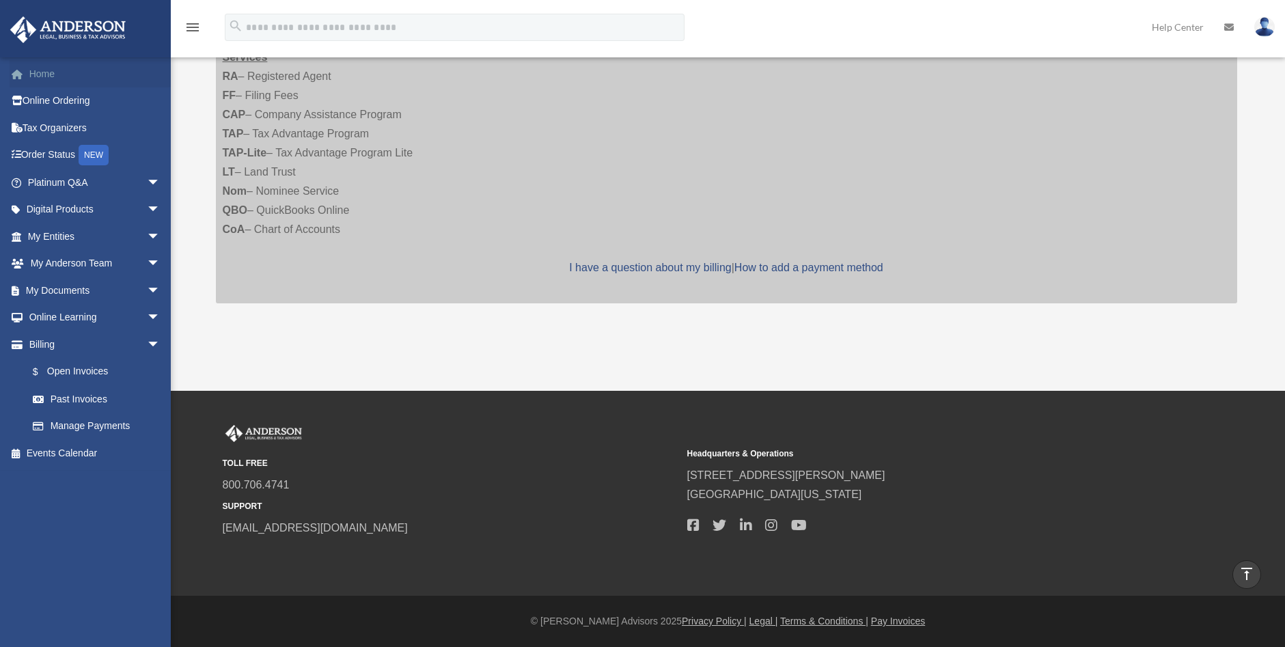
click at [47, 73] on link "Home" at bounding box center [95, 73] width 171 height 27
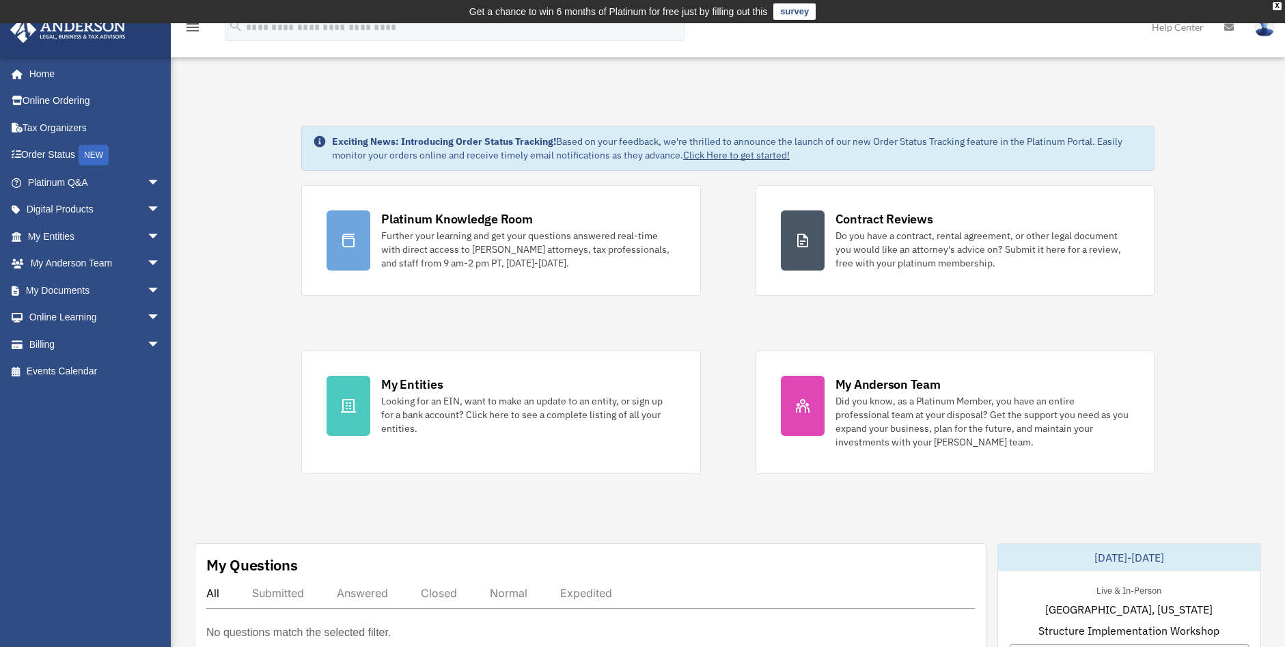
scroll to position [565, 0]
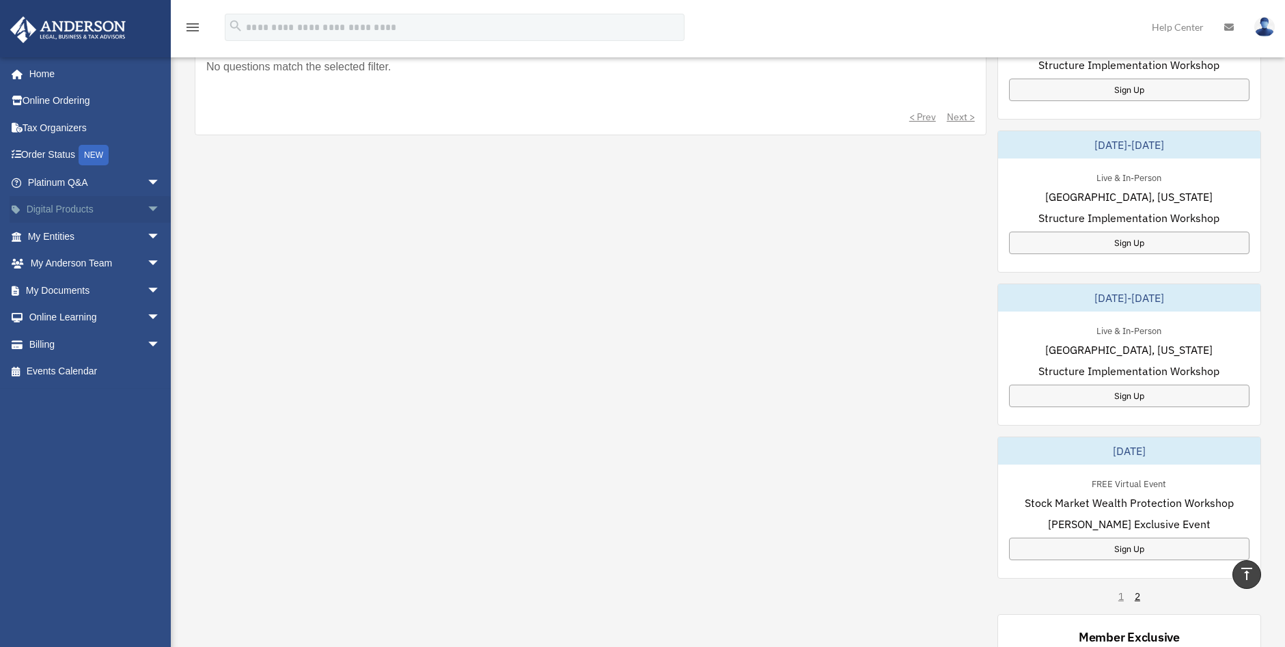
click at [128, 207] on link "Digital Products arrow_drop_down" at bounding box center [95, 209] width 171 height 27
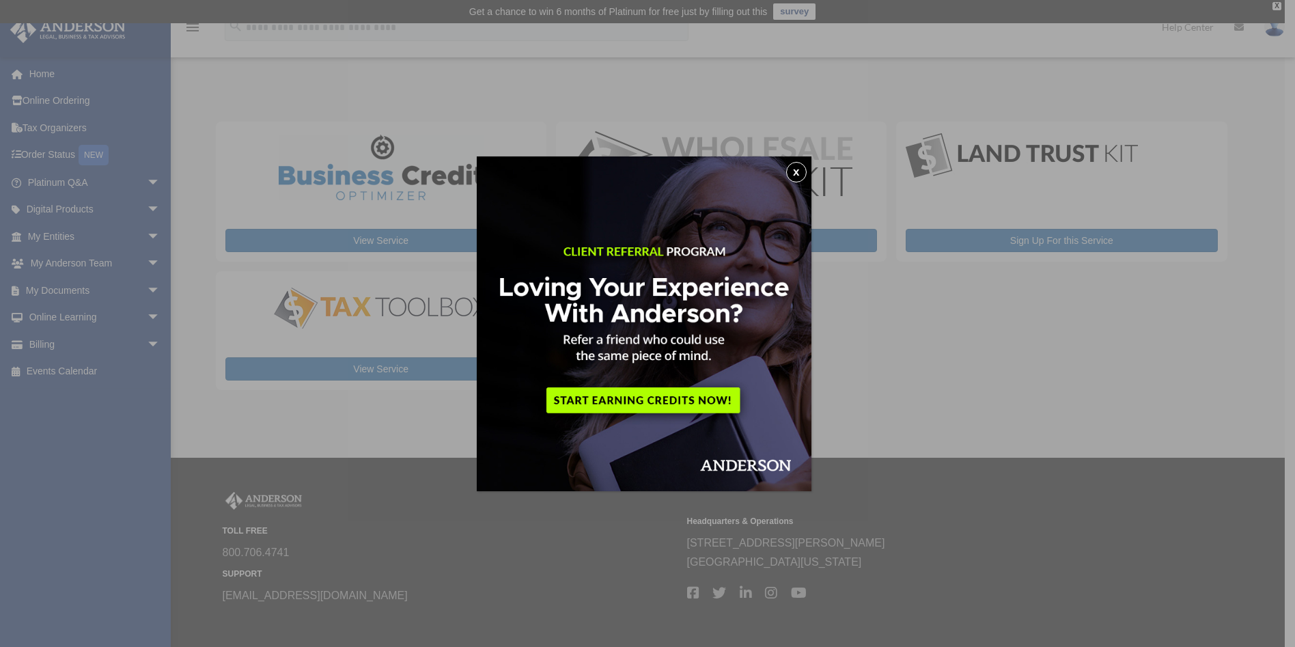
click at [801, 174] on button "x" at bounding box center [796, 172] width 20 height 20
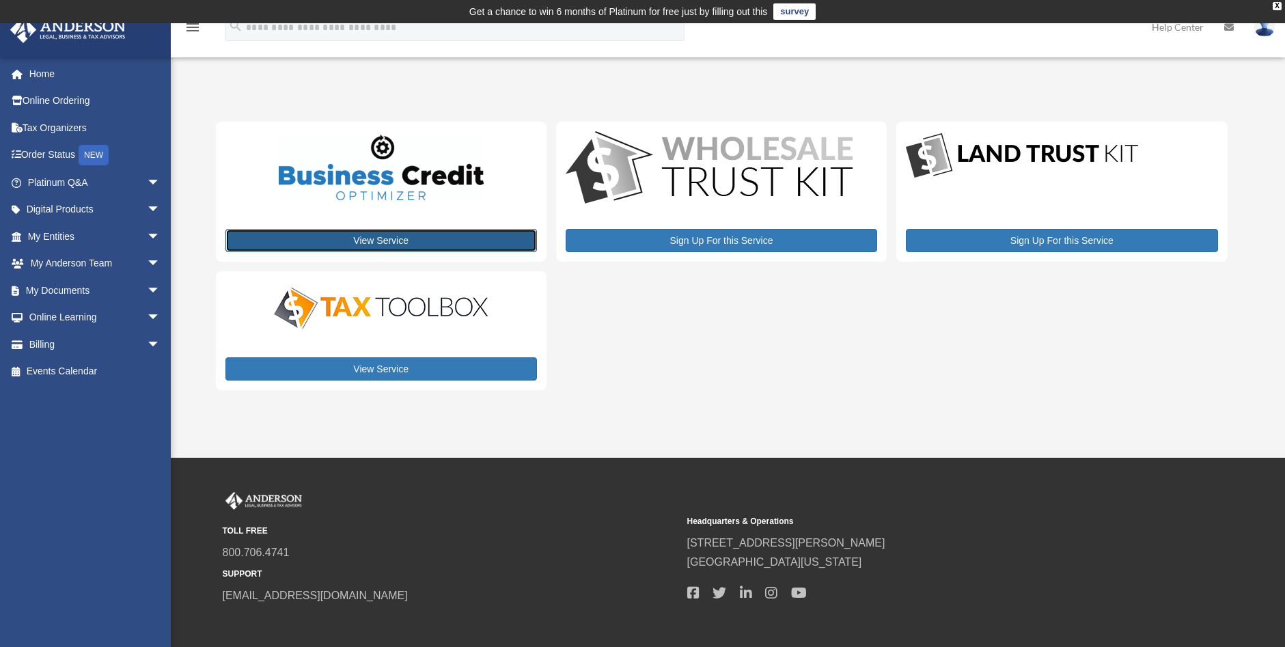
click at [383, 242] on link "View Service" at bounding box center [380, 240] width 311 height 23
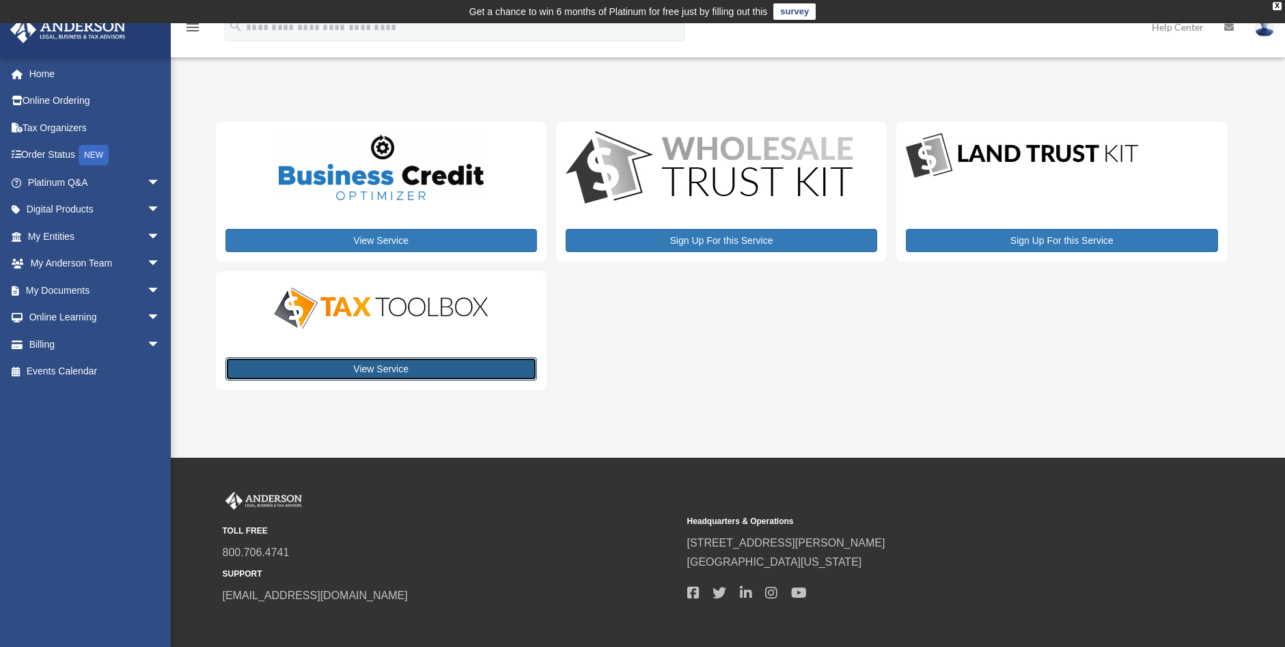
click at [376, 369] on link "View Service" at bounding box center [380, 368] width 311 height 23
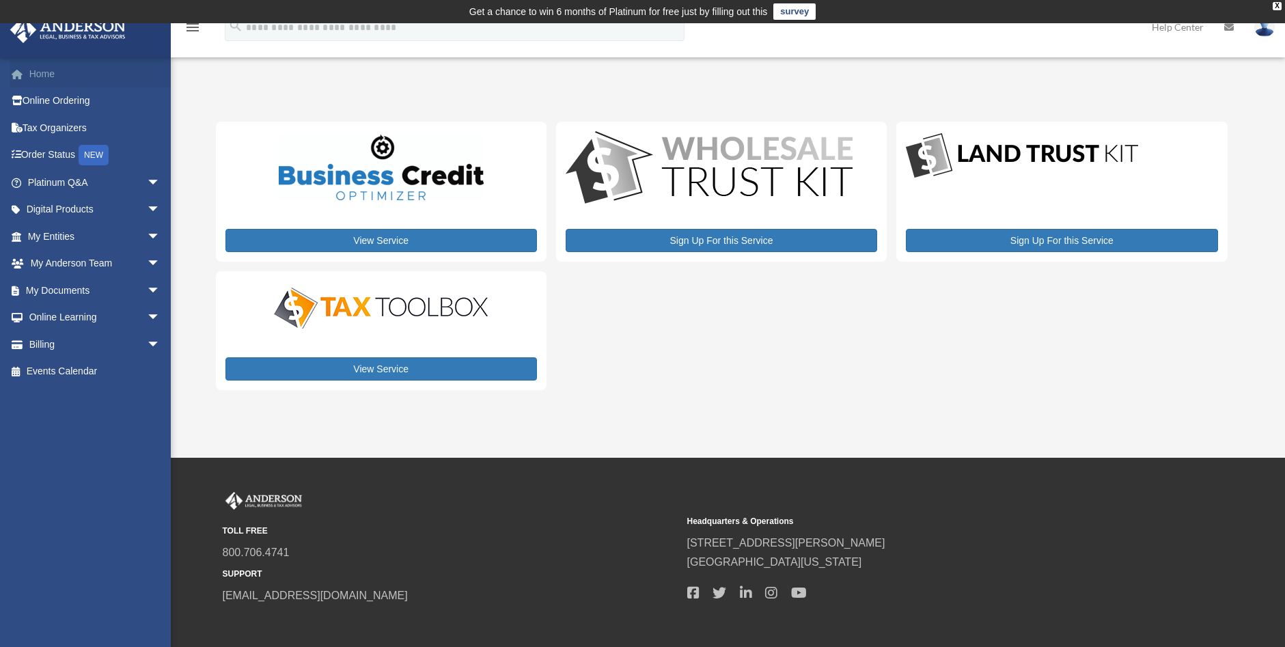
click at [38, 73] on link "Home" at bounding box center [95, 73] width 171 height 27
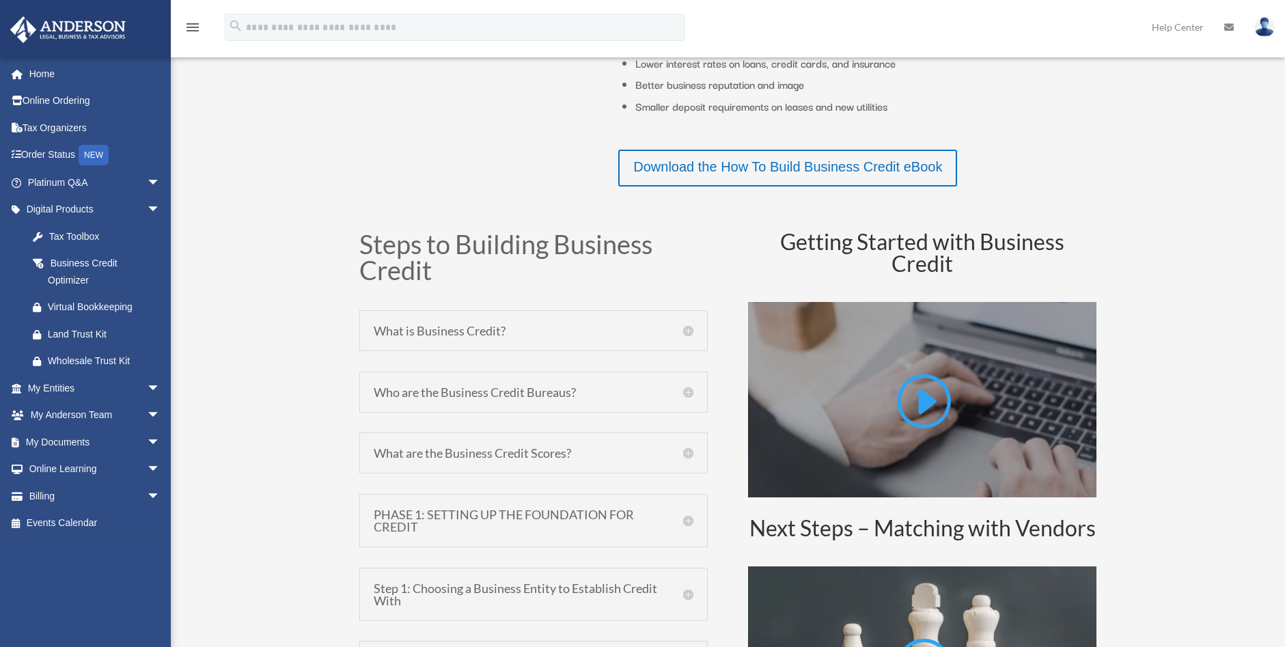
scroll to position [546, 0]
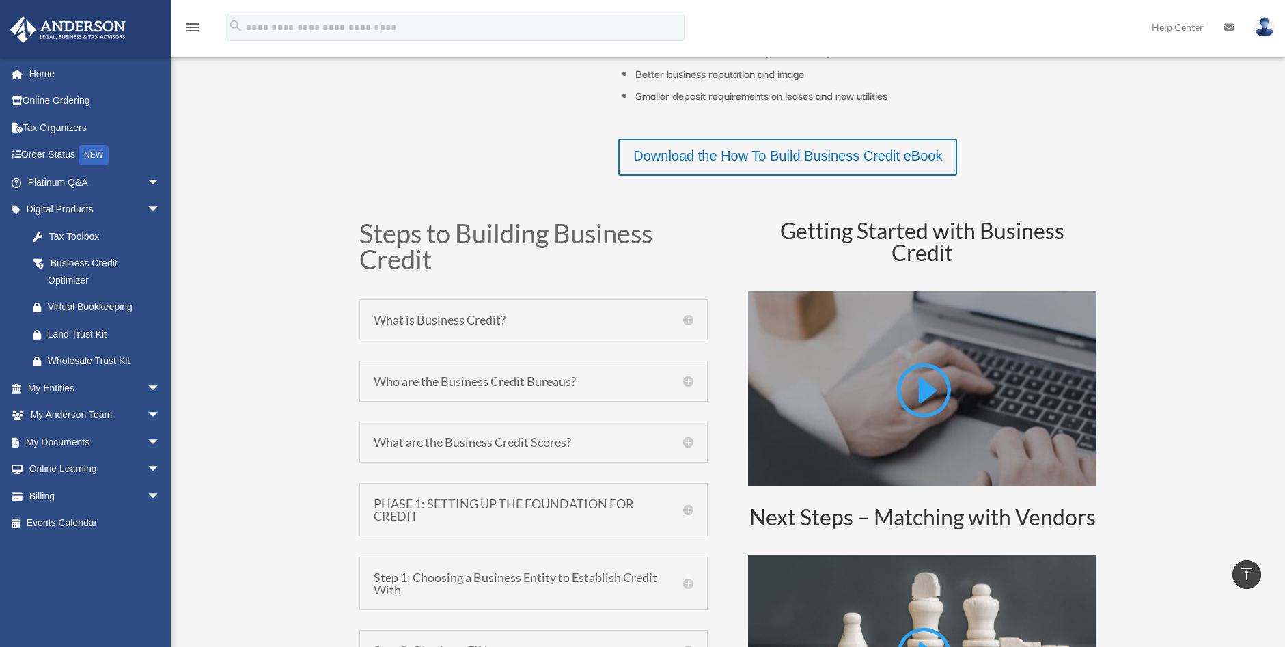
click at [591, 382] on h5 "Who are the Business Credit Bureaus?" at bounding box center [534, 381] width 320 height 12
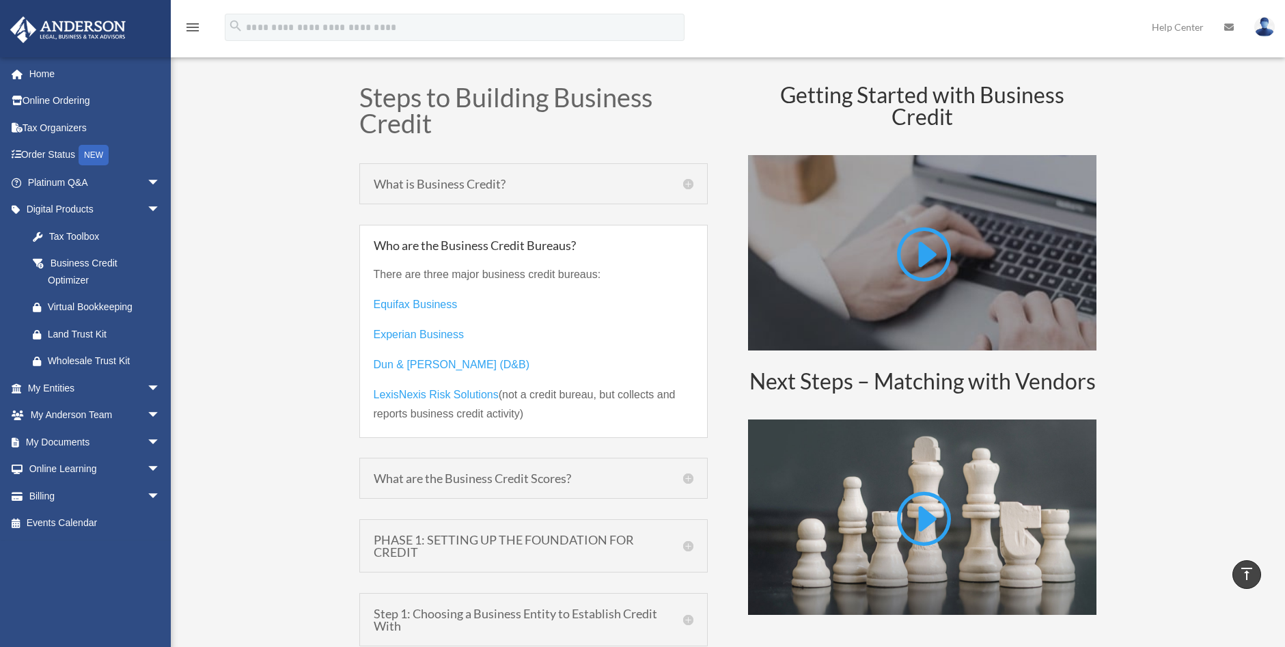
scroll to position [683, 0]
click at [540, 480] on h5 "What are the Business Credit Scores?" at bounding box center [534, 477] width 320 height 12
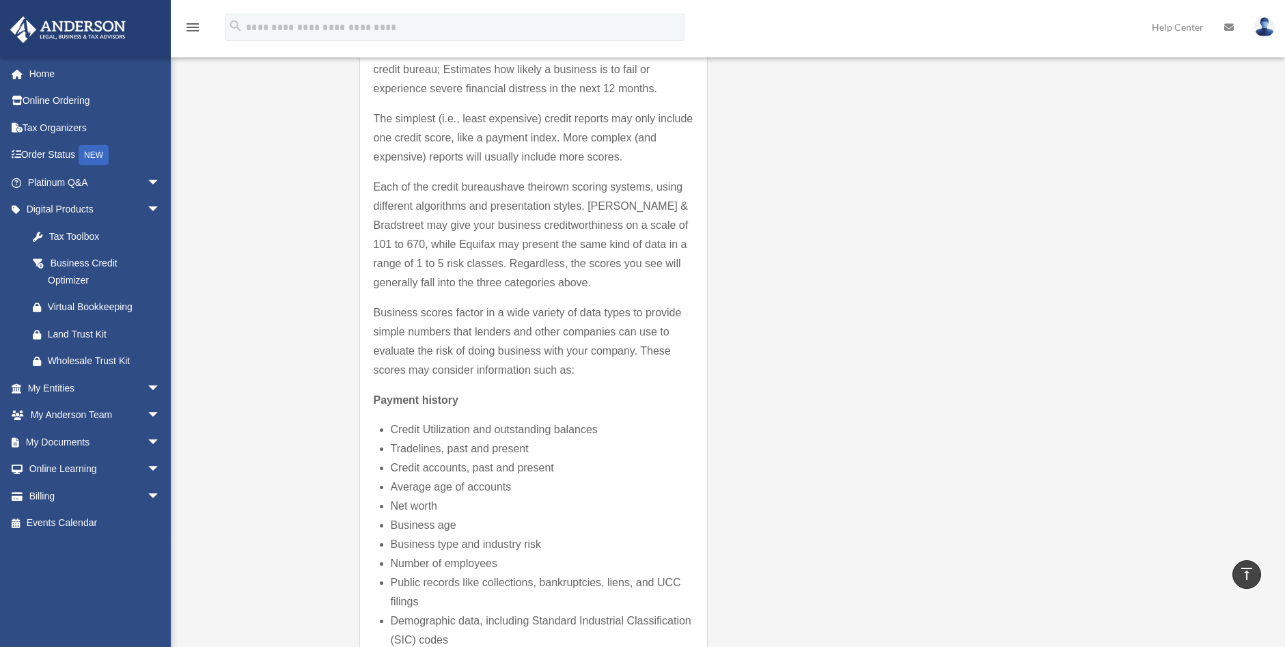
scroll to position [1502, 0]
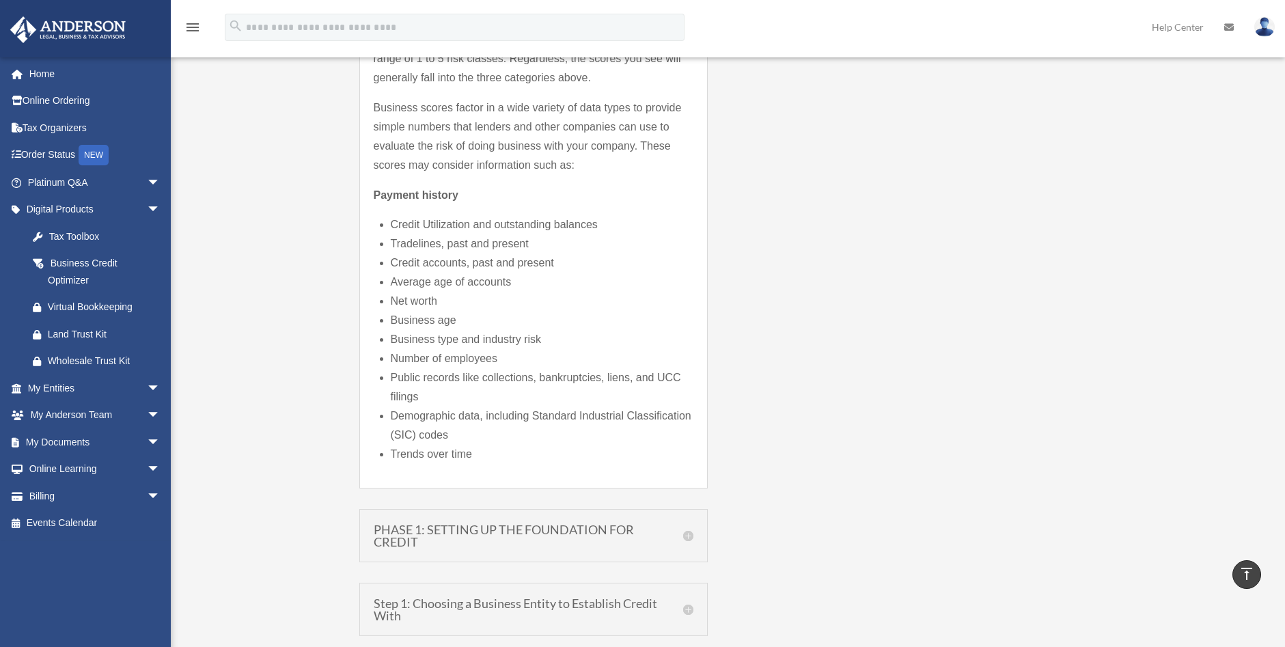
click at [585, 532] on h5 "PHASE 1: SETTING UP THE FOUNDATION FOR CREDIT" at bounding box center [534, 535] width 320 height 25
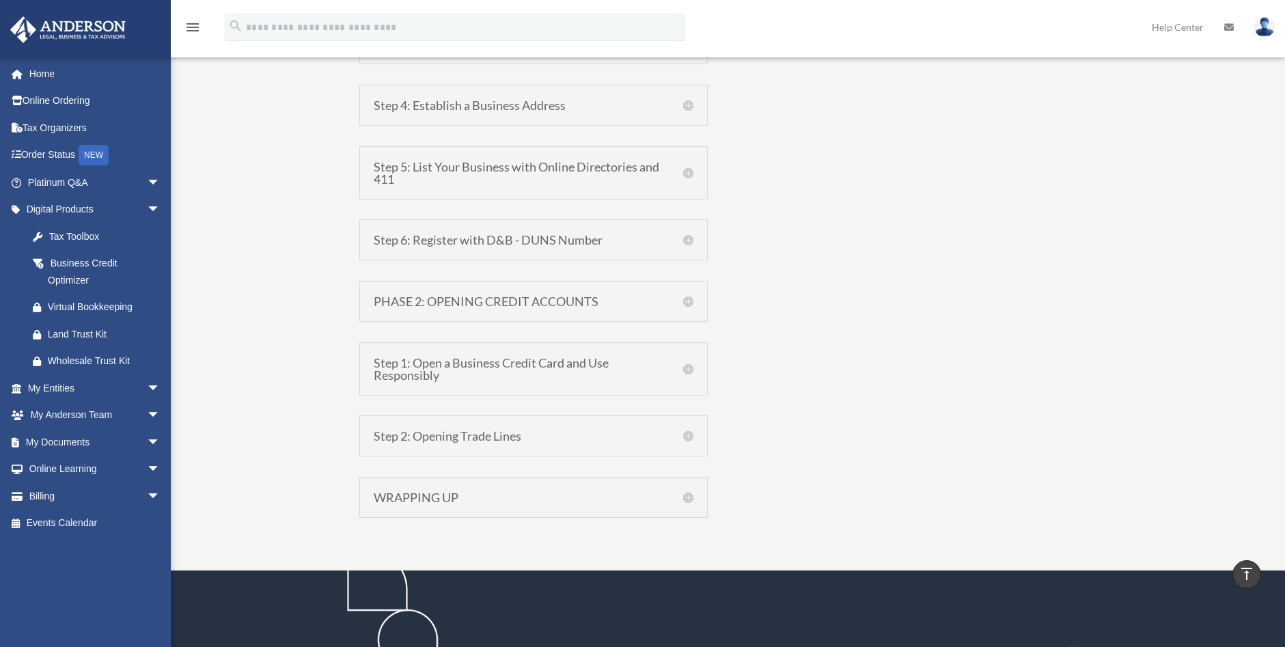
scroll to position [1507, 0]
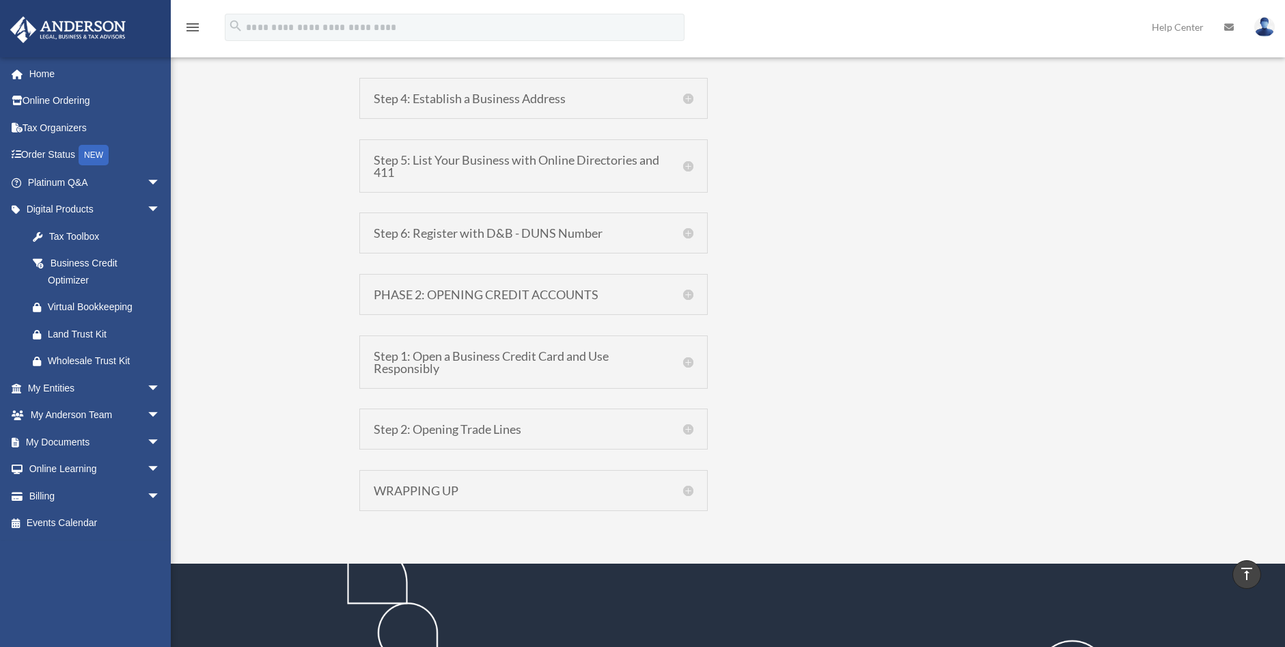
click at [531, 438] on div "Step 2: Opening Trade Lines Step 2: Establish Trade Lines with Vendors, Supplie…" at bounding box center [533, 428] width 348 height 41
click at [677, 425] on h5 "Step 2: Opening Trade Lines" at bounding box center [534, 429] width 320 height 12
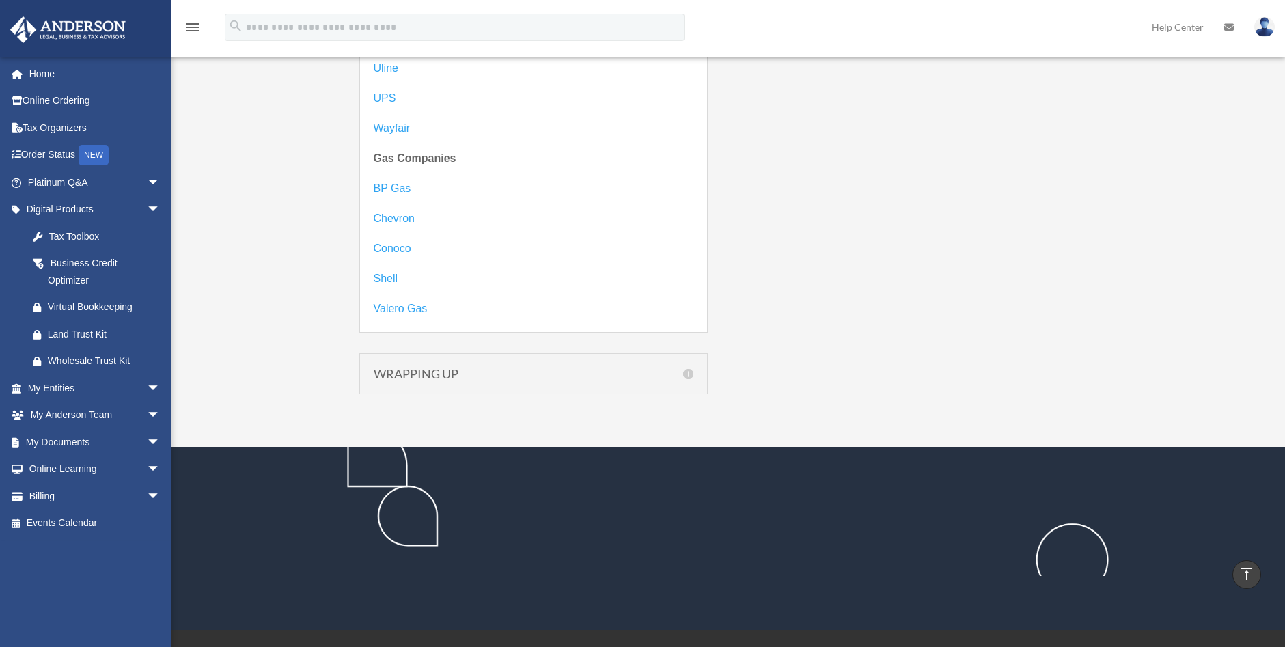
scroll to position [2928, 0]
click at [565, 375] on h5 "WRAPPING UP" at bounding box center [534, 373] width 320 height 12
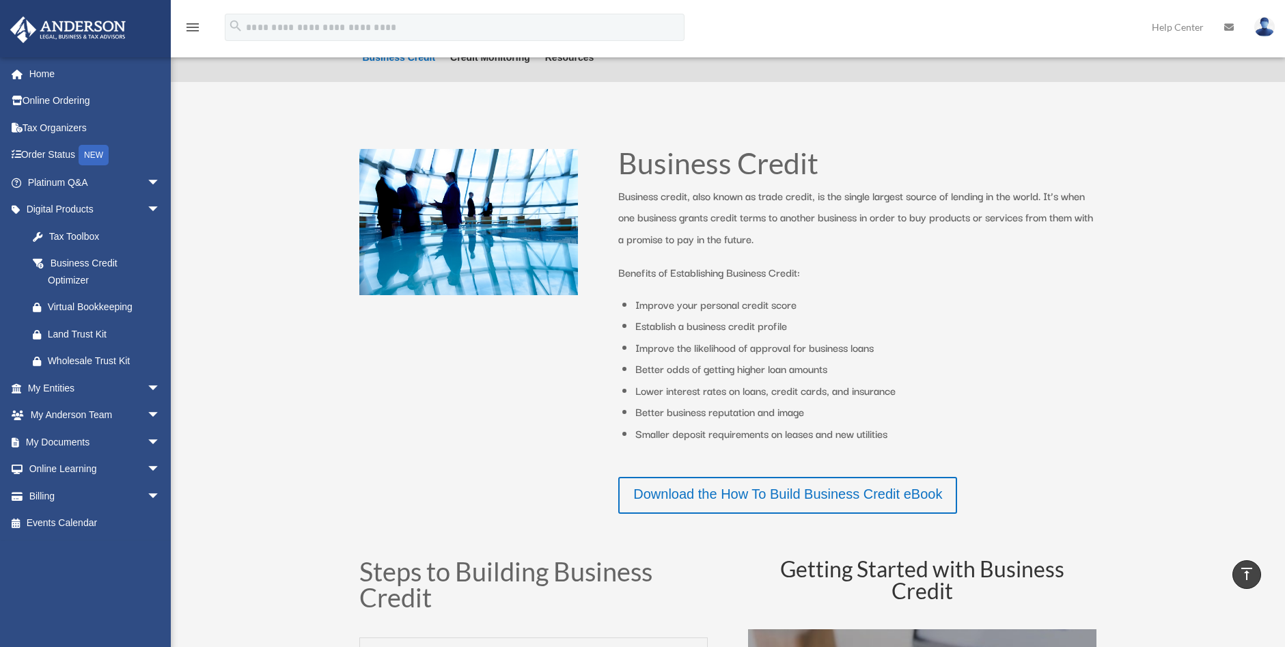
scroll to position [205, 0]
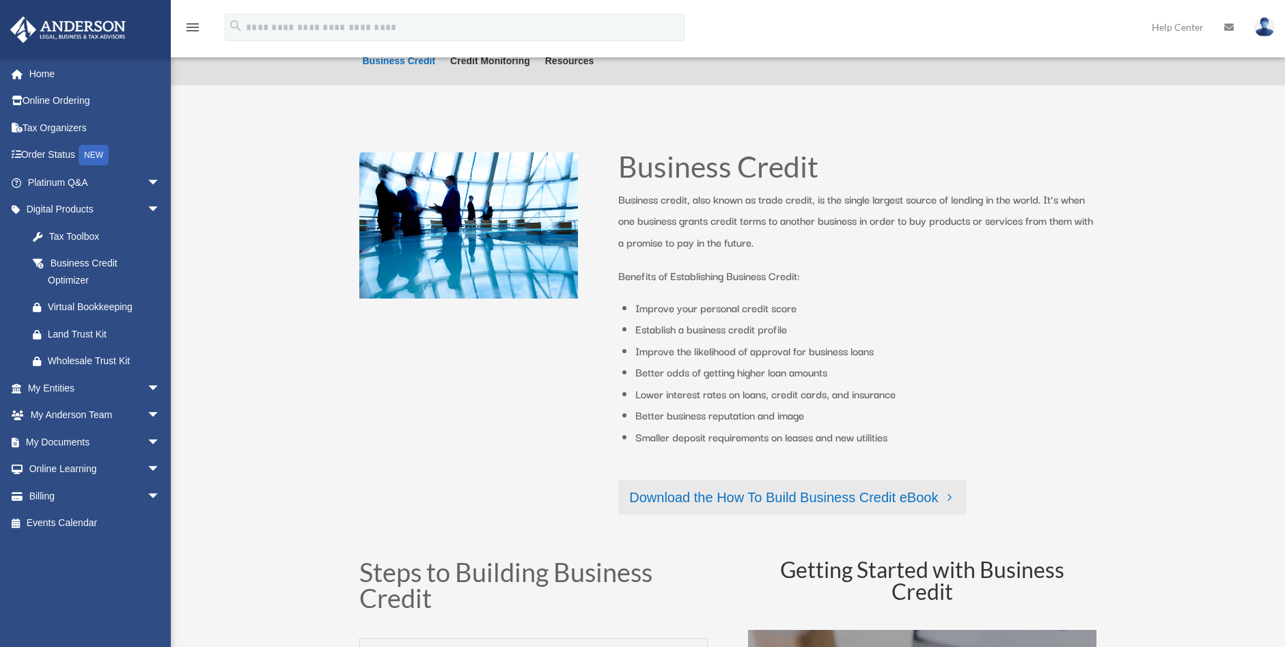
click at [792, 496] on link "Download the How To Build Business Credit eBook" at bounding box center [792, 497] width 348 height 34
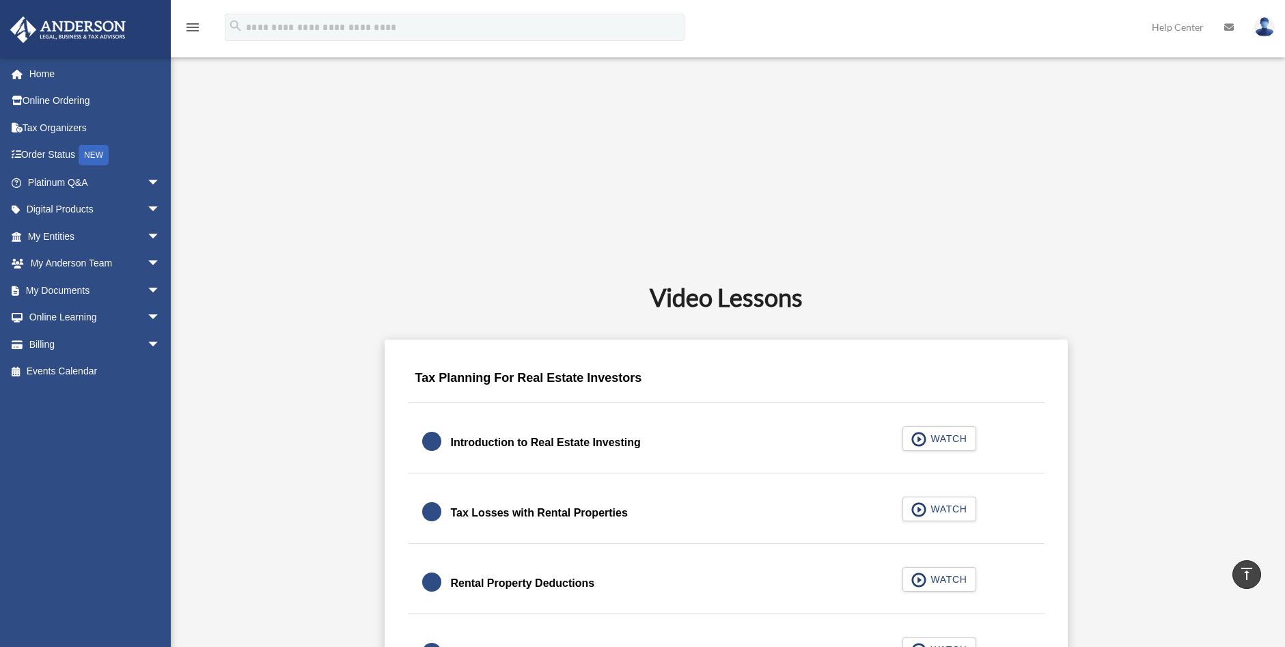
scroll to position [546, 0]
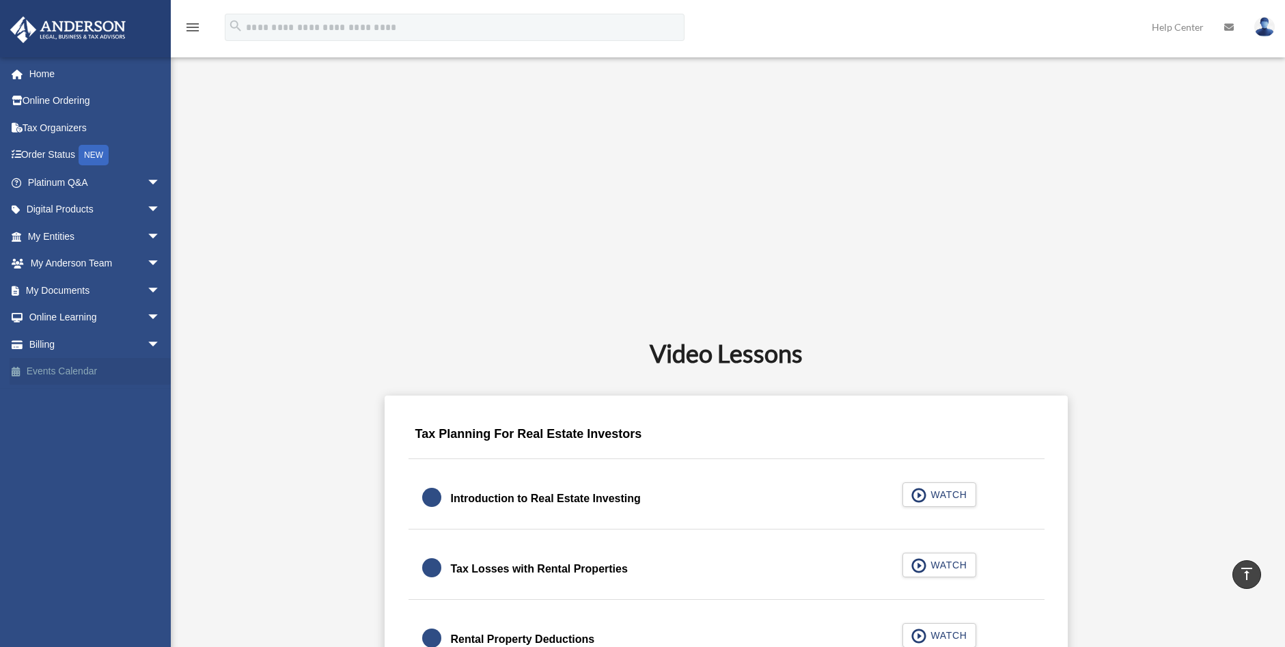
click at [52, 370] on link "Events Calendar" at bounding box center [95, 371] width 171 height 27
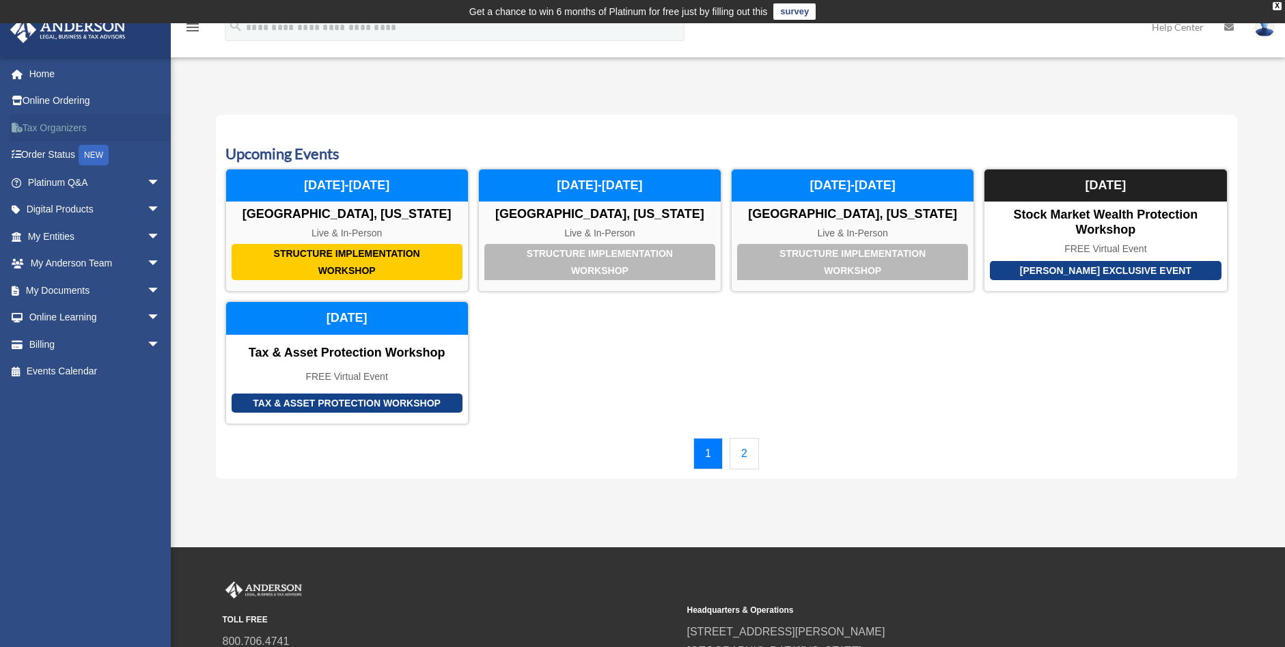
click at [55, 132] on link "Tax Organizers" at bounding box center [95, 127] width 171 height 27
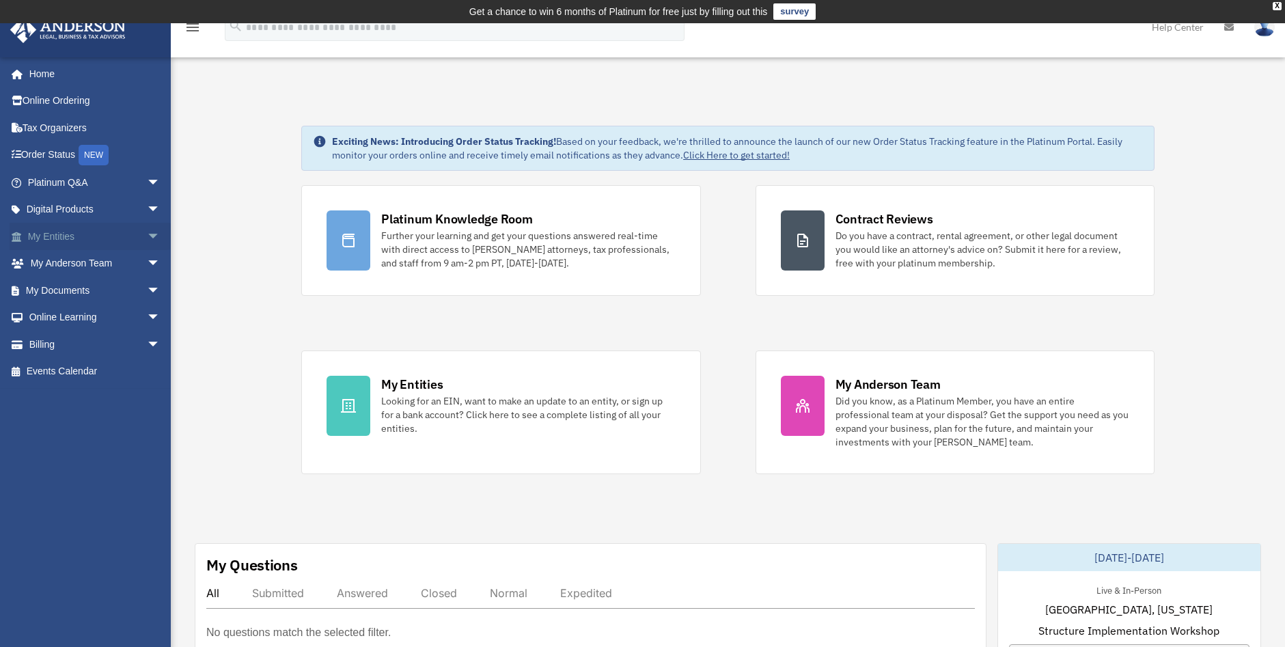
click at [40, 237] on link "My Entities arrow_drop_down" at bounding box center [95, 236] width 171 height 27
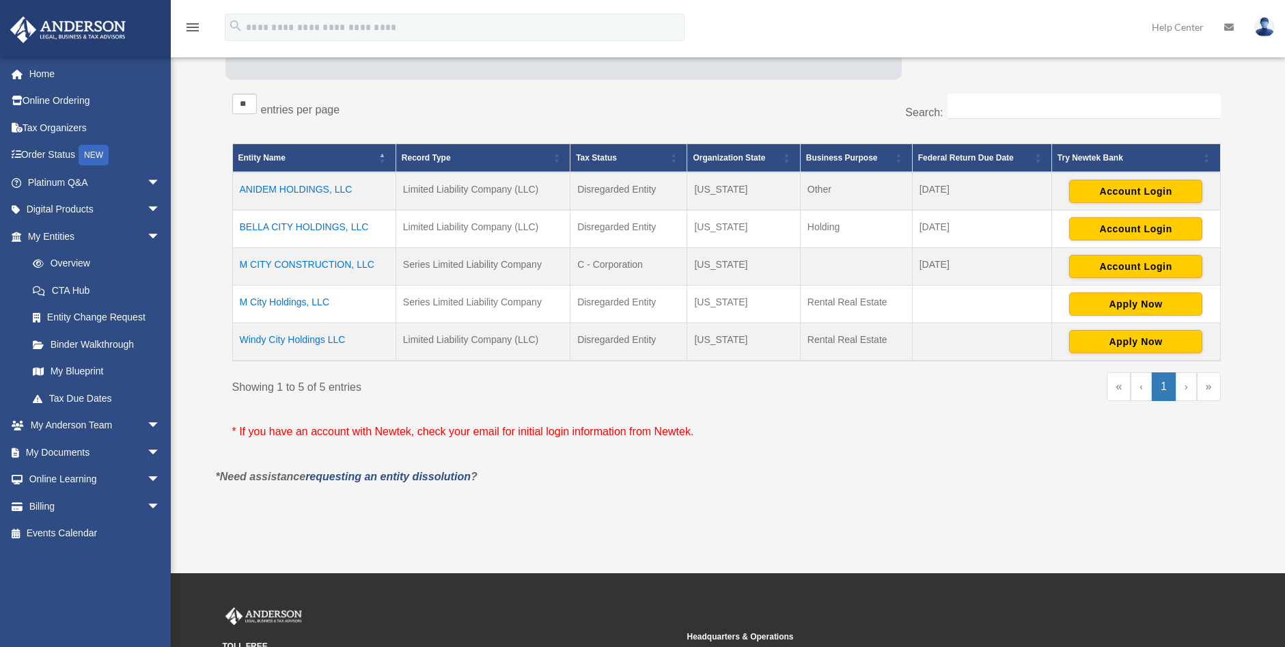
scroll to position [273, 0]
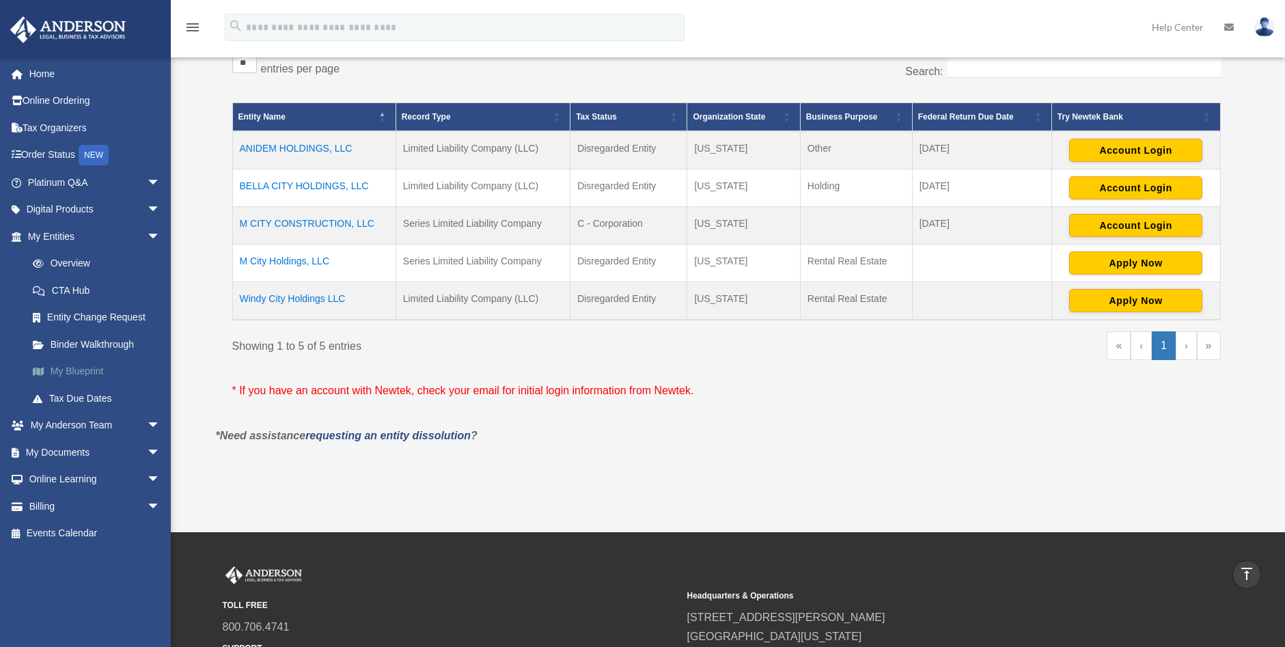
click at [88, 369] on link "My Blueprint" at bounding box center [100, 371] width 162 height 27
